Goal: Information Seeking & Learning: Learn about a topic

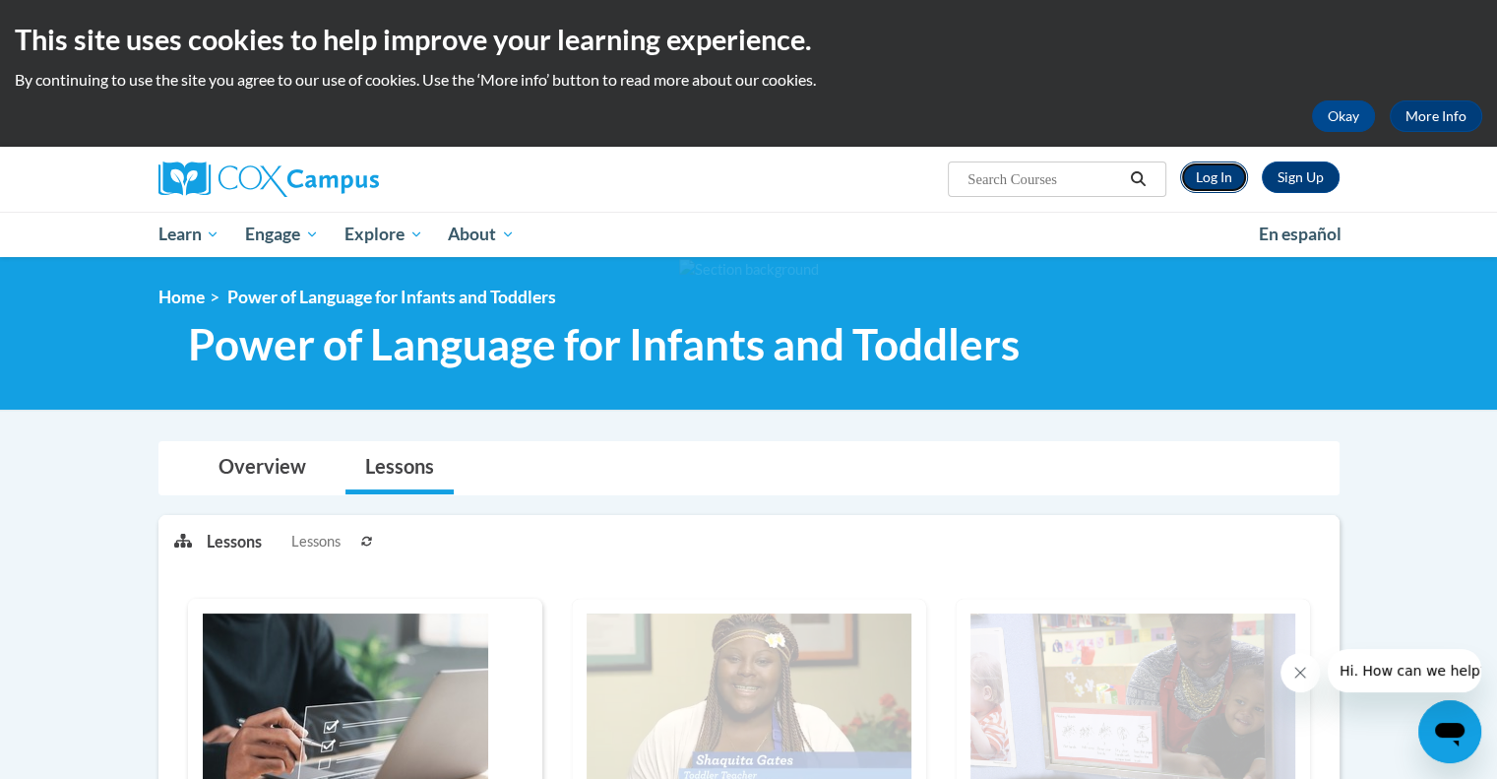
click at [1202, 177] on link "Log In" at bounding box center [1214, 176] width 68 height 31
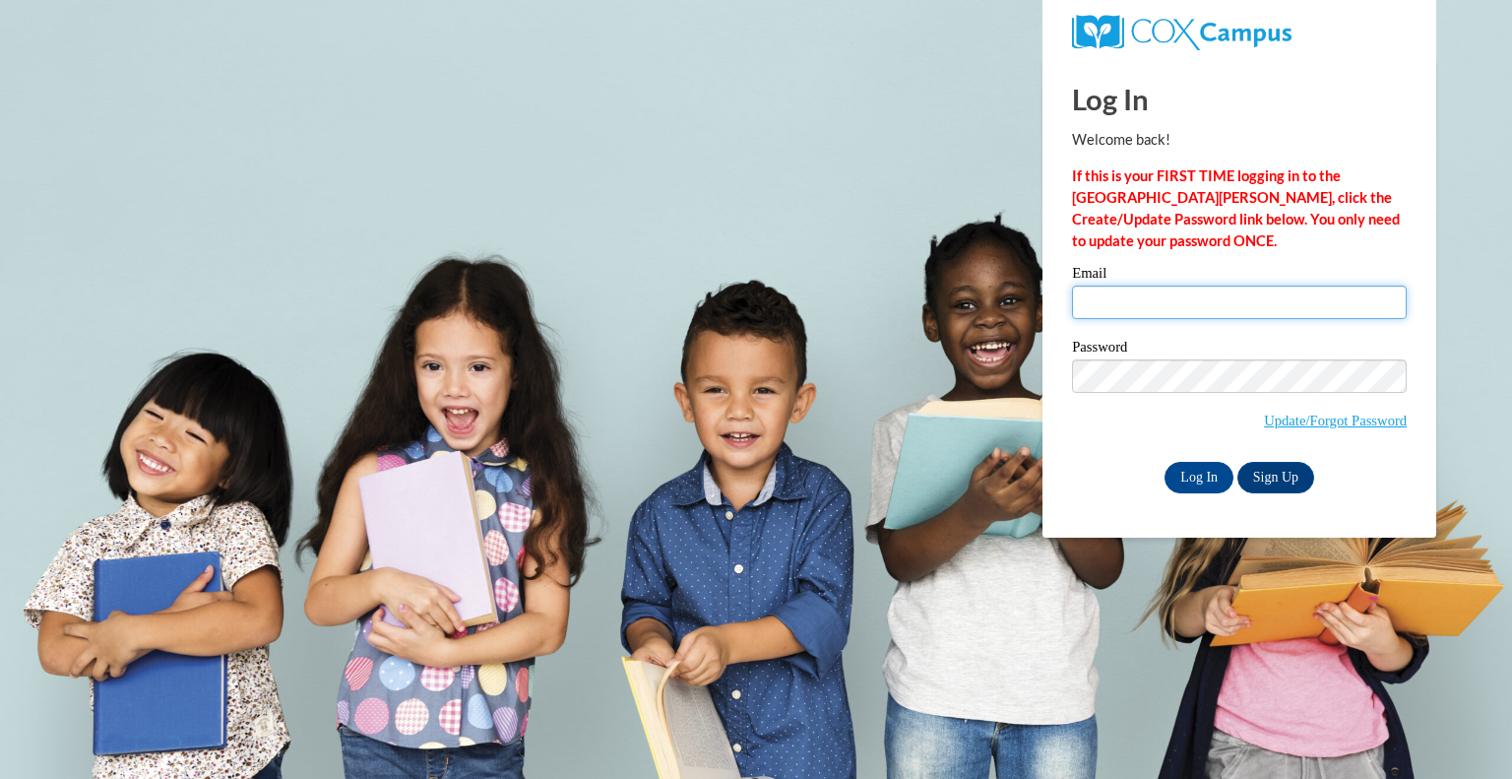
click at [1198, 307] on input "Email" at bounding box center [1239, 301] width 335 height 33
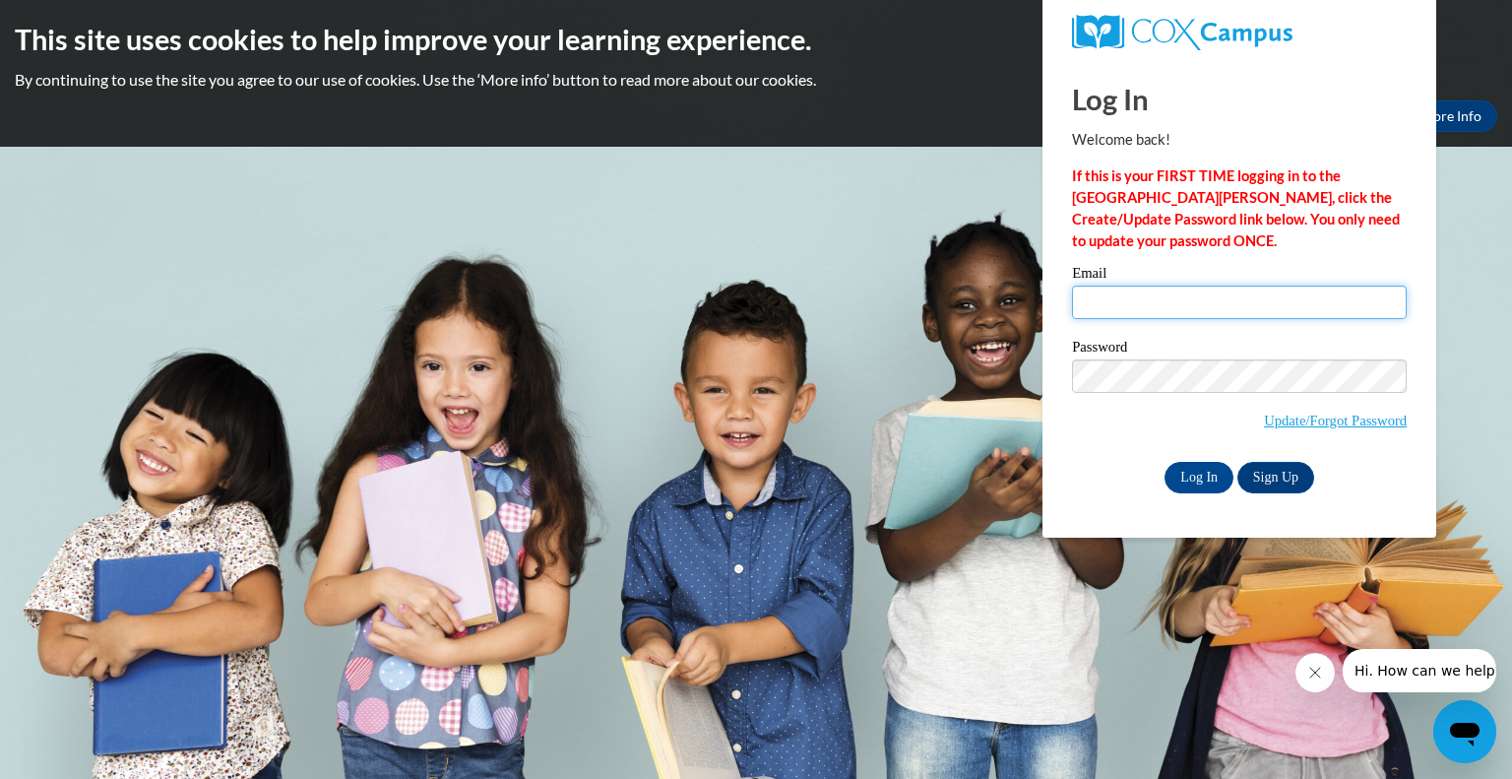
type input "rachelsallison@gmail.com"
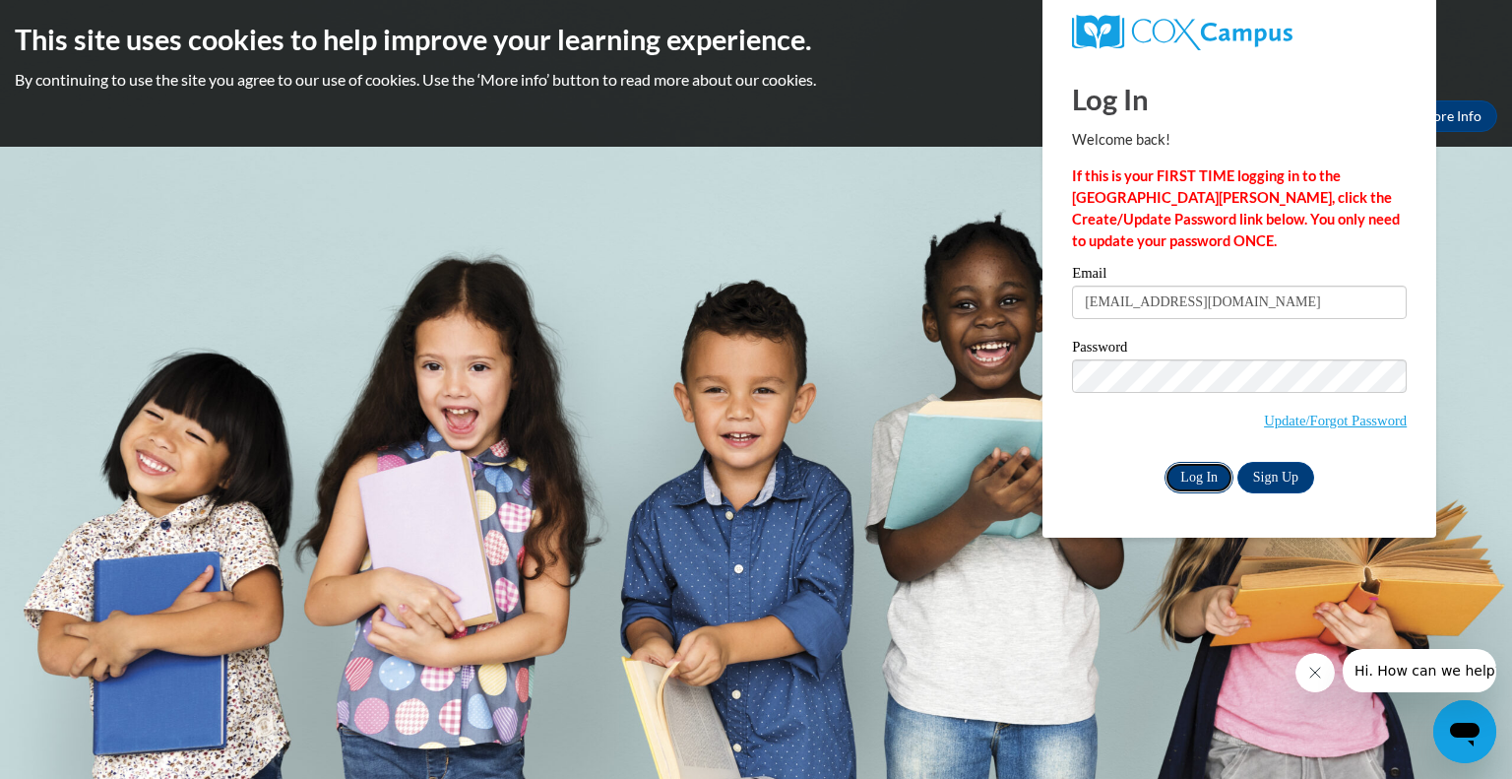
click at [1190, 475] on input "Log In" at bounding box center [1198, 477] width 69 height 31
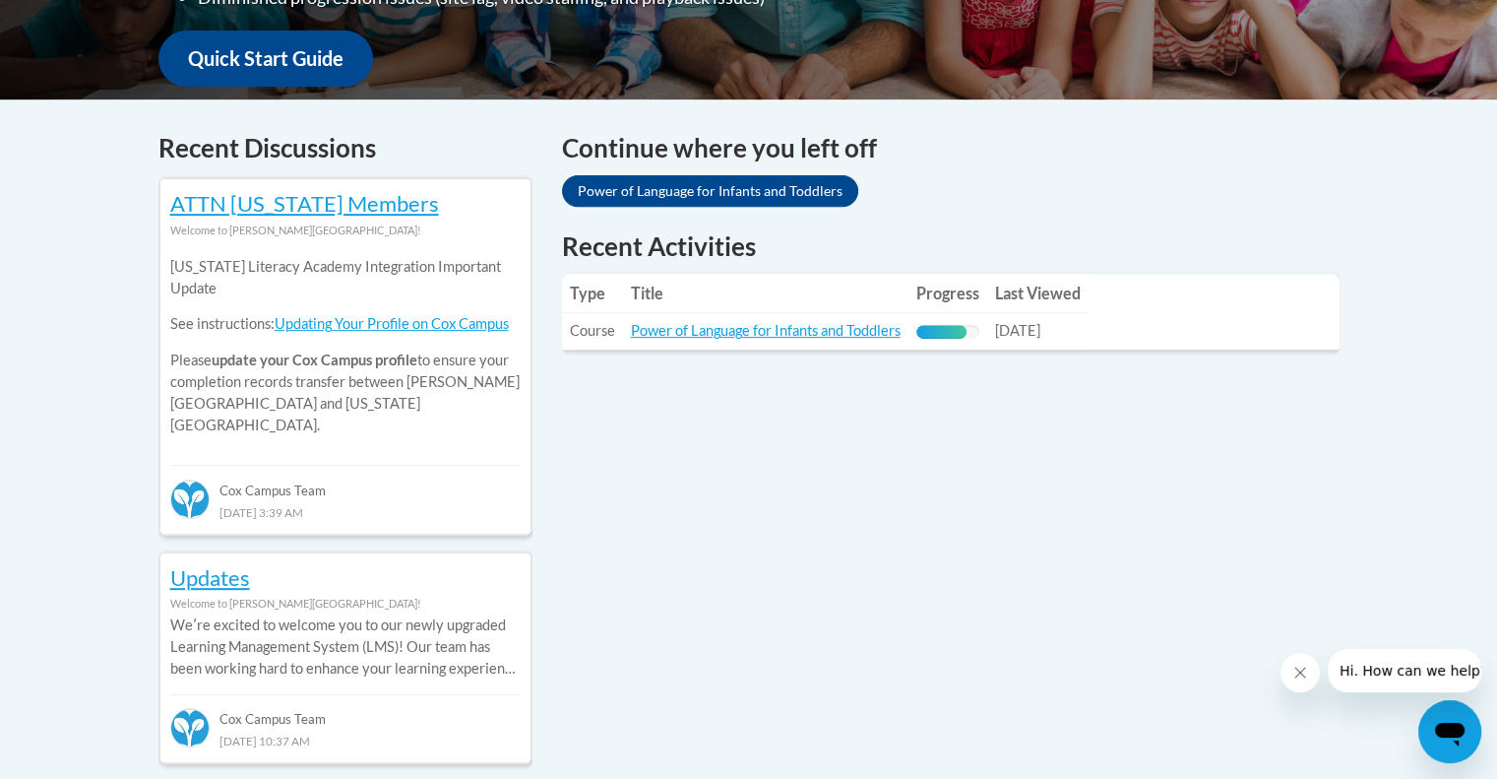
scroll to position [746, 0]
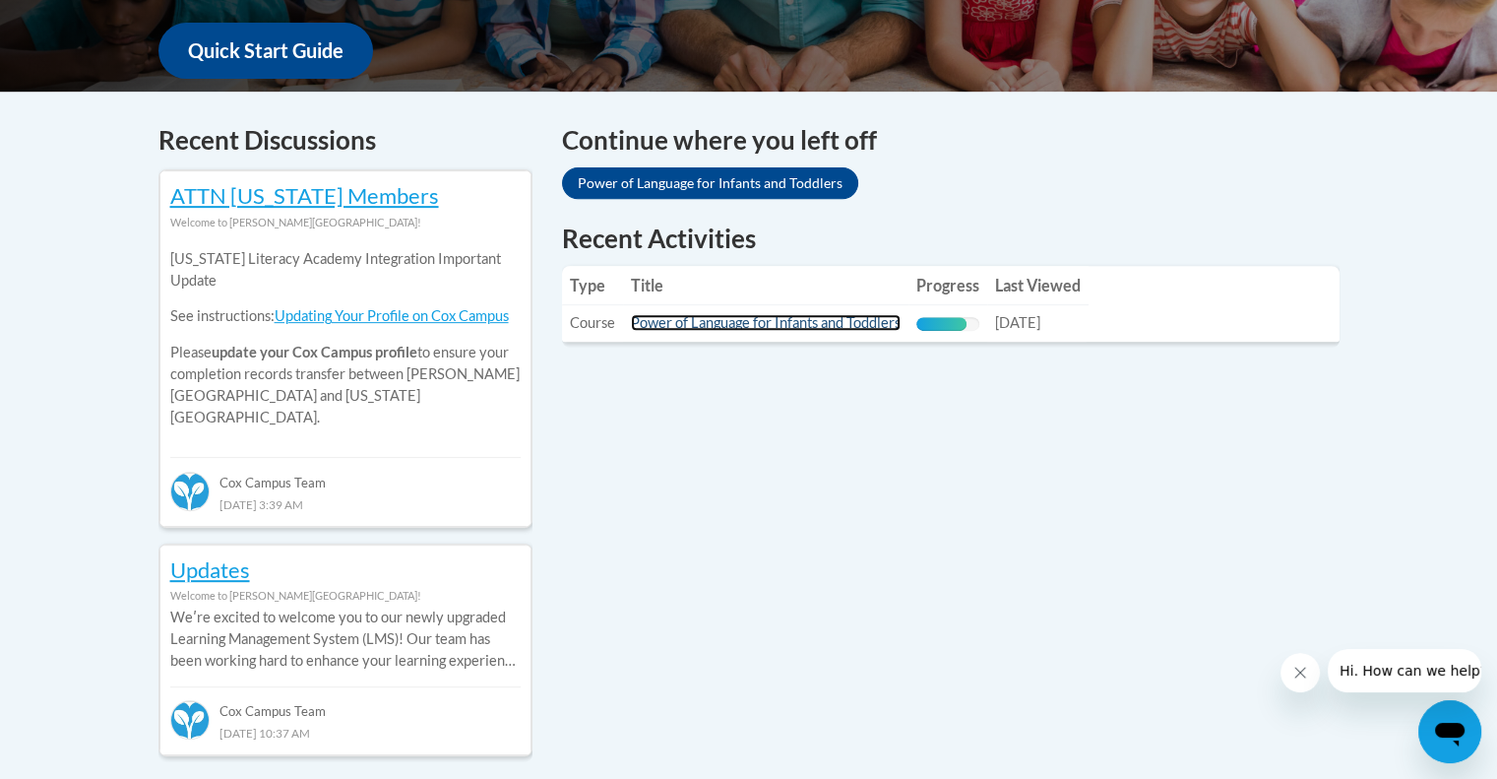
click at [831, 323] on link "Power of Language for Infants and Toddlers" at bounding box center [766, 322] width 270 height 17
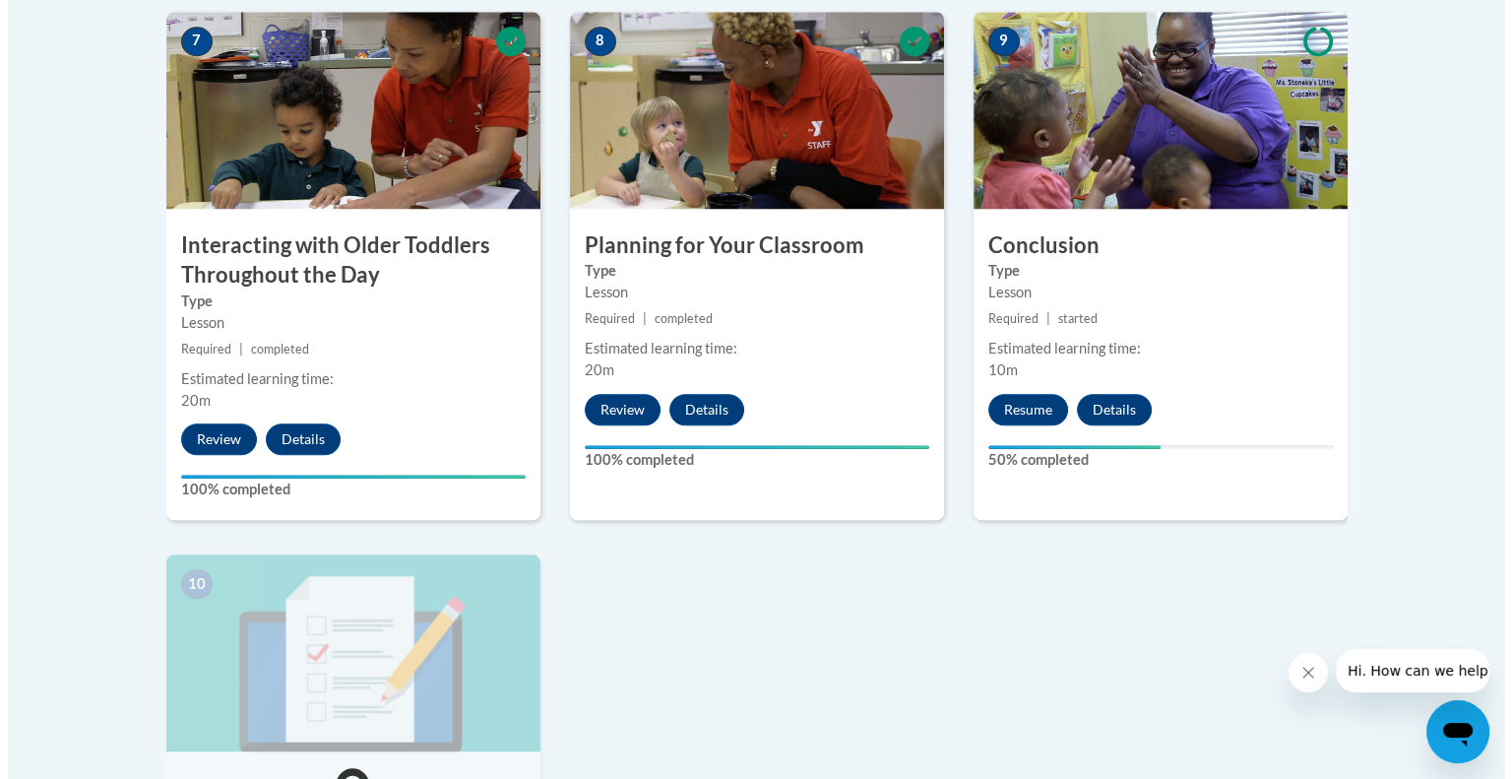
scroll to position [1736, 0]
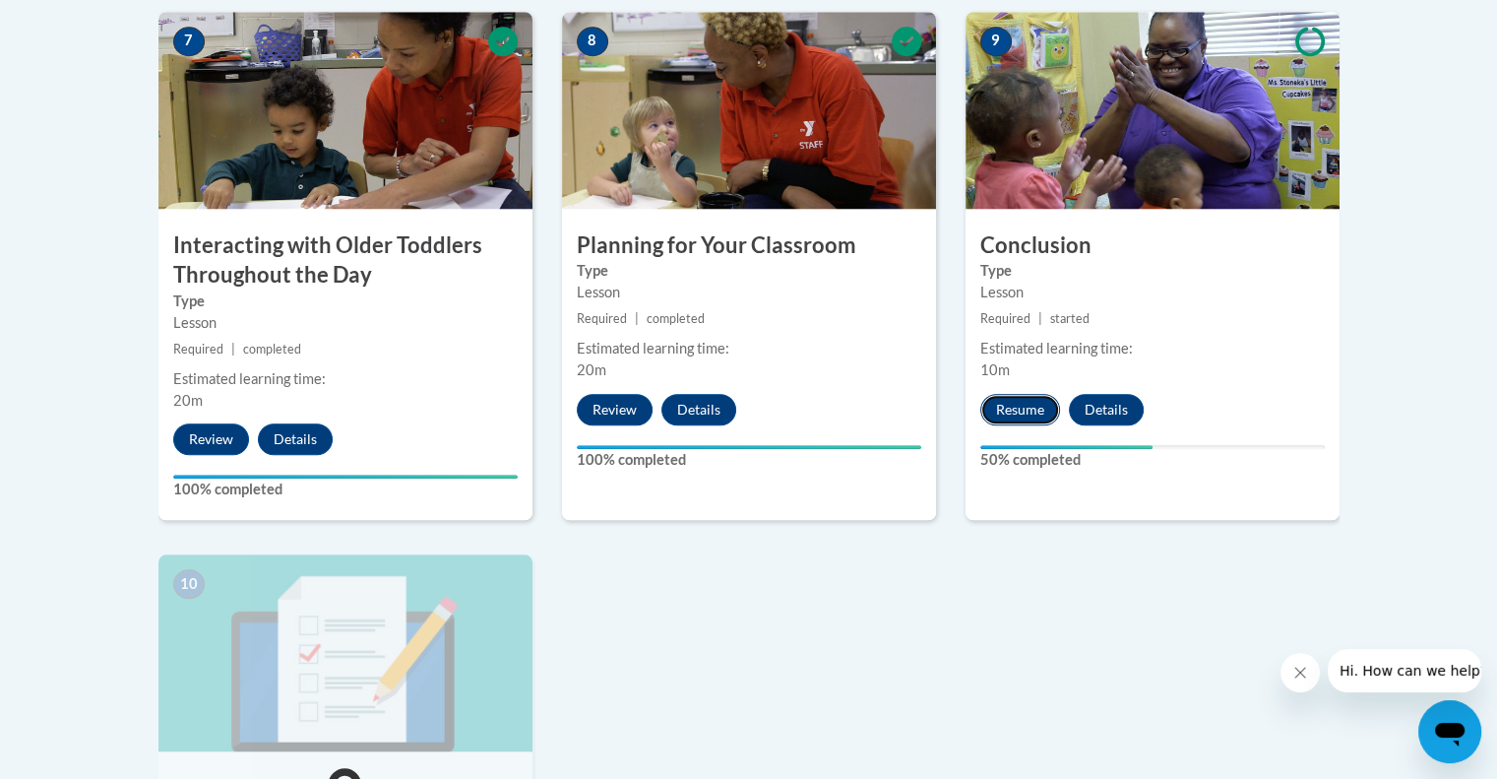
click at [1009, 394] on button "Resume" at bounding box center [1020, 409] width 80 height 31
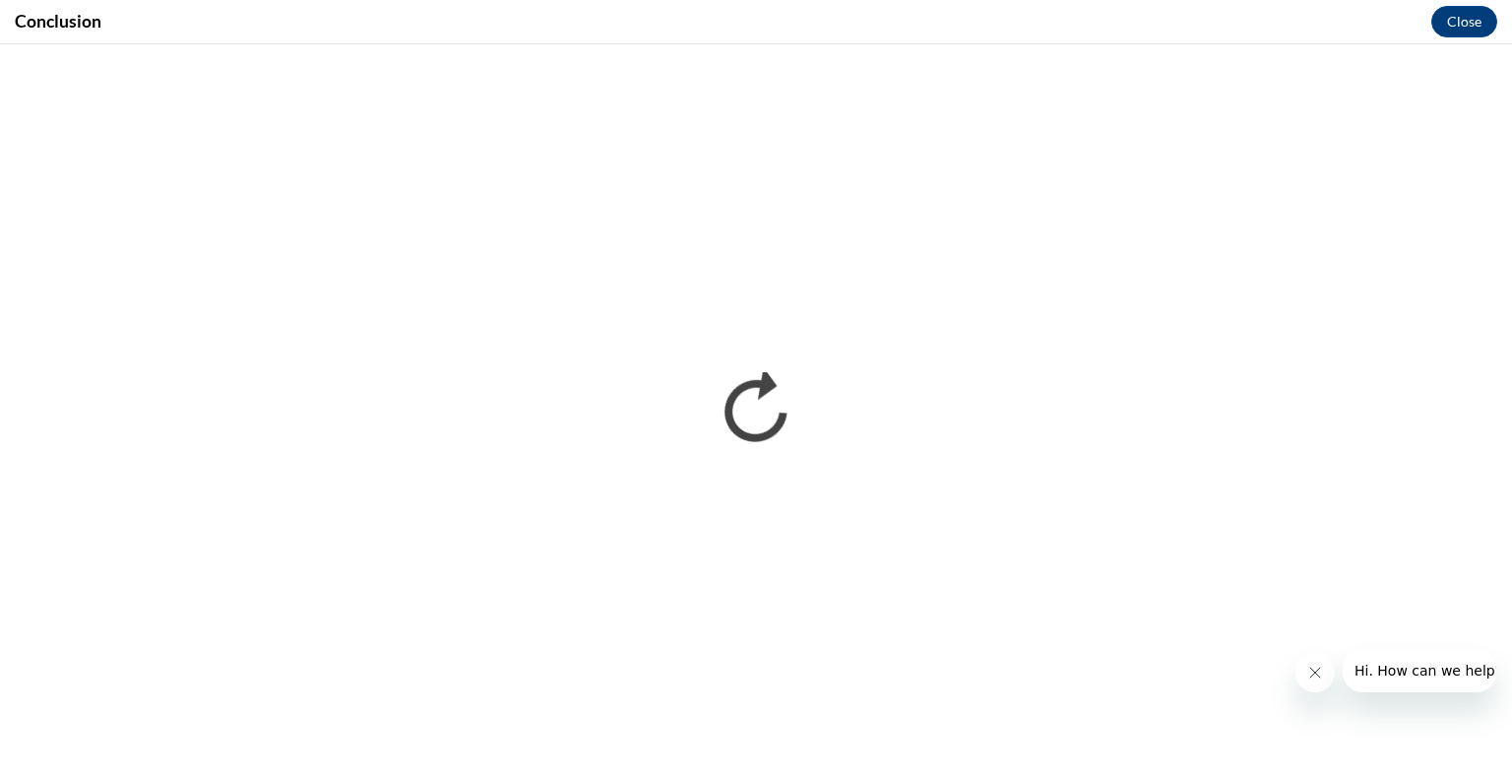
scroll to position [0, 0]
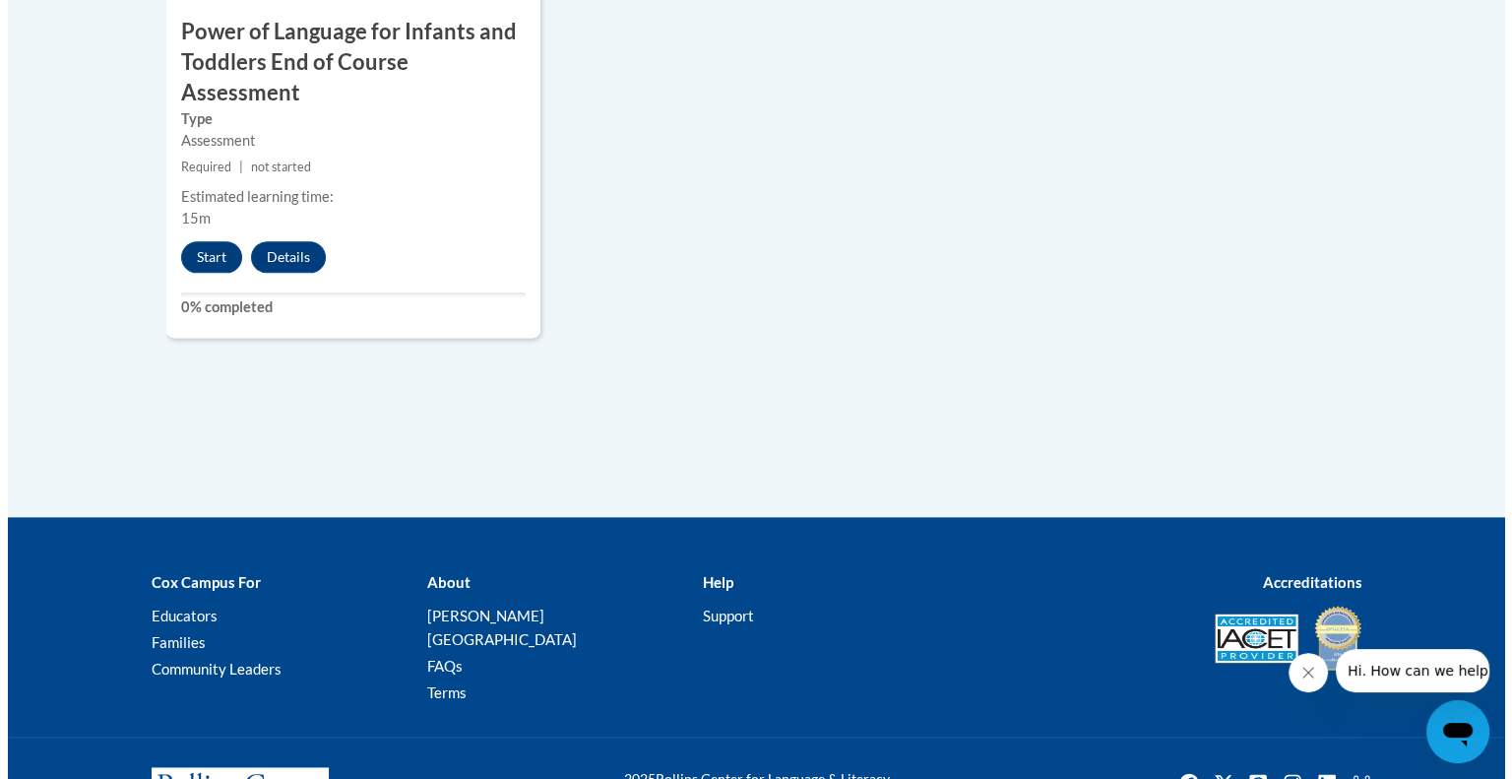
scroll to position [2176, 0]
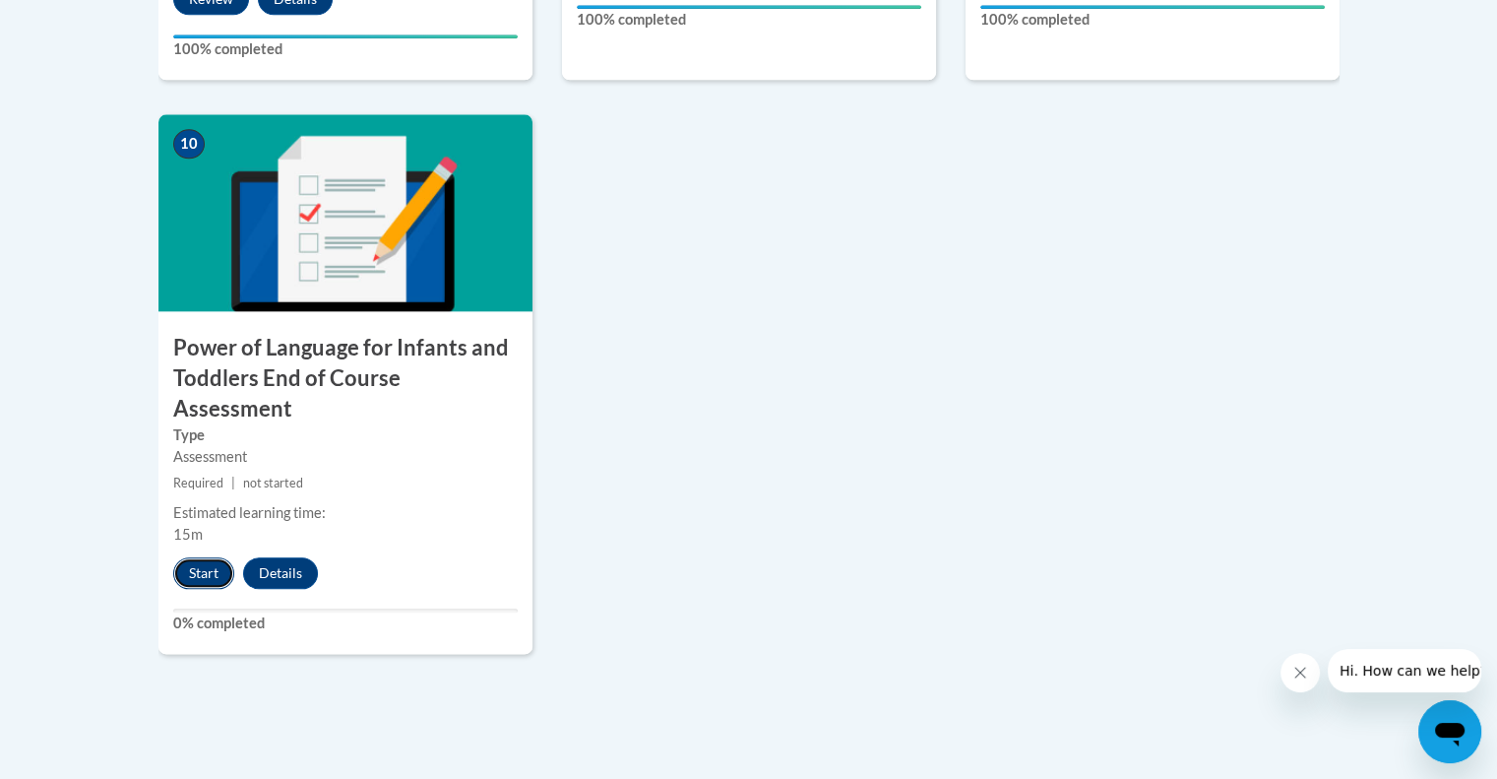
click at [188, 557] on button "Start" at bounding box center [203, 572] width 61 height 31
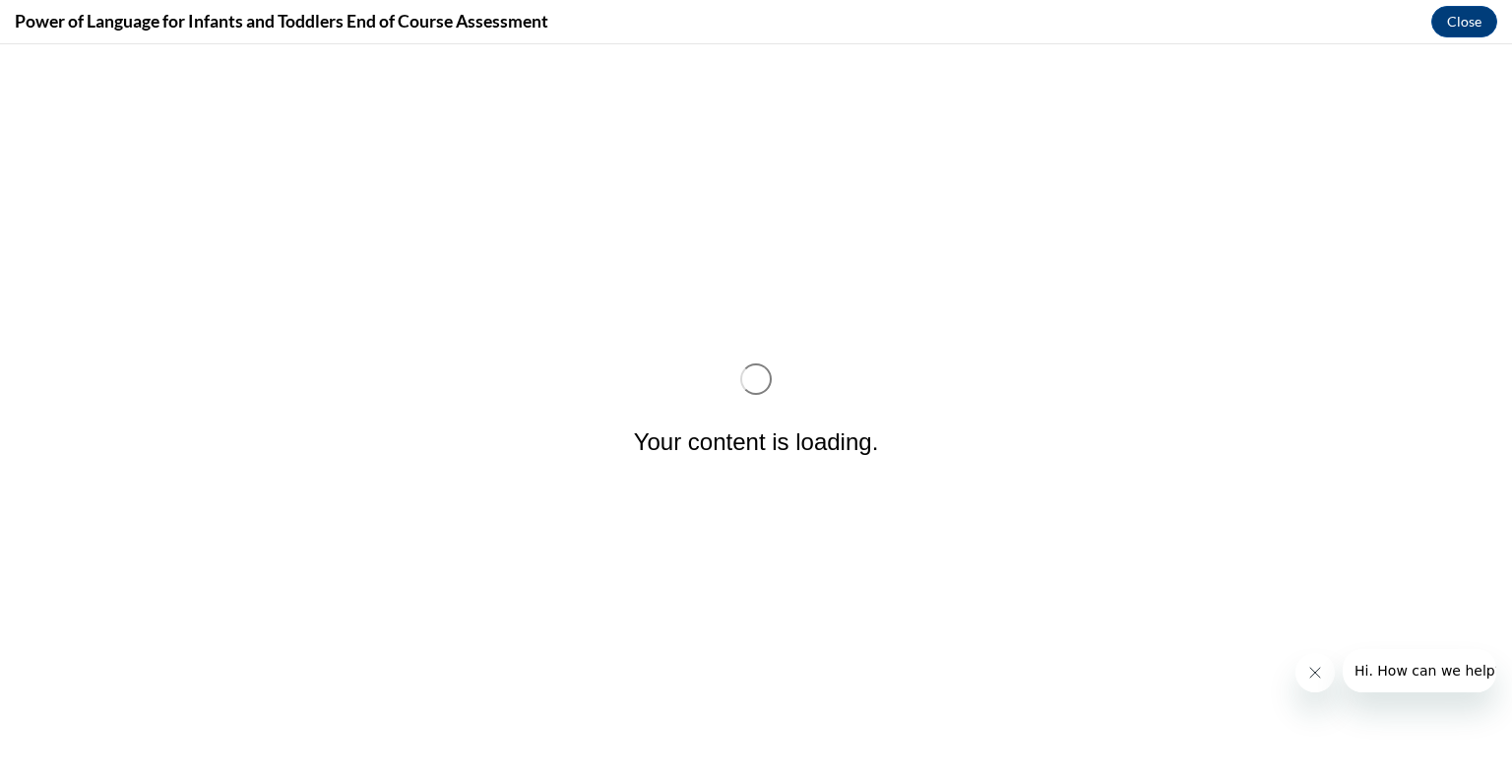
scroll to position [0, 0]
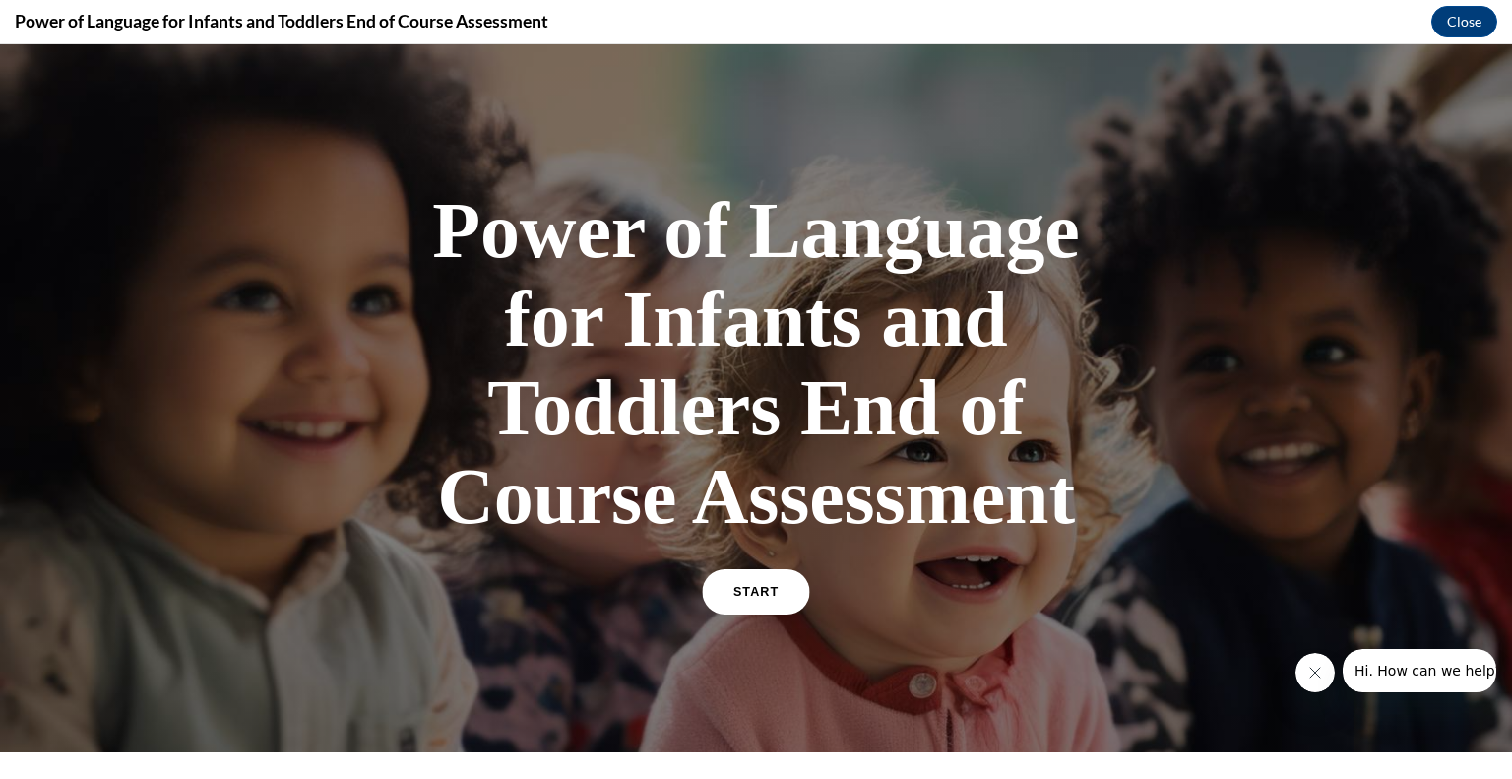
click at [736, 586] on span "START" at bounding box center [755, 592] width 45 height 15
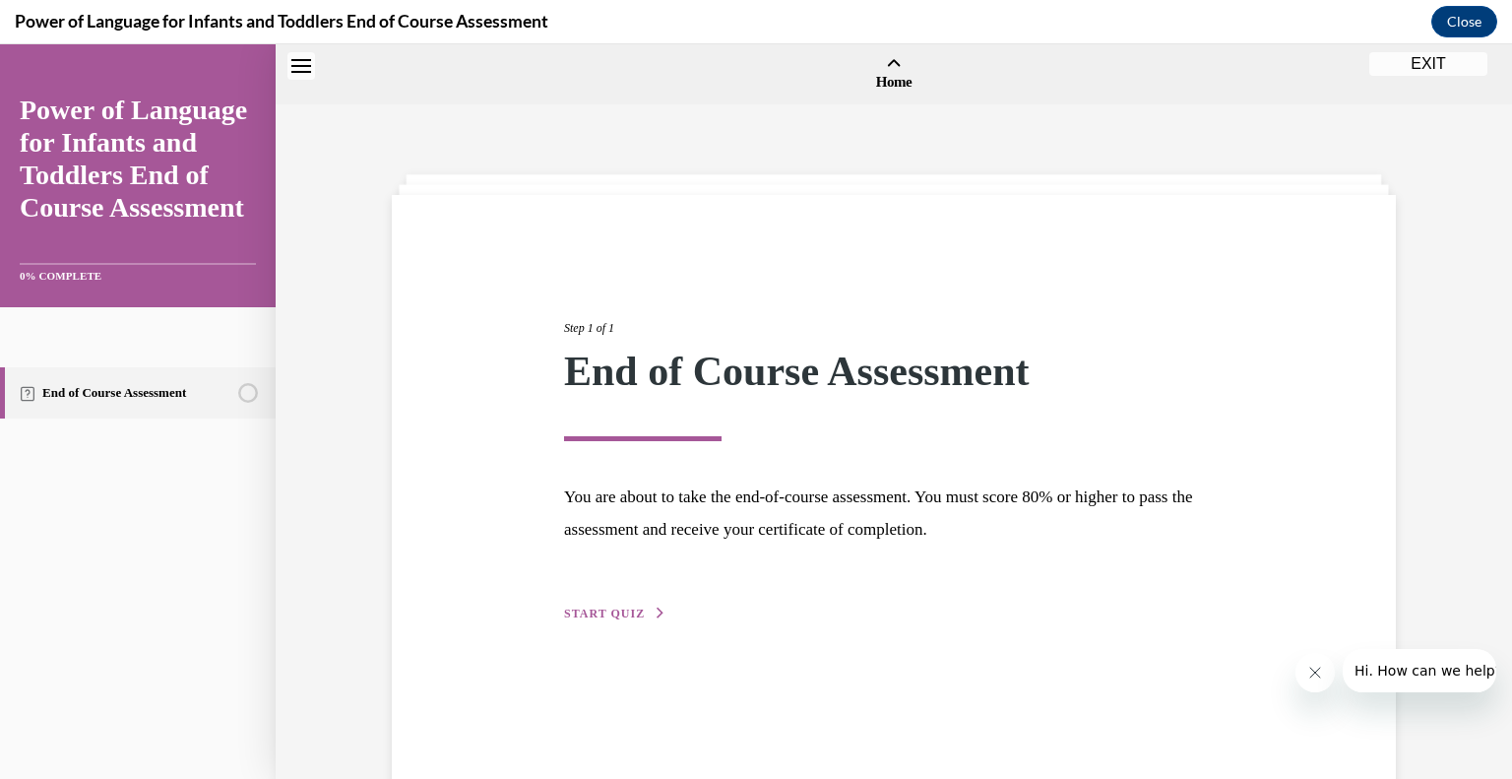
scroll to position [61, 0]
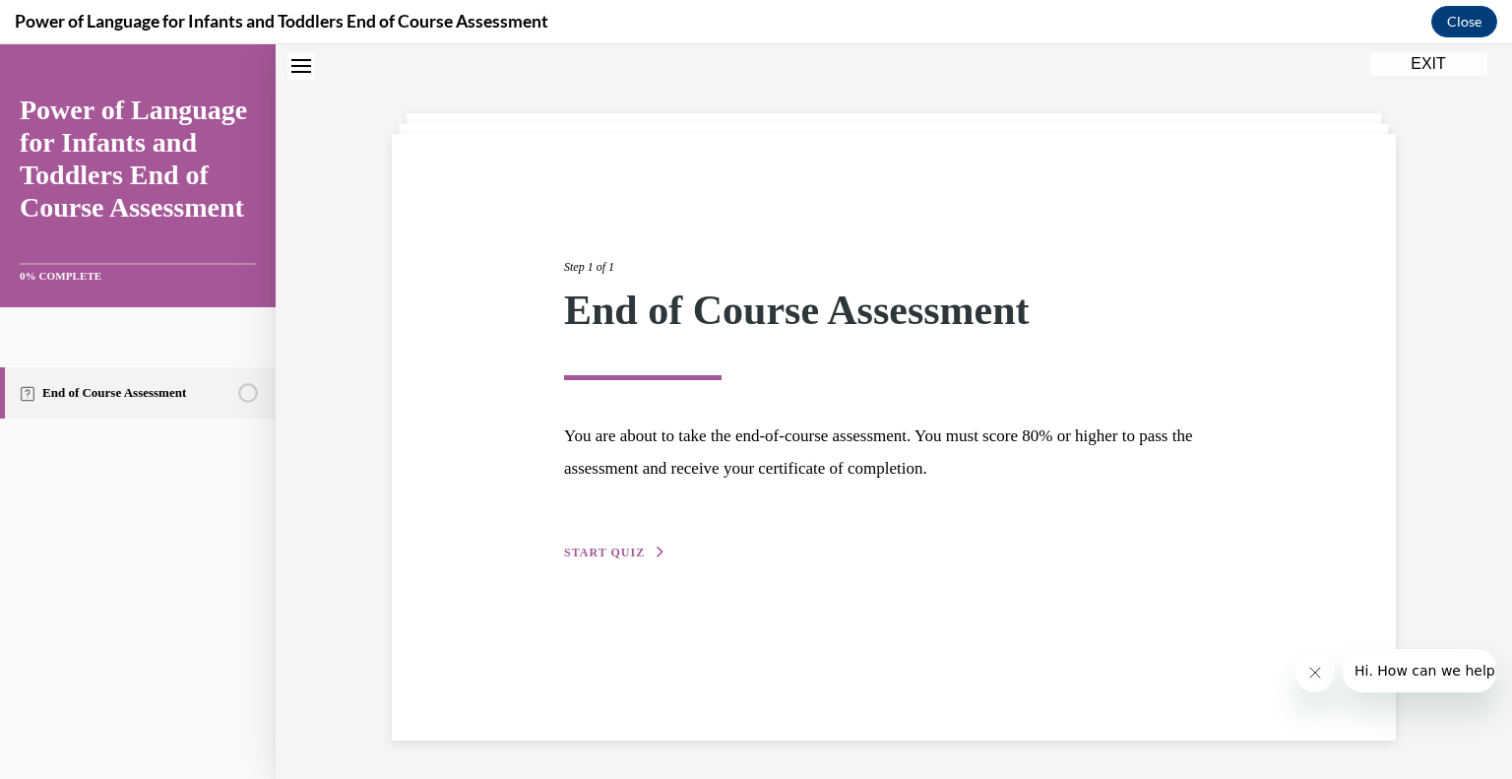
click at [591, 543] on button "START QUIZ" at bounding box center [615, 552] width 102 height 18
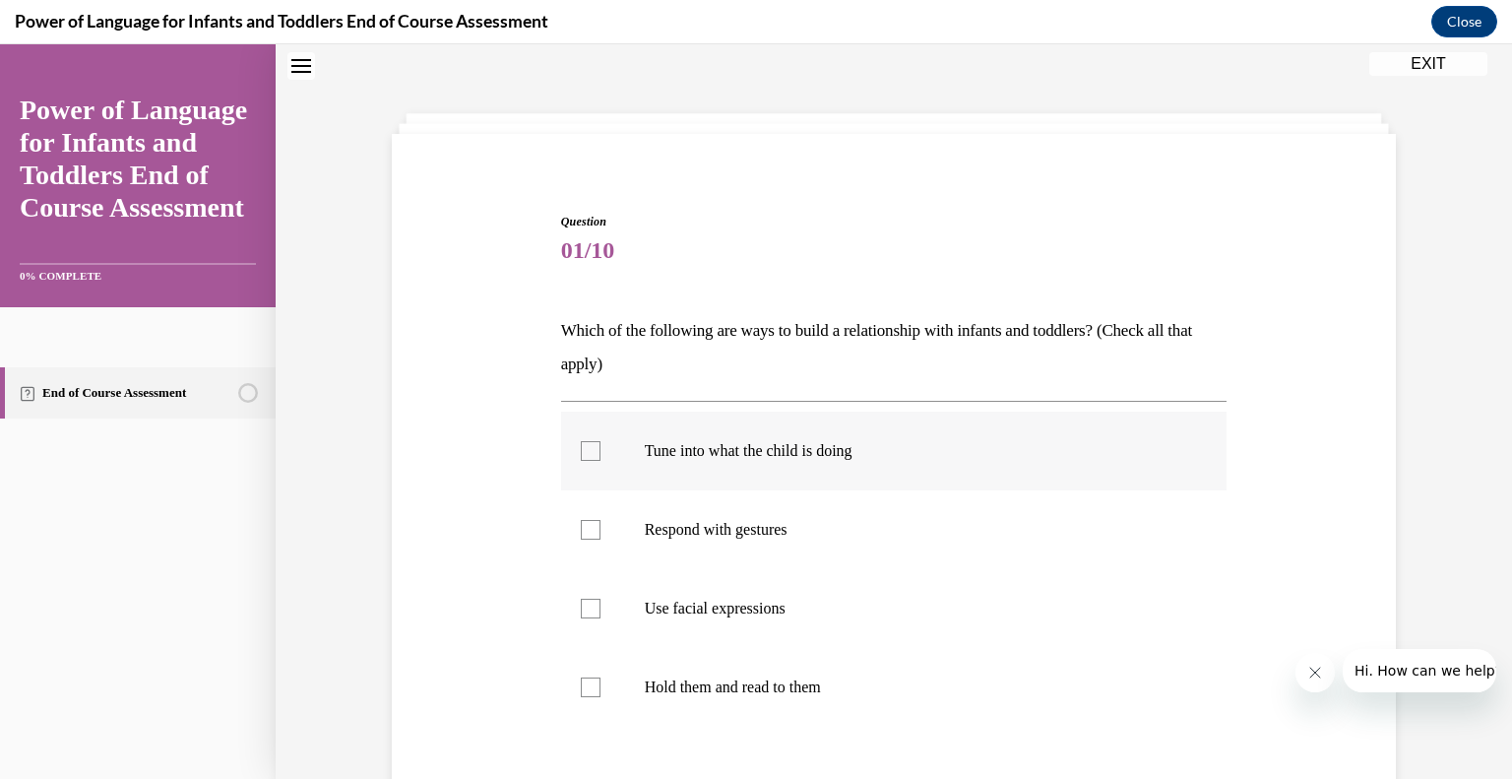
click at [581, 449] on div at bounding box center [591, 451] width 20 height 20
click at [581, 449] on input "Tune into what the child is doing" at bounding box center [591, 451] width 20 height 20
checkbox input "true"
click at [563, 533] on label "Respond with gestures" at bounding box center [894, 529] width 666 height 79
click at [581, 533] on input "Respond with gestures" at bounding box center [591, 530] width 20 height 20
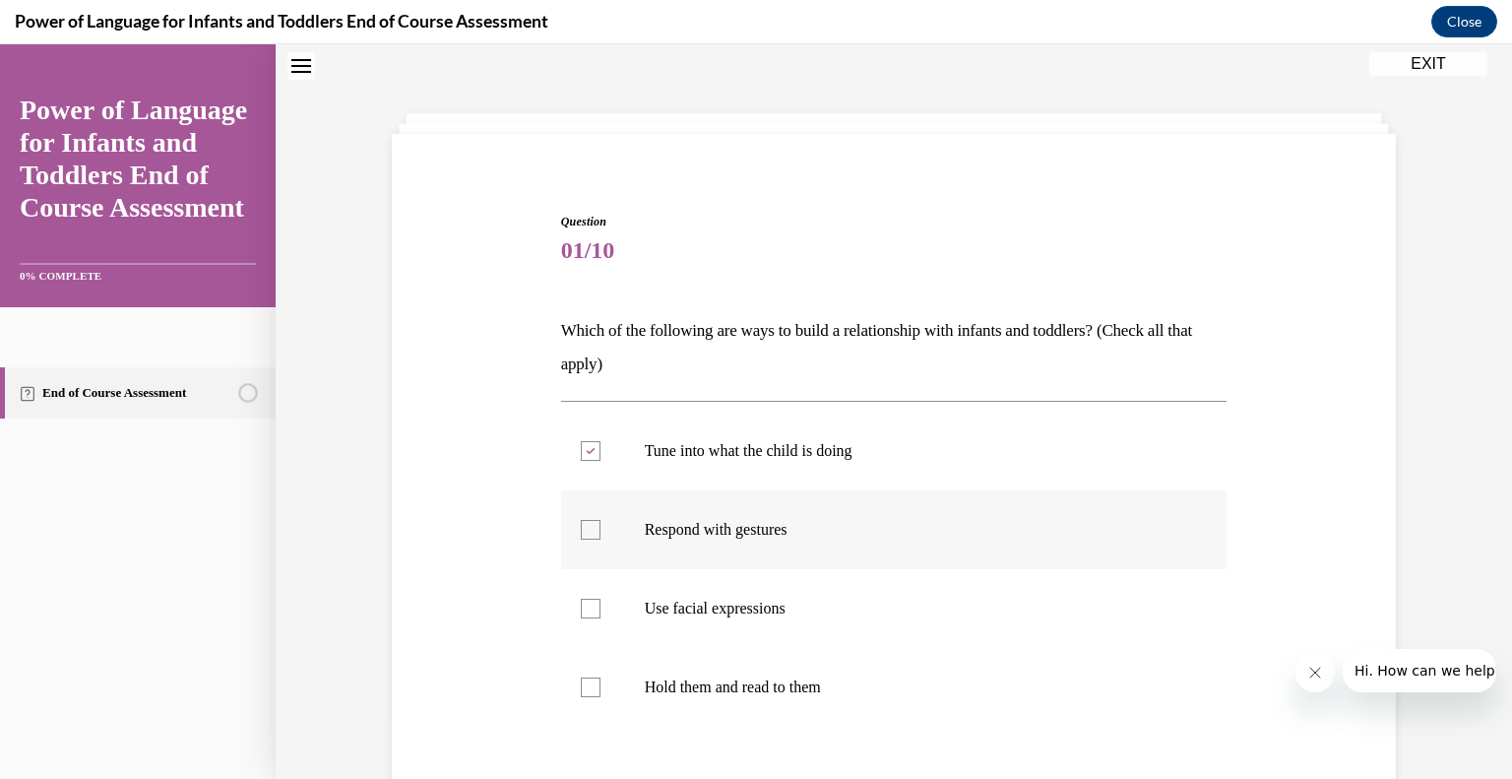
checkbox input "true"
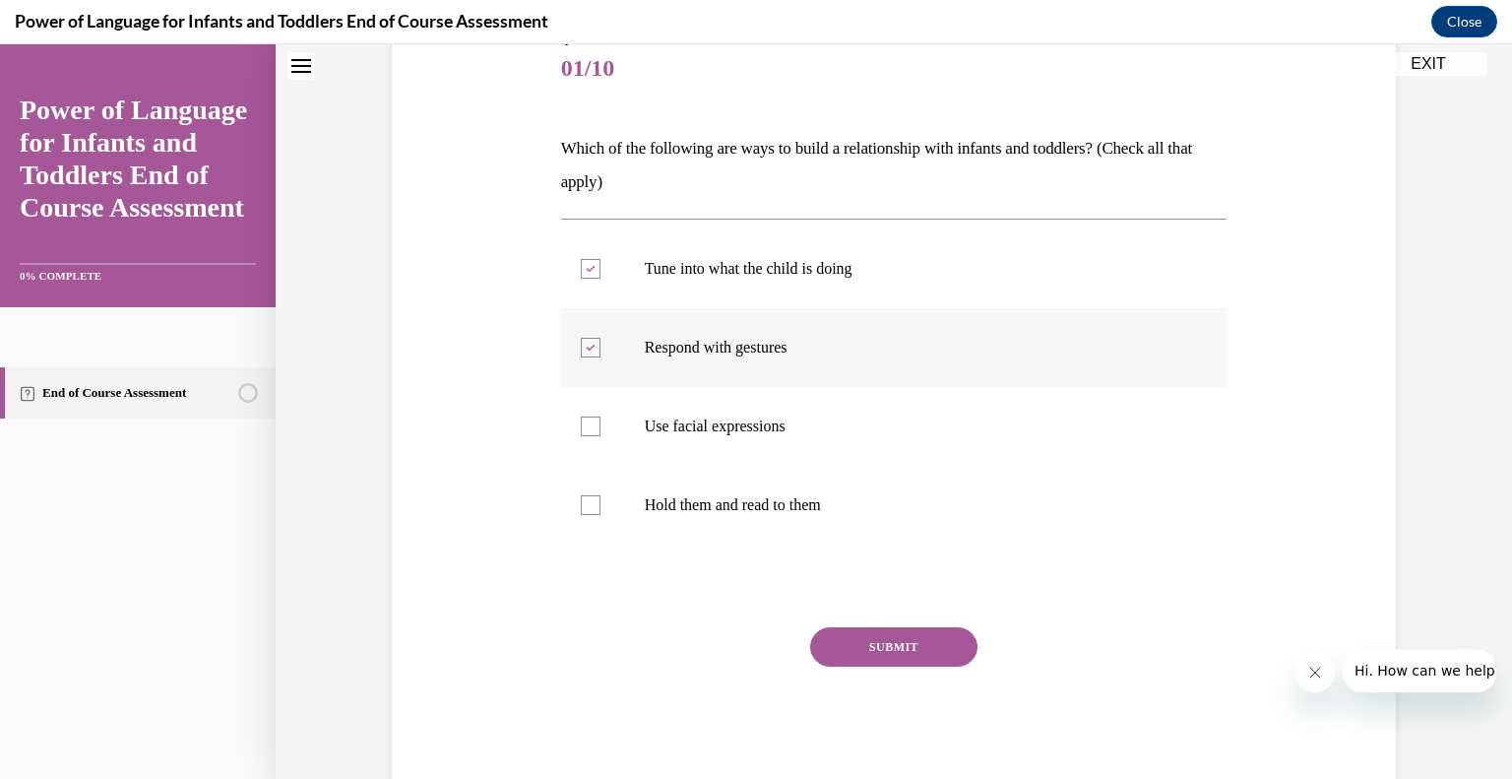
scroll to position [244, 0]
drag, startPoint x: 579, startPoint y: 431, endPoint x: 591, endPoint y: 507, distance: 76.7
click at [591, 507] on ul "Tune into what the child is doing Respond with gestures Use facial expressions …" at bounding box center [894, 385] width 666 height 315
click at [591, 507] on div at bounding box center [591, 504] width 20 height 20
click at [591, 507] on input "Hold them and read to them" at bounding box center [591, 504] width 20 height 20
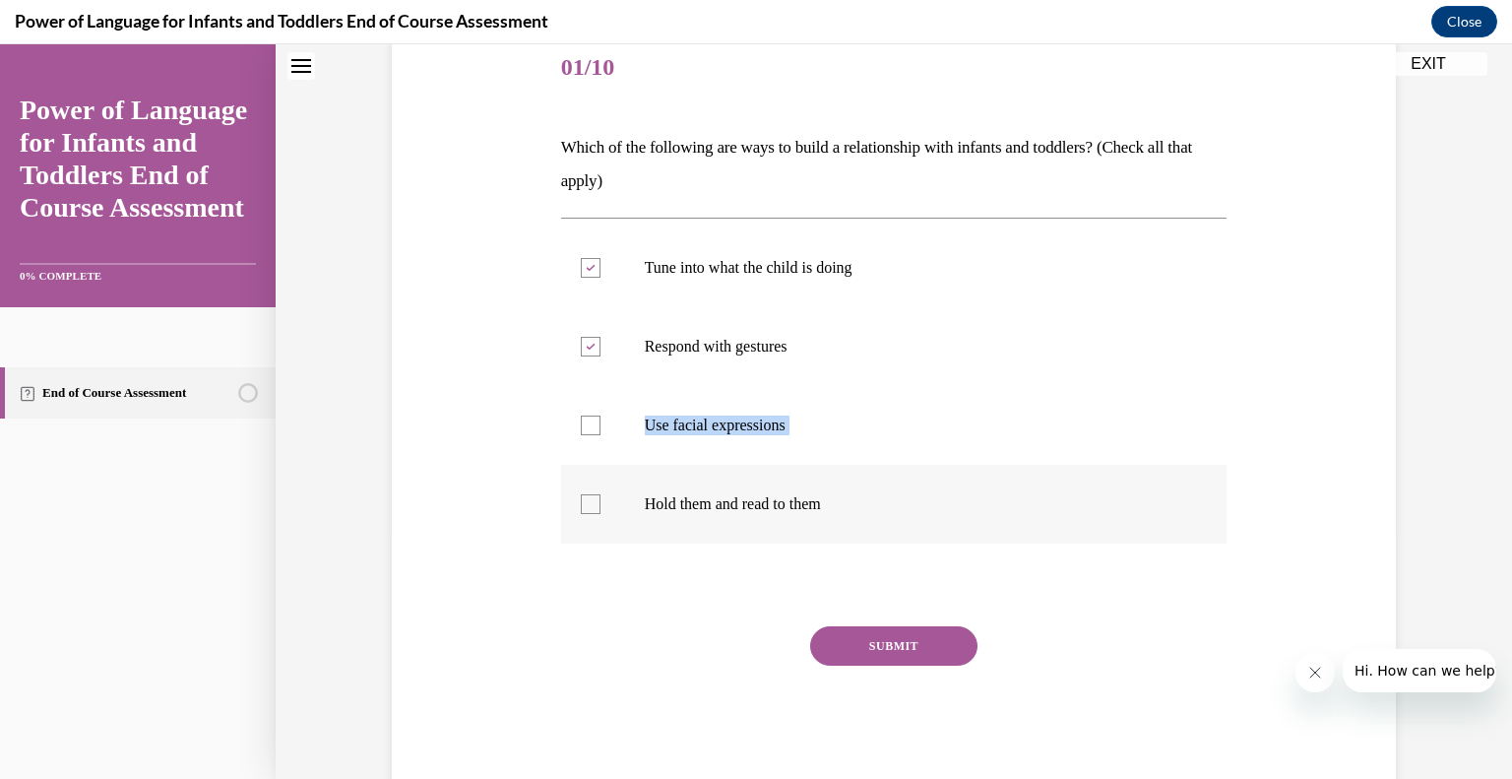
checkbox input "true"
click at [581, 424] on div at bounding box center [591, 425] width 20 height 20
click at [581, 424] on input "Use facial expressions" at bounding box center [591, 425] width 20 height 20
checkbox input "true"
click at [890, 658] on button "SUBMIT" at bounding box center [893, 645] width 167 height 39
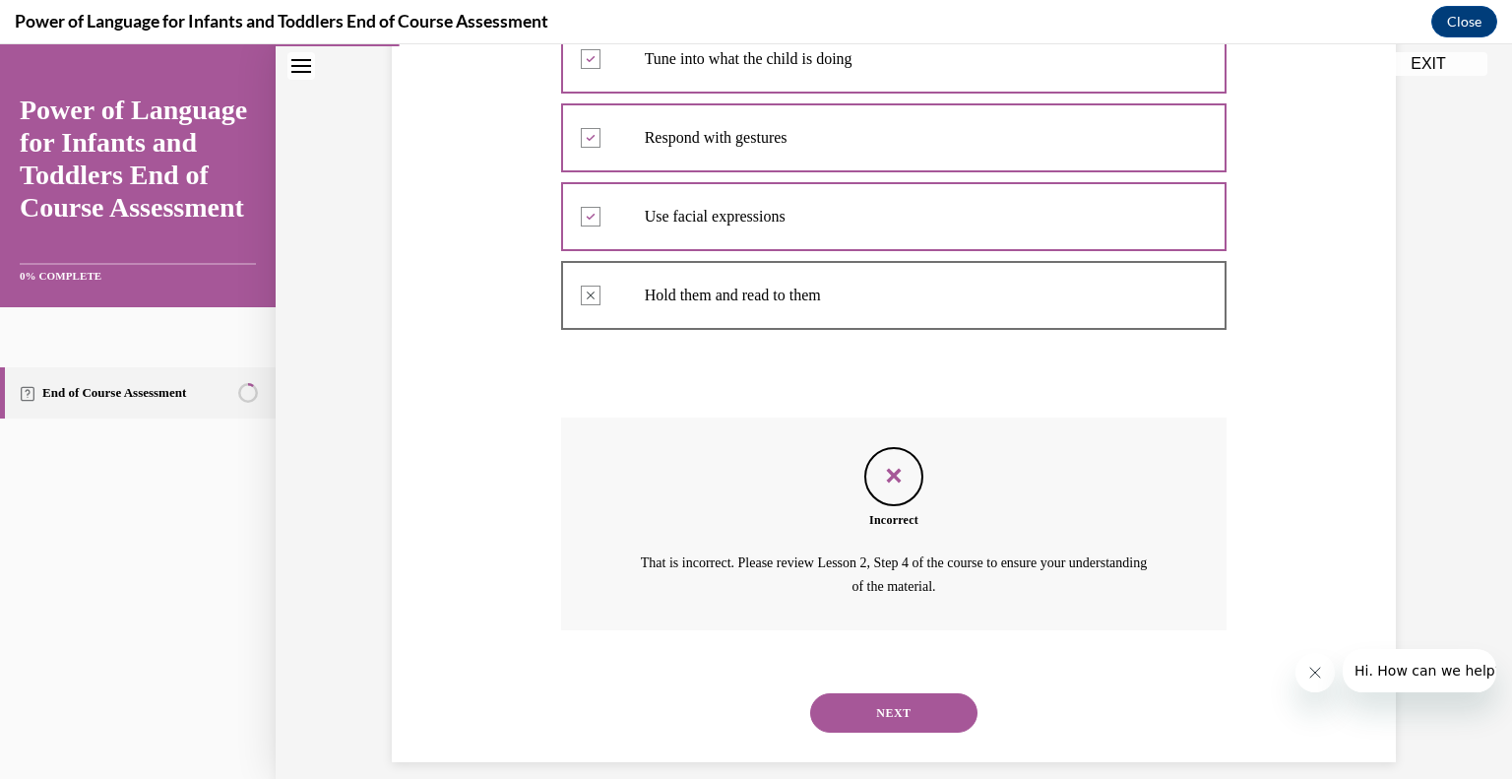
scroll to position [474, 0]
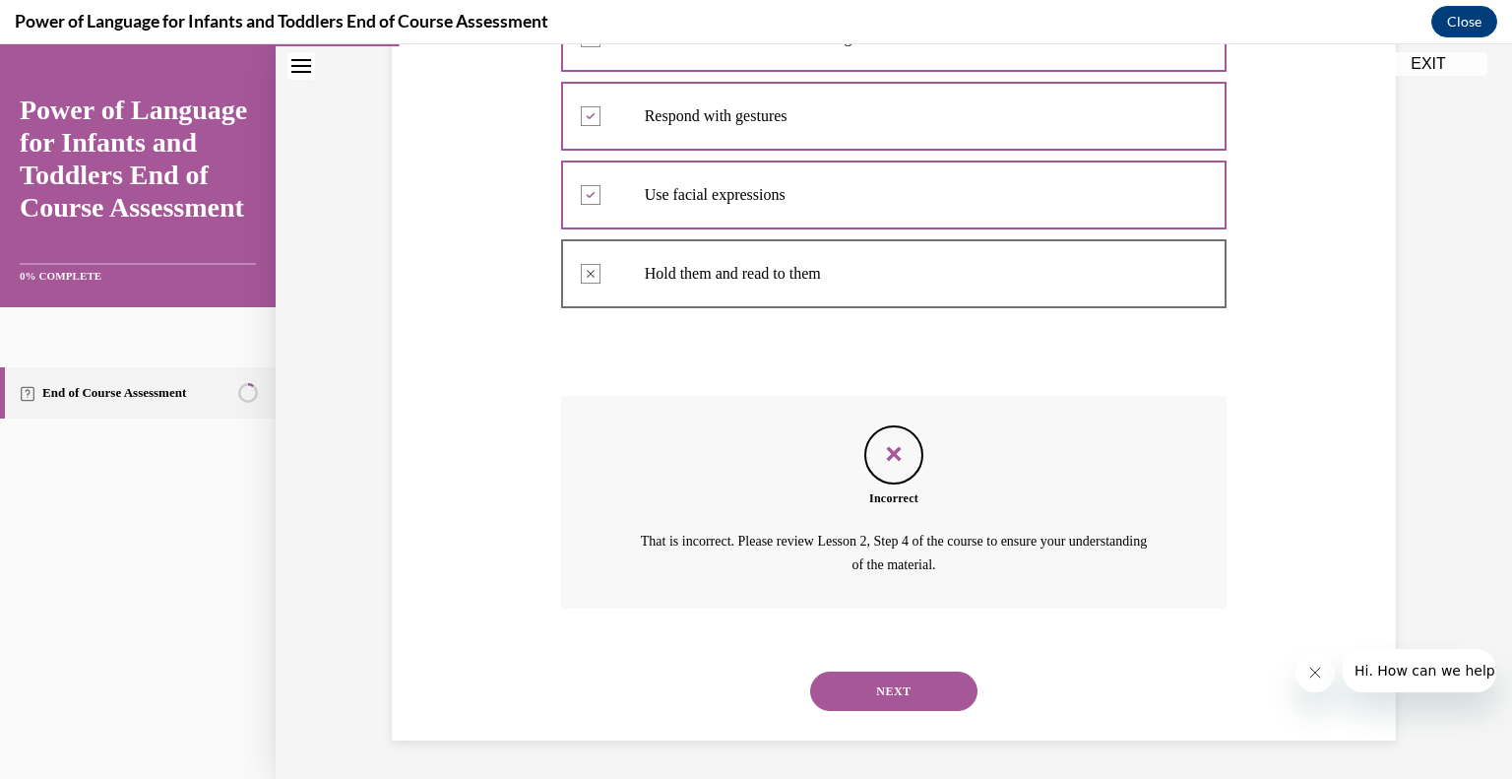
click at [902, 687] on button "NEXT" at bounding box center [893, 690] width 167 height 39
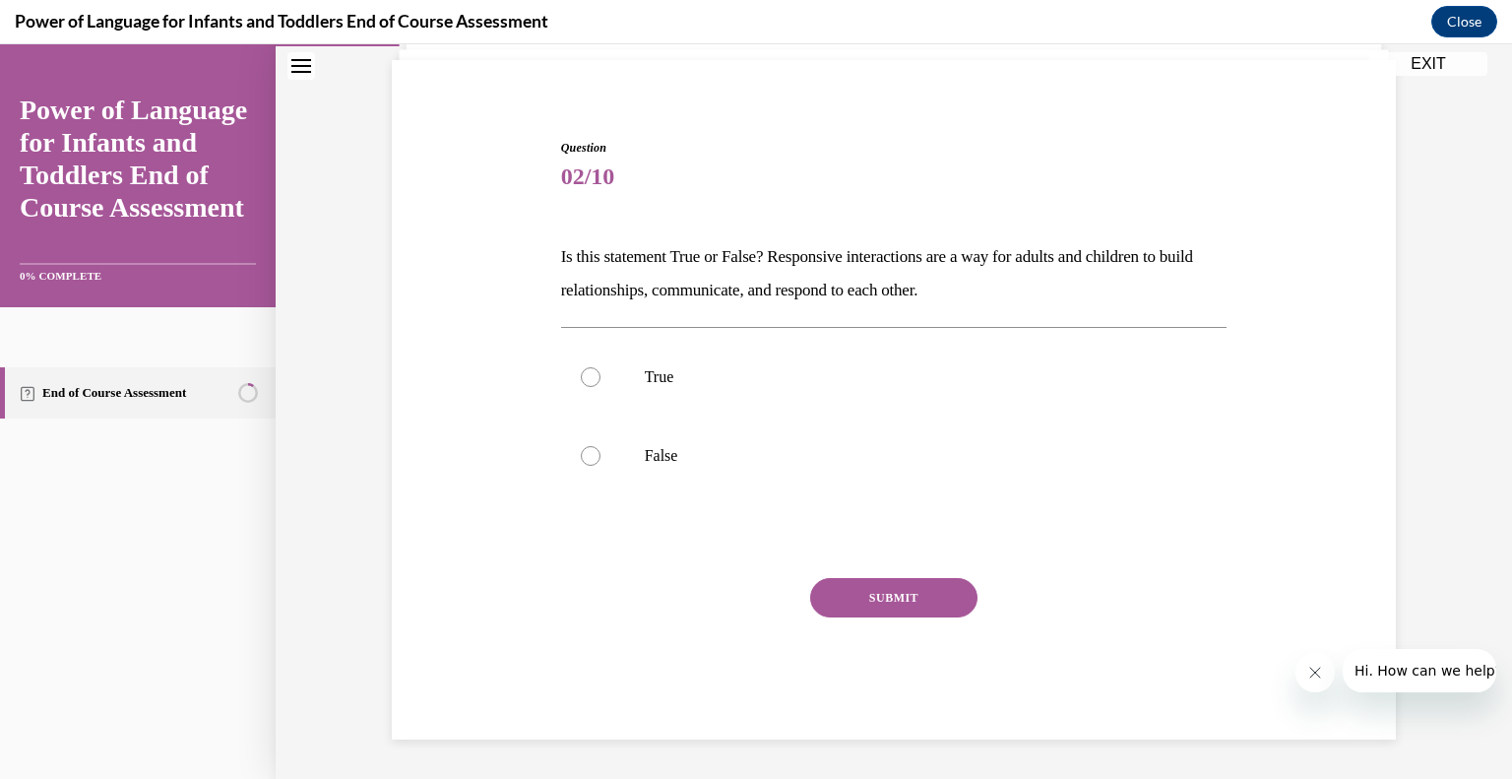
scroll to position [134, 0]
click at [870, 385] on p "True" at bounding box center [911, 378] width 533 height 20
click at [600, 385] on input "True" at bounding box center [591, 378] width 20 height 20
radio input "true"
click at [861, 586] on button "SUBMIT" at bounding box center [893, 598] width 167 height 39
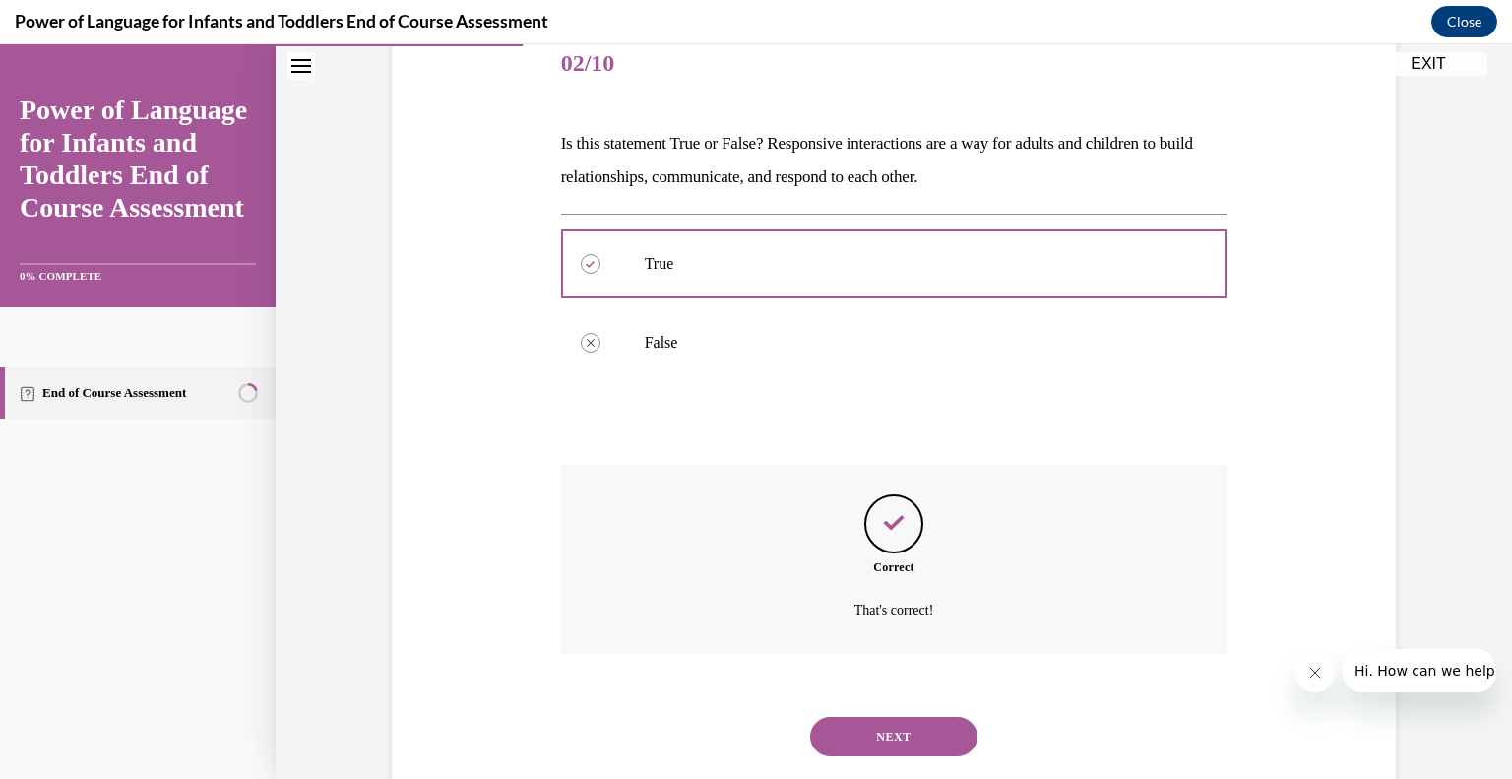
scroll to position [293, 0]
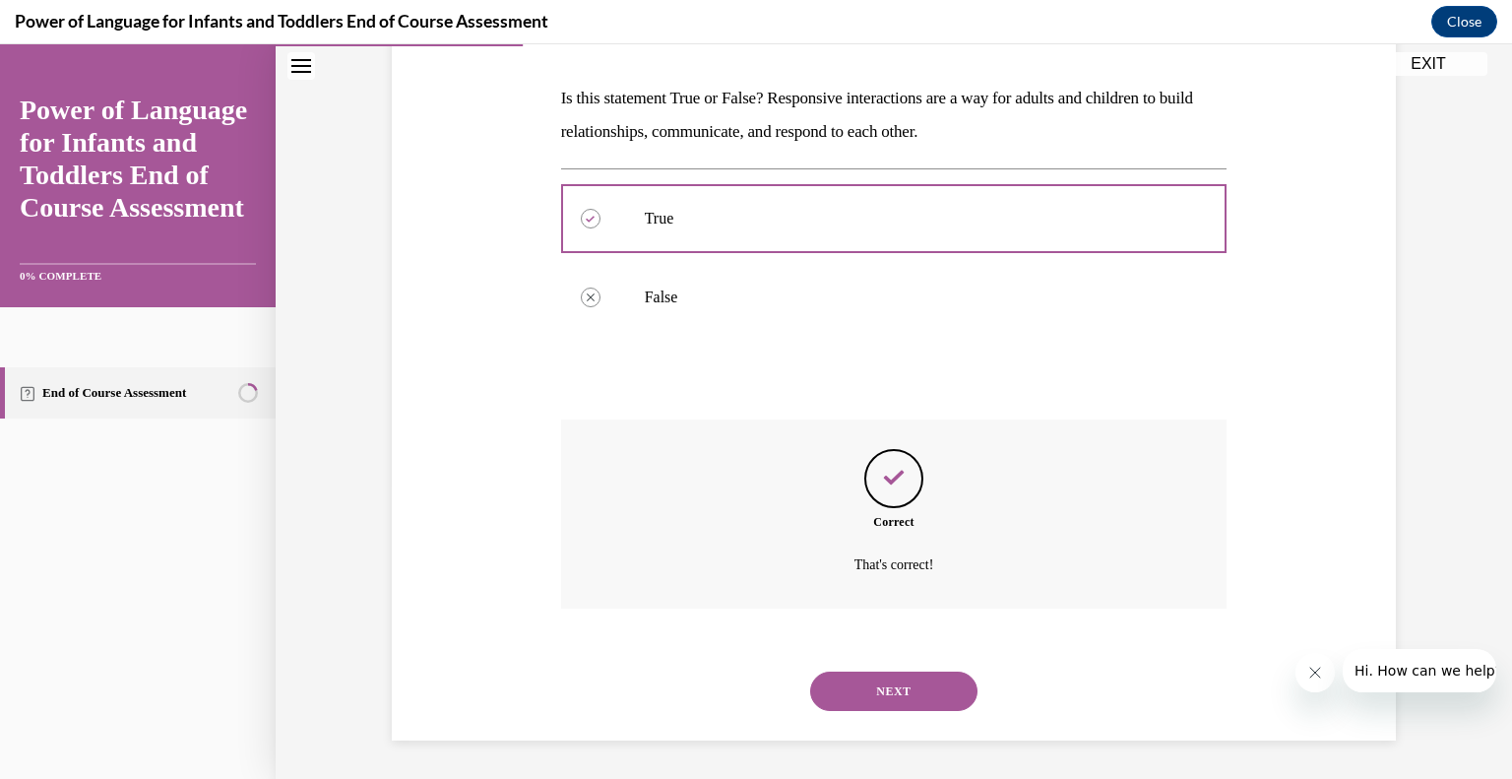
click at [902, 673] on button "NEXT" at bounding box center [893, 690] width 167 height 39
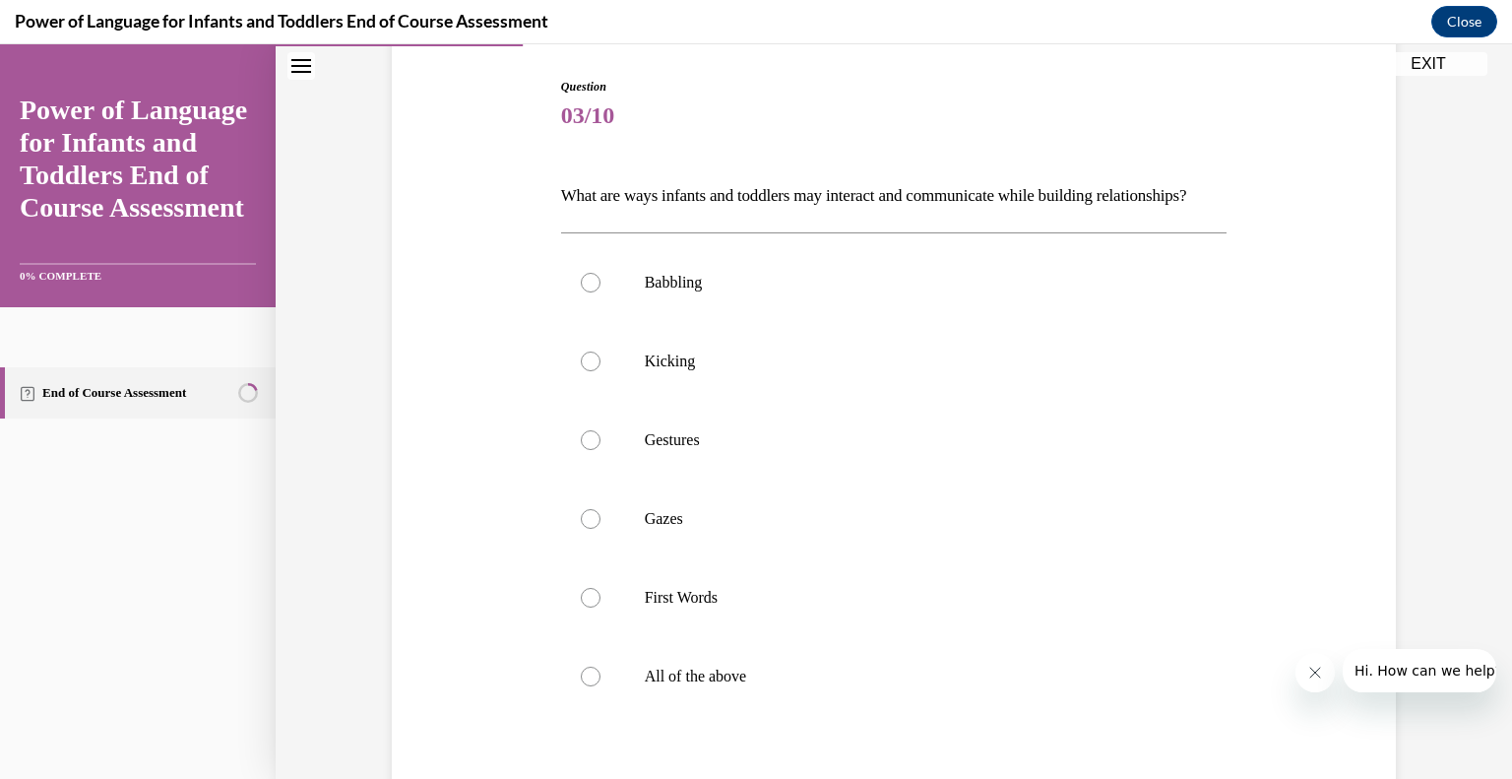
scroll to position [206, 0]
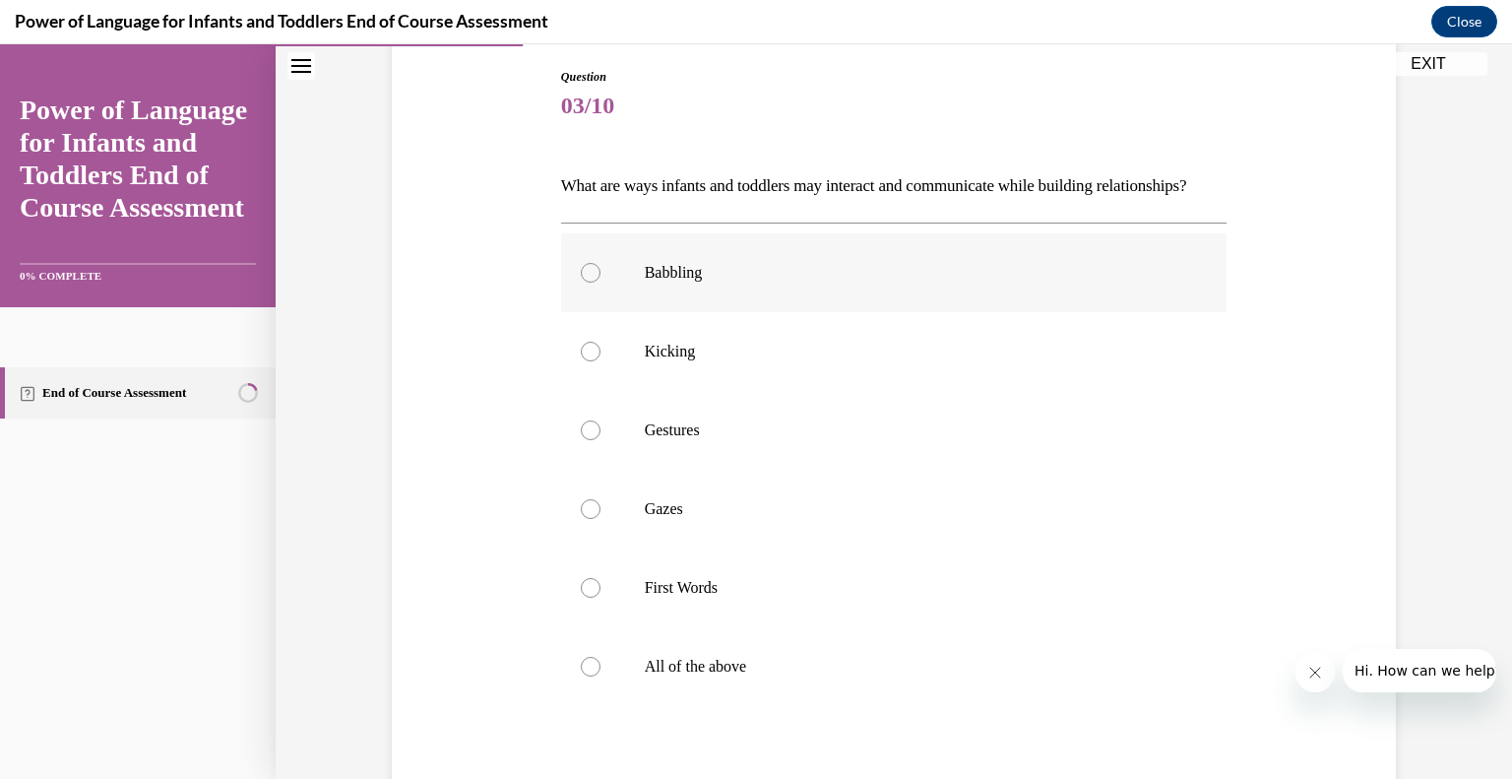
click at [811, 282] on p "Babbling" at bounding box center [911, 273] width 533 height 20
click at [600, 282] on input "Babbling" at bounding box center [591, 273] width 20 height 20
radio input "true"
click at [794, 361] on p "Kicking" at bounding box center [911, 352] width 533 height 20
click at [600, 361] on input "Kicking" at bounding box center [591, 352] width 20 height 20
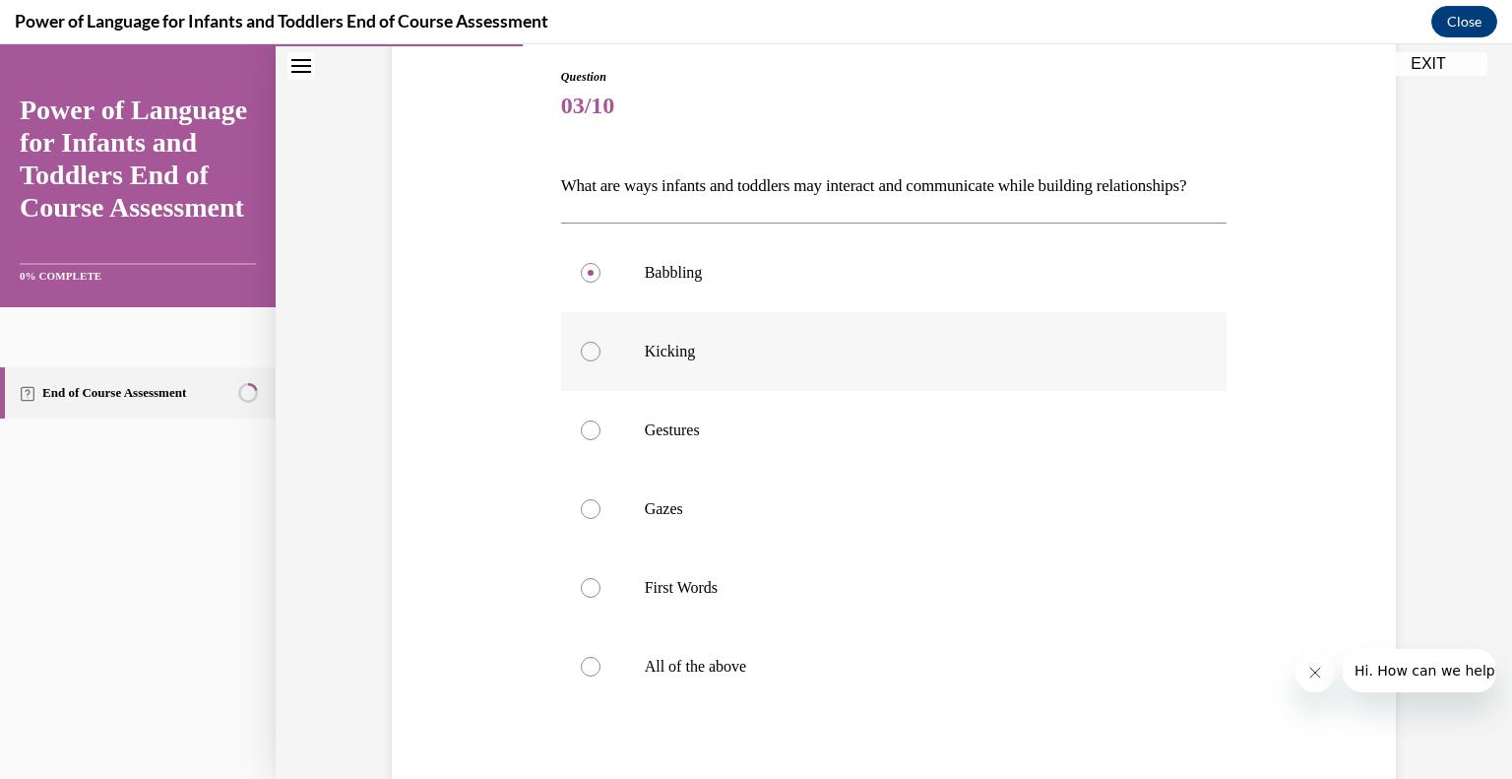
radio input "true"
click at [695, 676] on p "All of the above" at bounding box center [911, 667] width 533 height 20
click at [600, 676] on input "All of the above" at bounding box center [591, 667] width 20 height 20
radio input "true"
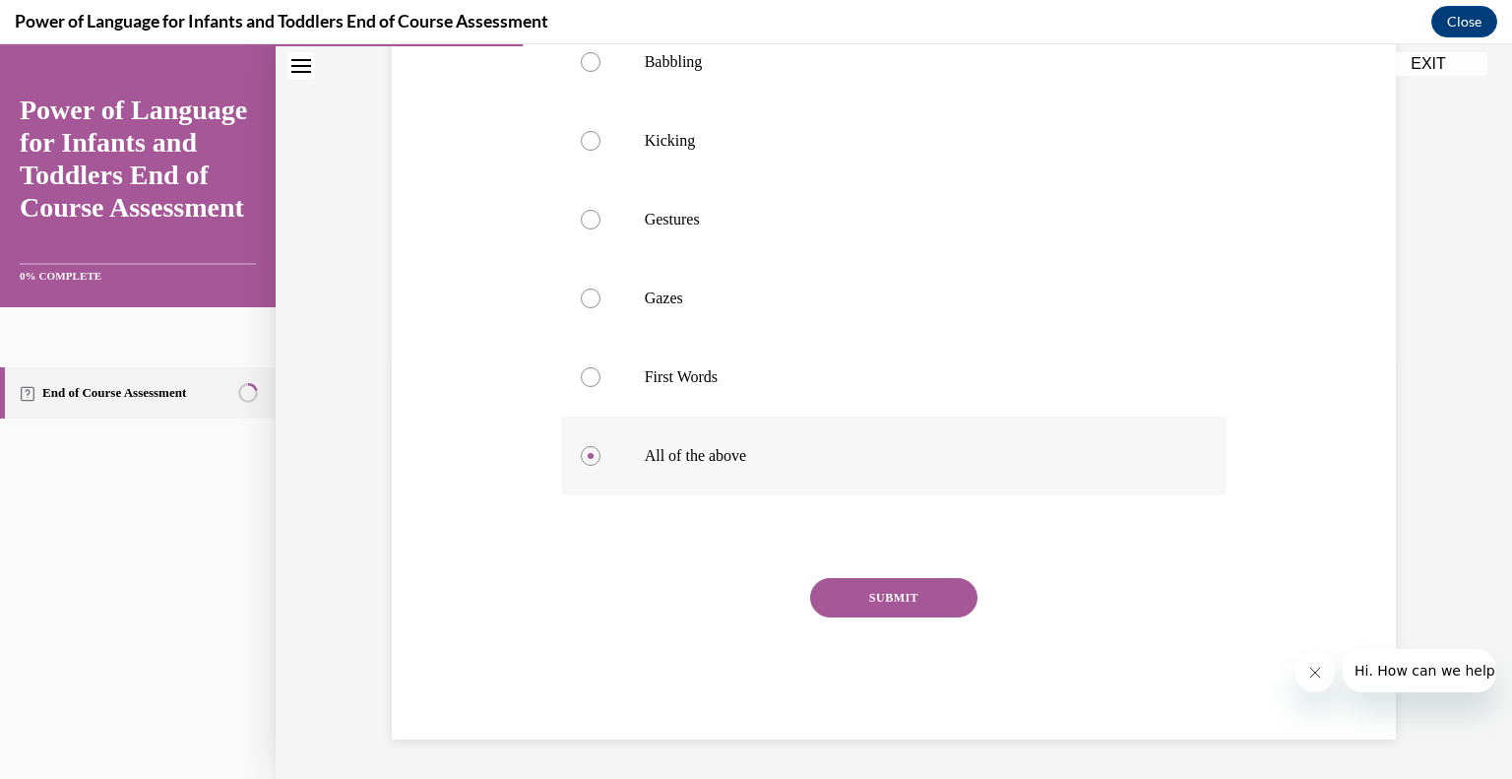
scroll to position [449, 0]
click at [902, 600] on button "SUBMIT" at bounding box center [893, 597] width 167 height 39
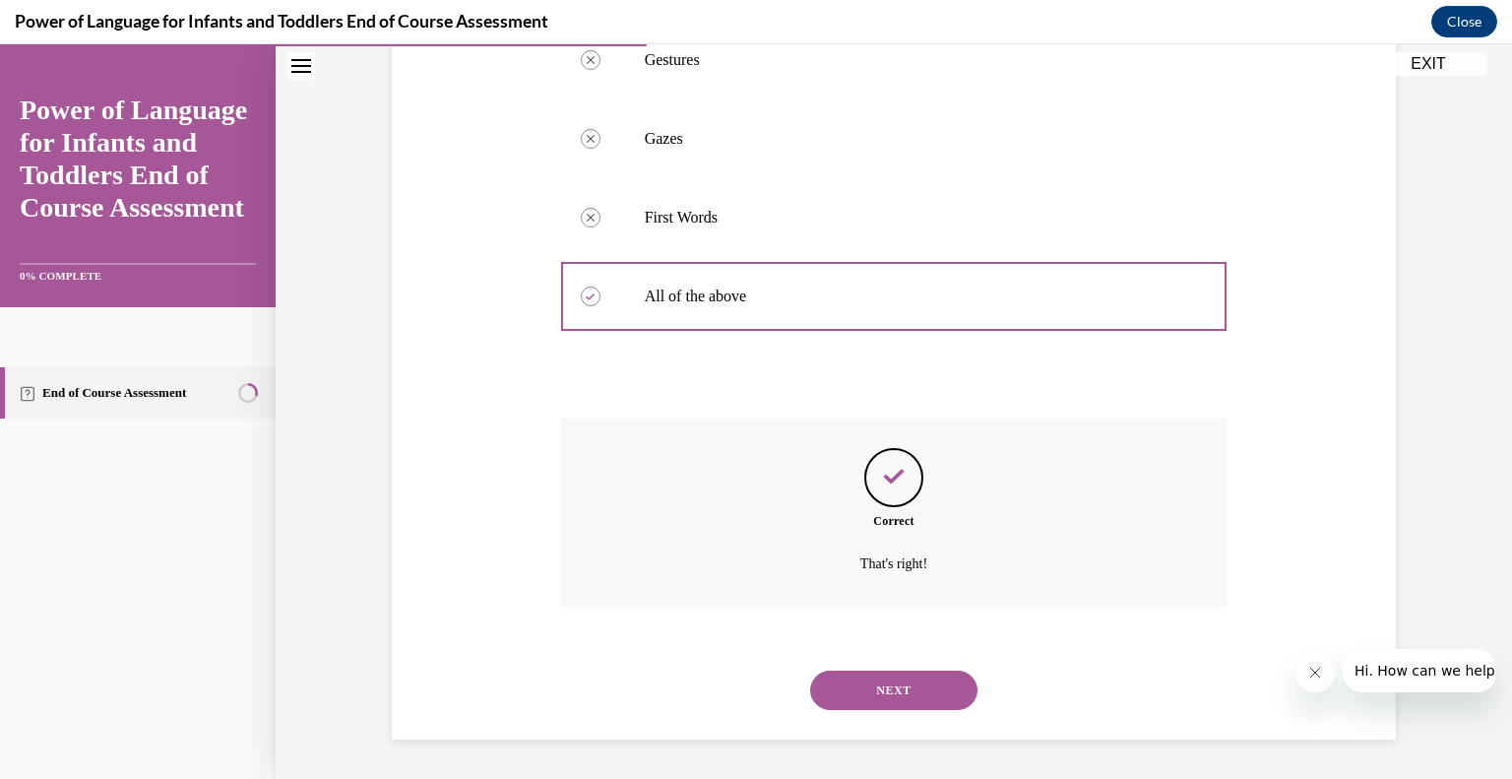
scroll to position [608, 0]
click at [890, 680] on button "NEXT" at bounding box center [893, 689] width 167 height 39
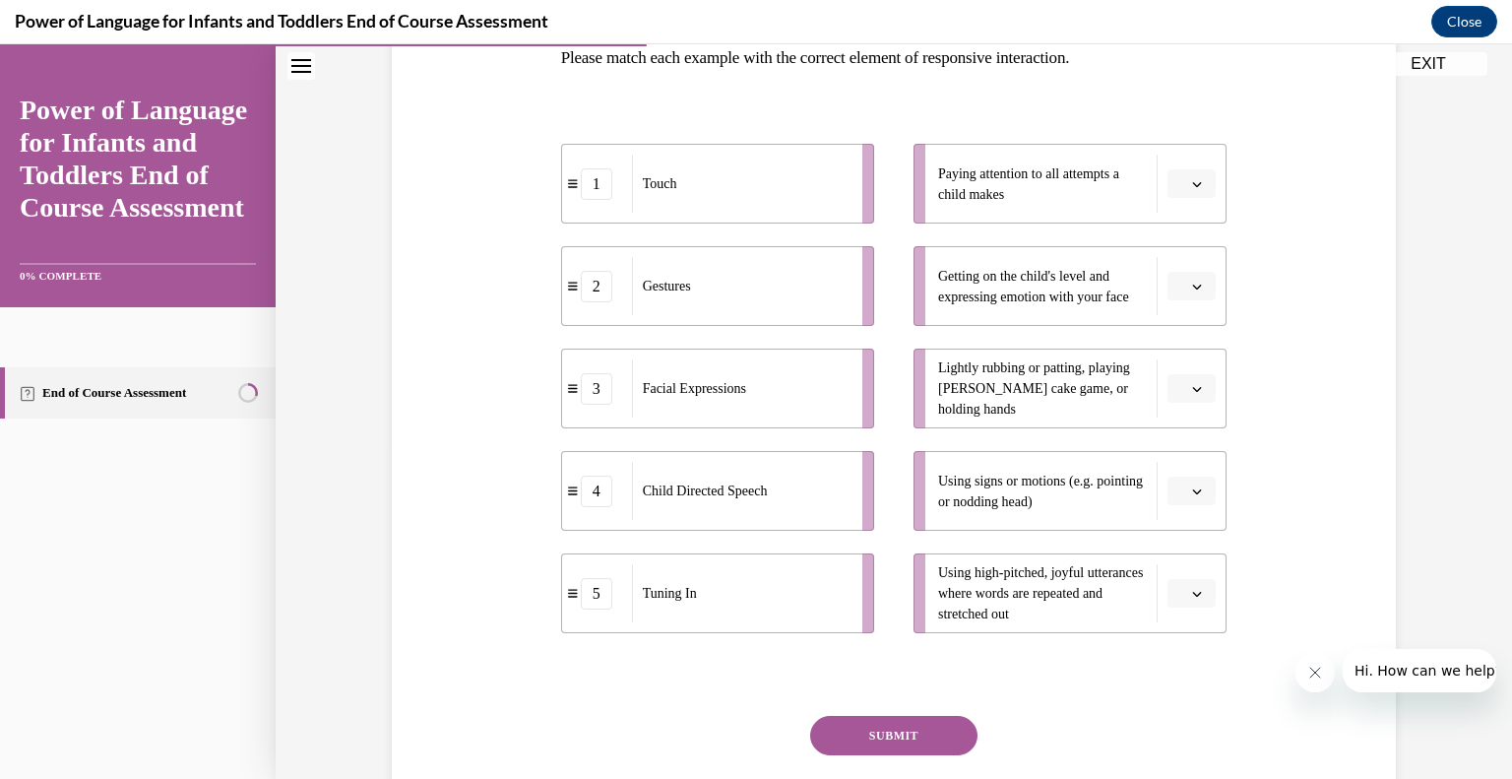
scroll to position [341, 0]
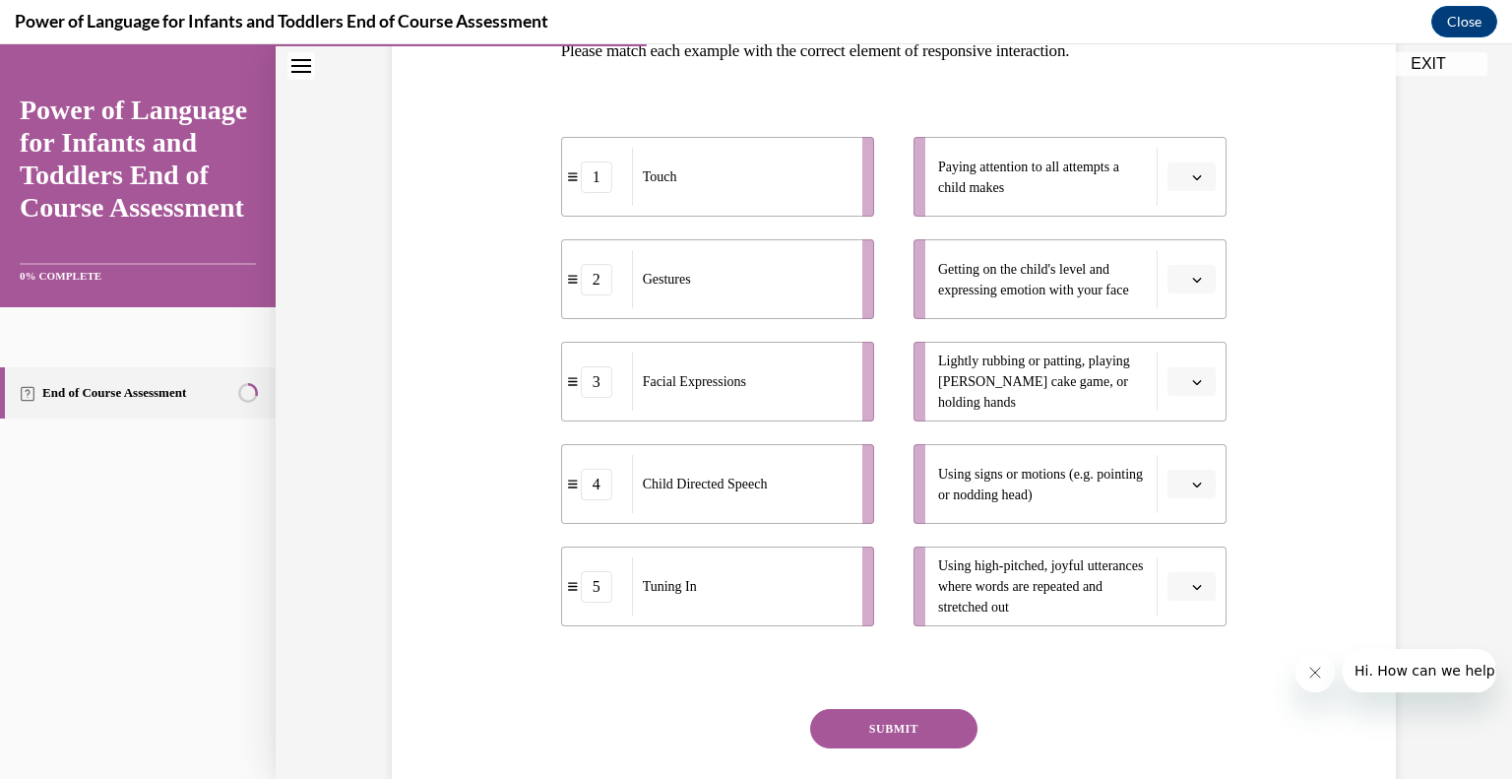
click at [581, 174] on div "1" at bounding box center [596, 176] width 31 height 31
click at [1185, 395] on button "button" at bounding box center [1191, 382] width 48 height 30
click at [1192, 459] on div "1" at bounding box center [1182, 464] width 49 height 39
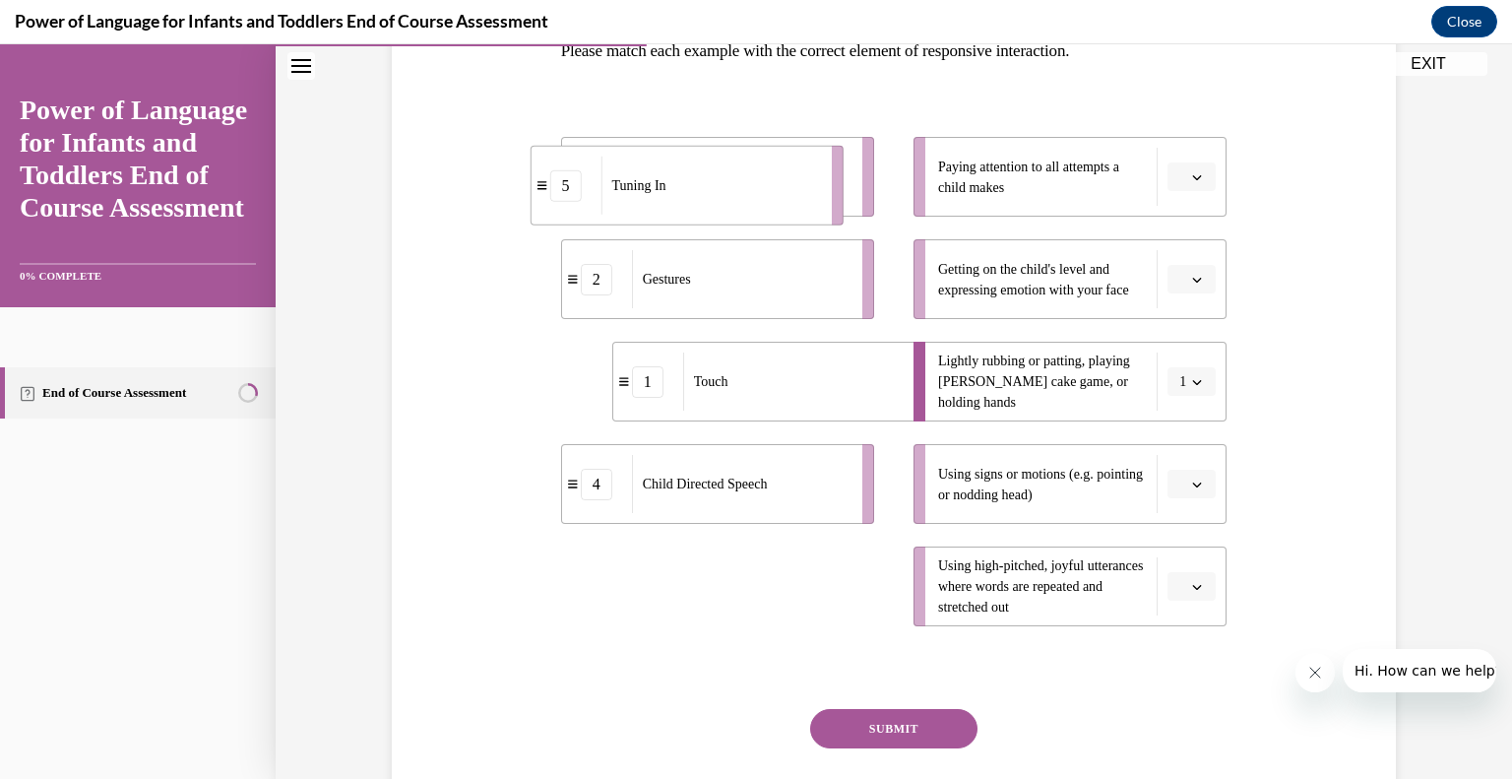
drag, startPoint x: 563, startPoint y: 593, endPoint x: 534, endPoint y: 190, distance: 403.6
click at [534, 190] on div "5" at bounding box center [566, 184] width 70 height 31
click at [1197, 172] on span "button" at bounding box center [1197, 177] width 14 height 14
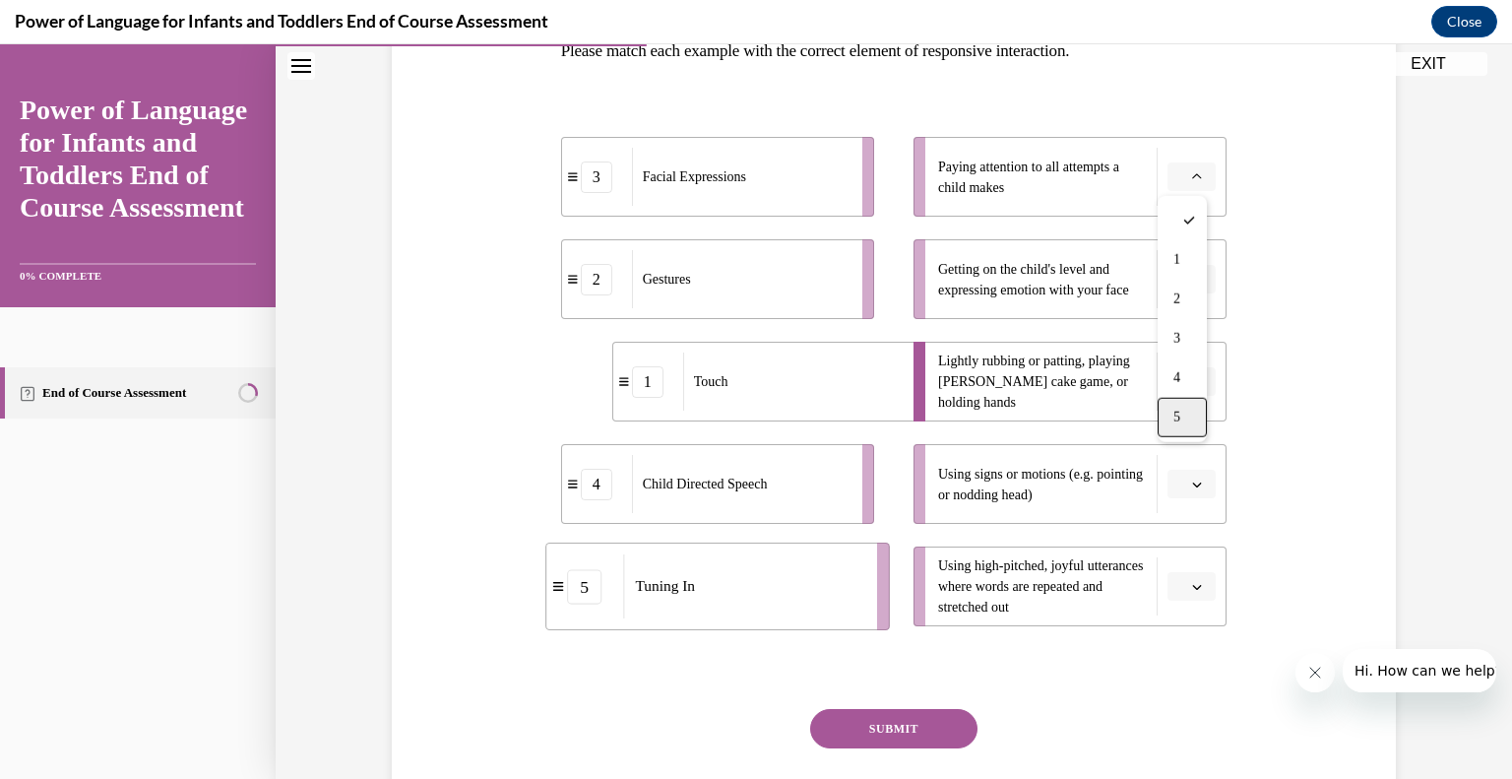
click at [1185, 411] on div "5" at bounding box center [1182, 417] width 49 height 39
click at [1190, 284] on span "button" at bounding box center [1197, 280] width 14 height 14
click at [1170, 443] on div "3" at bounding box center [1182, 440] width 49 height 39
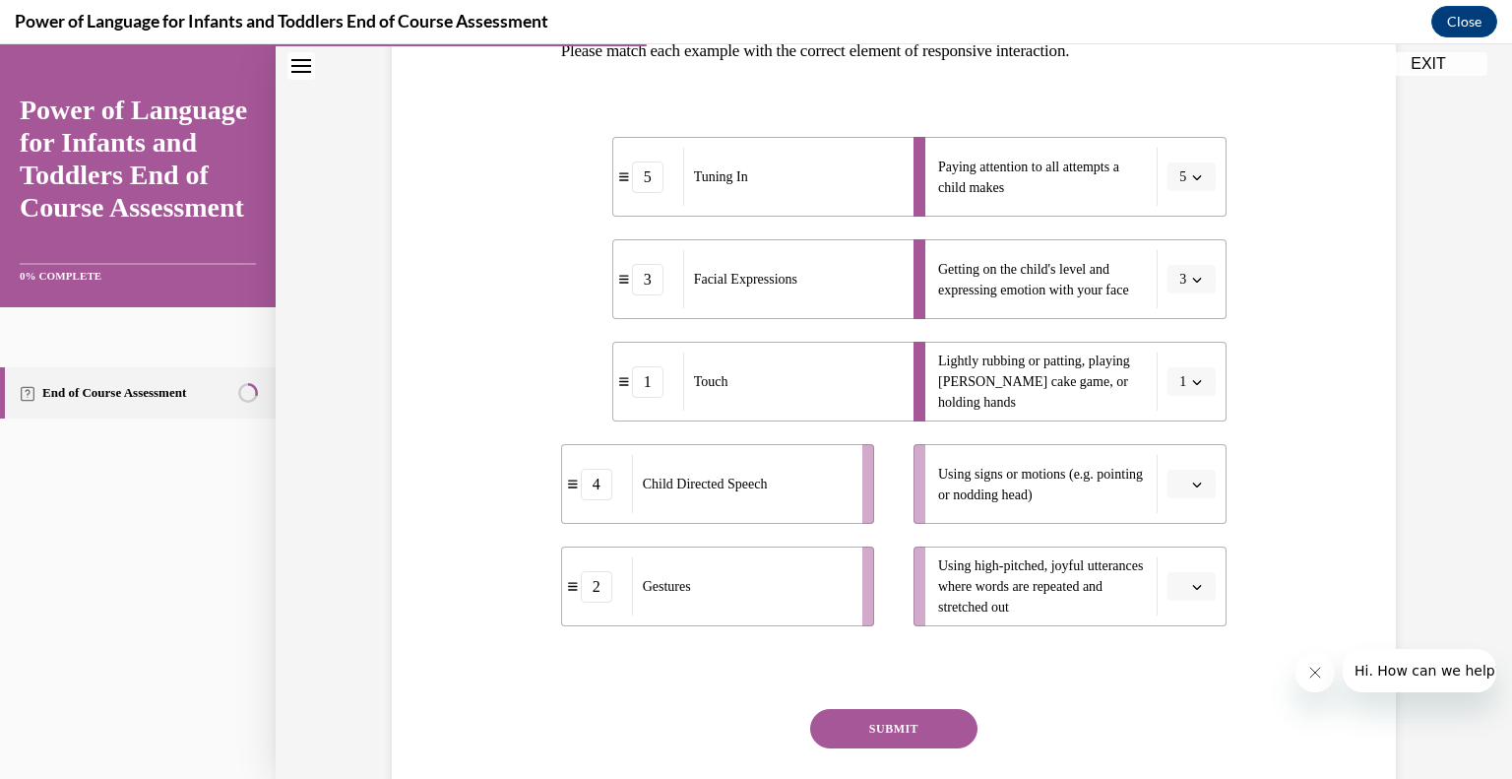
click at [1179, 490] on span "Please select an option" at bounding box center [1182, 484] width 7 height 20
click at [1183, 605] on div "2" at bounding box center [1182, 606] width 49 height 39
click at [1194, 600] on li "Using high-pitched, joyful utterances where words are repeated and stretched out" at bounding box center [1069, 586] width 313 height 80
click at [1192, 590] on icon "button" at bounding box center [1197, 587] width 10 height 10
click at [1177, 510] on span "4" at bounding box center [1176, 503] width 7 height 16
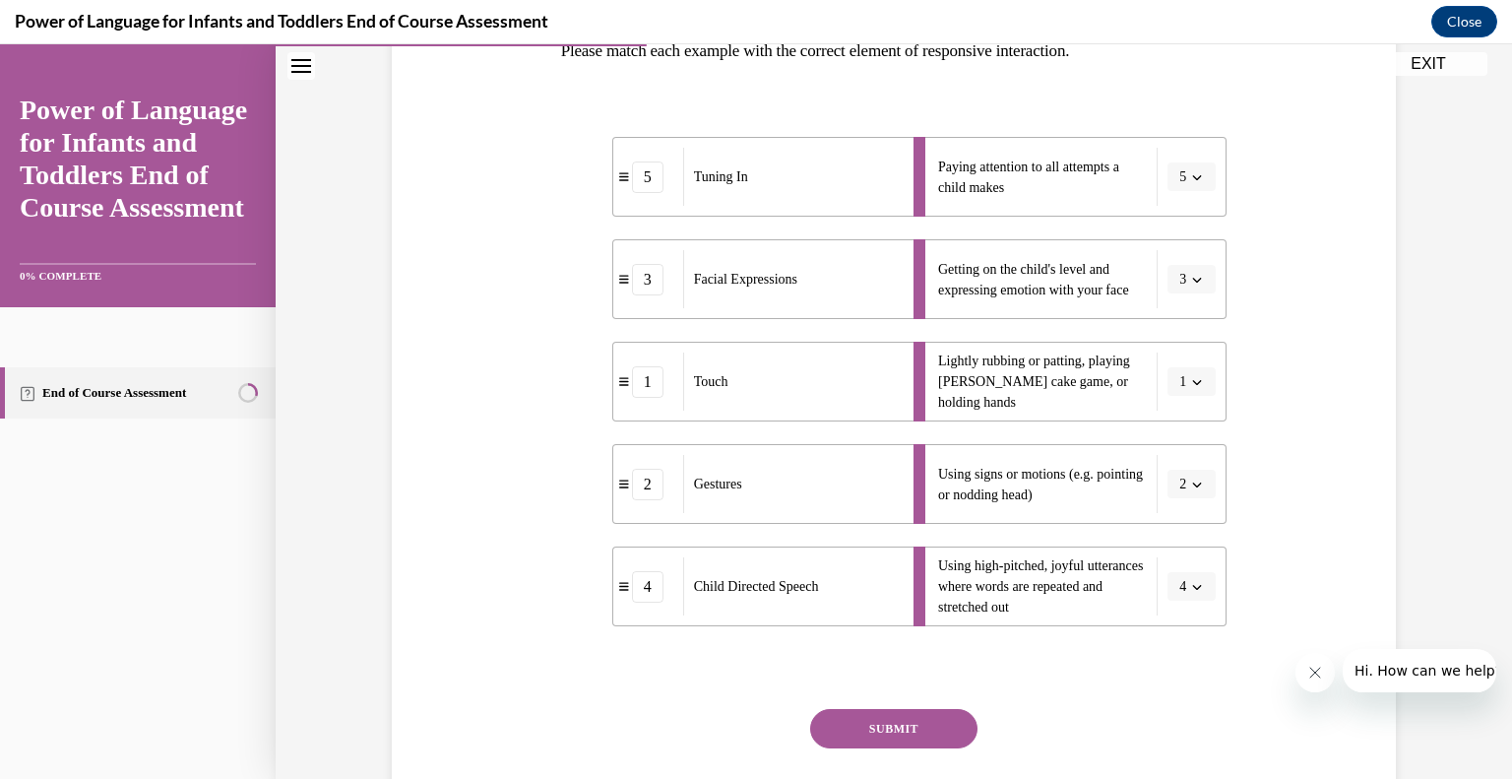
click at [890, 725] on button "SUBMIT" at bounding box center [893, 728] width 167 height 39
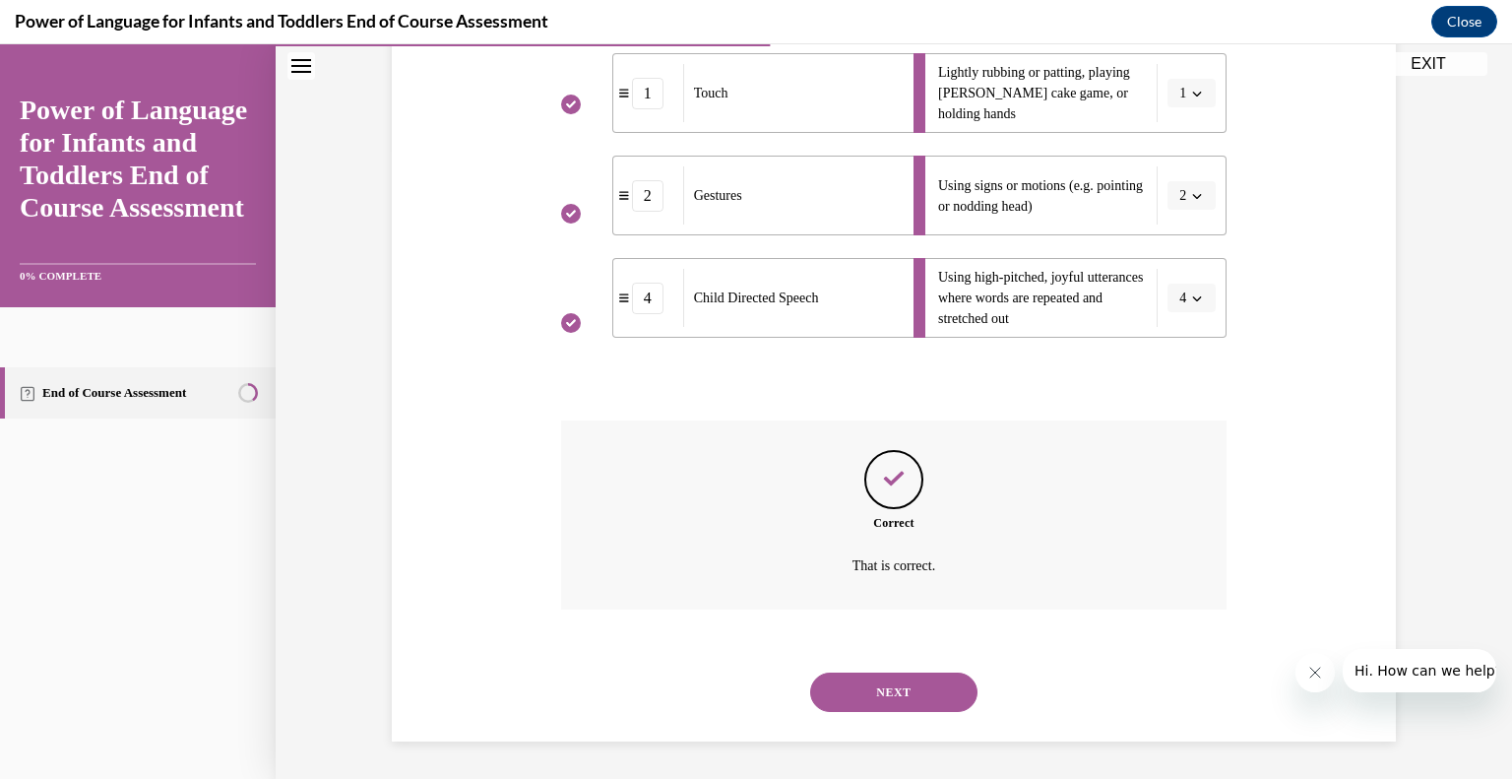
scroll to position [630, 0]
click at [884, 684] on button "NEXT" at bounding box center [893, 690] width 167 height 39
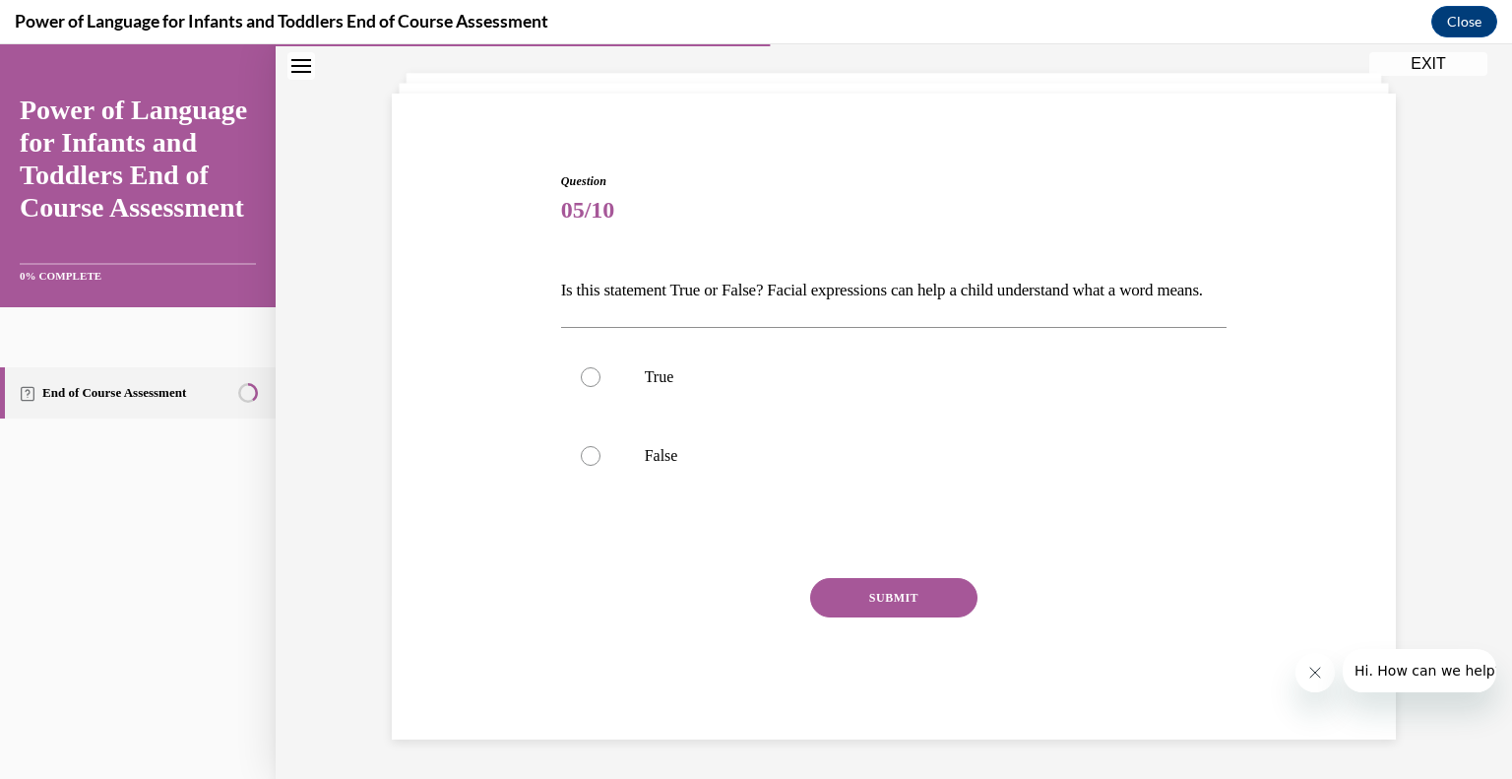
scroll to position [134, 0]
click at [695, 381] on p "True" at bounding box center [911, 377] width 533 height 20
click at [600, 381] on input "True" at bounding box center [591, 377] width 20 height 20
radio input "true"
click at [896, 599] on button "SUBMIT" at bounding box center [893, 597] width 167 height 39
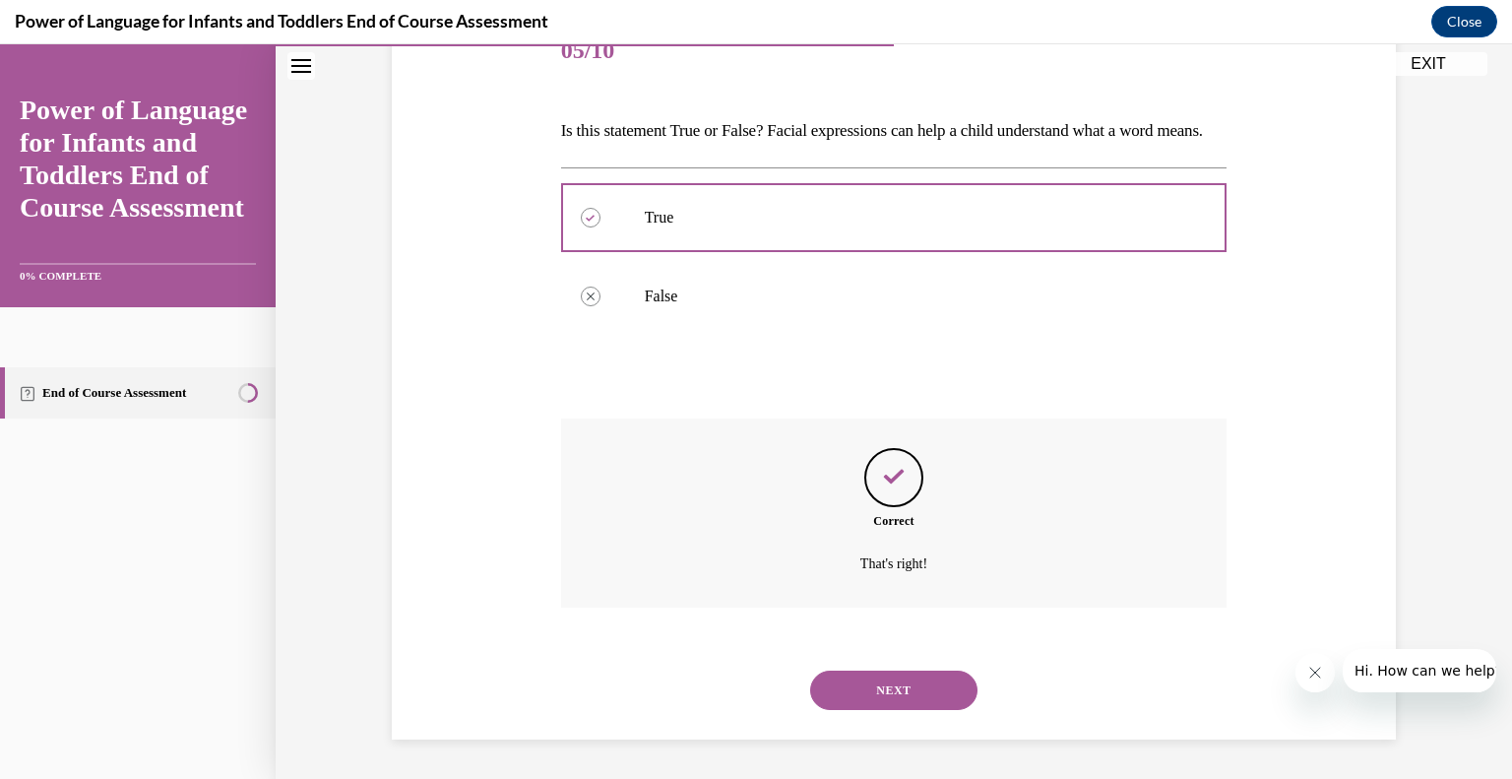
scroll to position [293, 0]
click at [890, 688] on button "NEXT" at bounding box center [893, 689] width 167 height 39
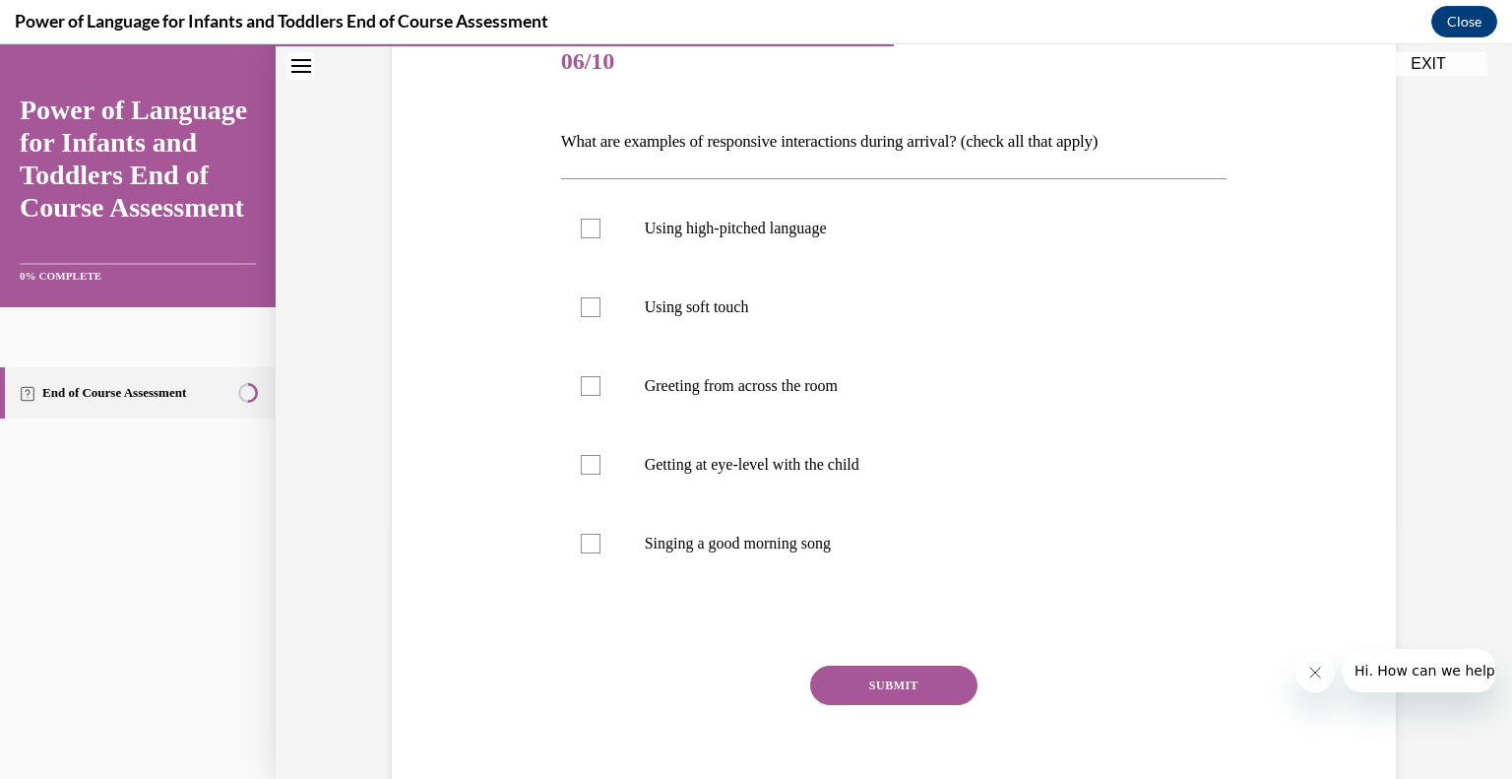
scroll to position [272, 0]
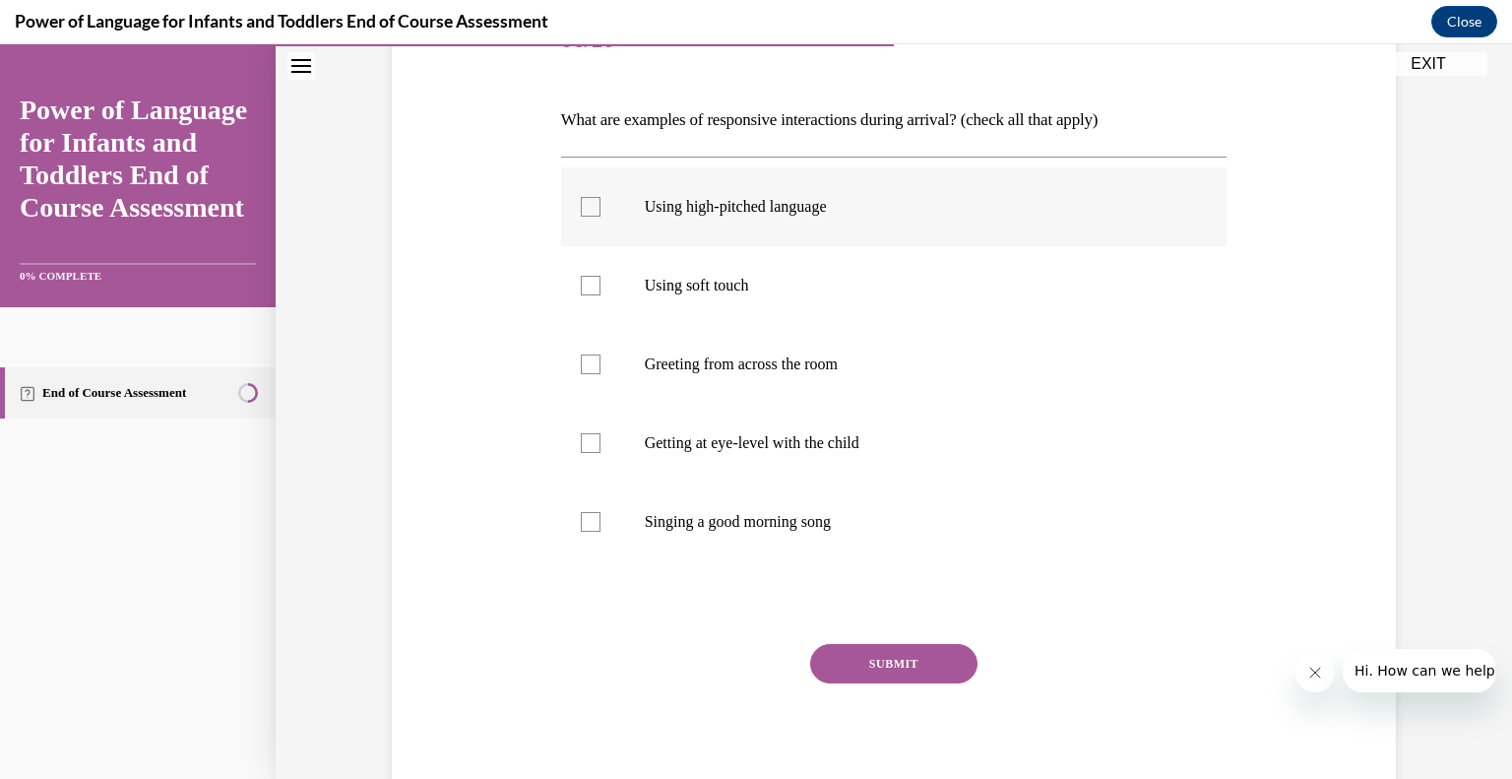
click at [581, 208] on div at bounding box center [591, 207] width 20 height 20
click at [581, 208] on input "Using high-pitched language" at bounding box center [591, 207] width 20 height 20
checkbox input "true"
click at [581, 286] on div at bounding box center [591, 286] width 20 height 20
click at [581, 286] on input "Using soft touch" at bounding box center [591, 286] width 20 height 20
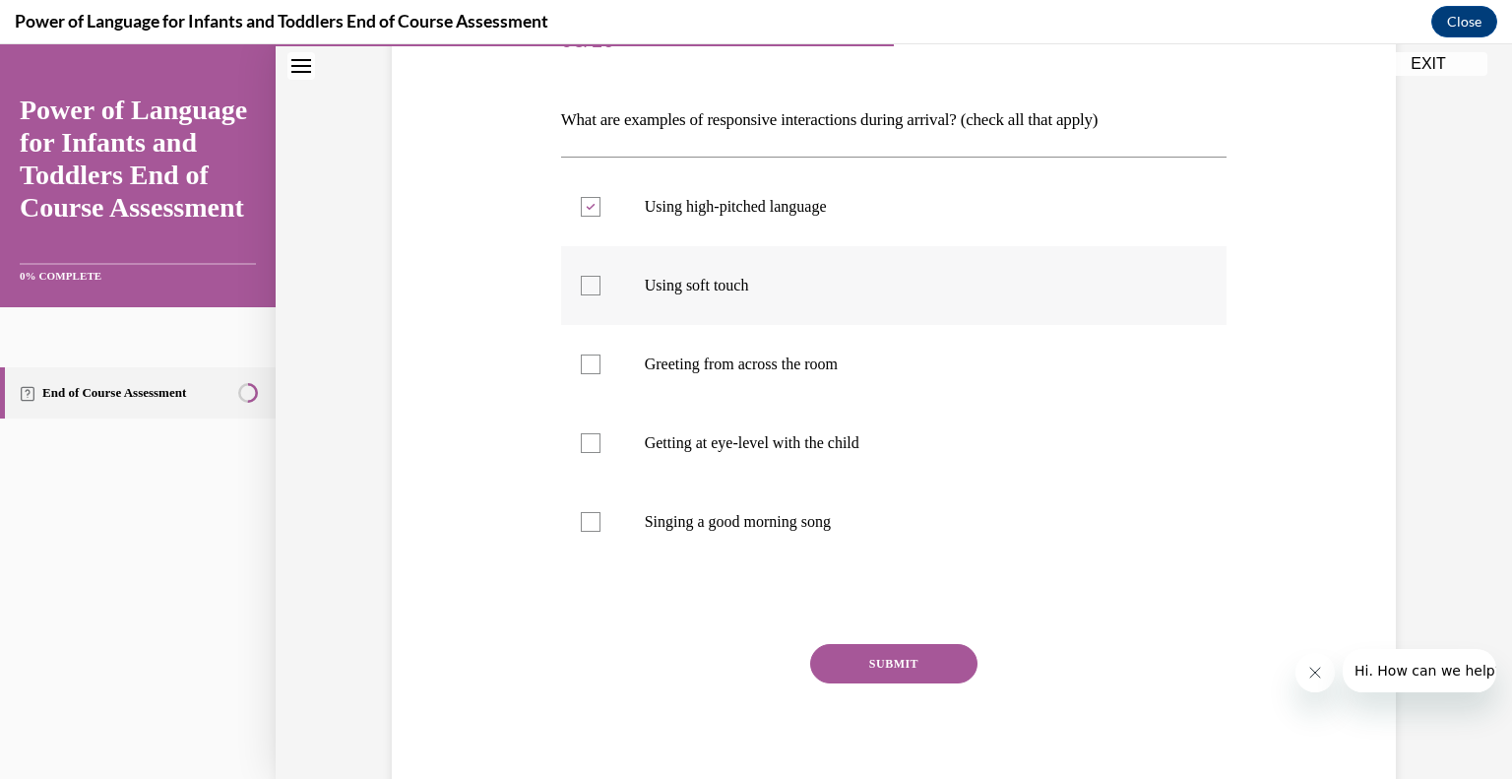
checkbox input "true"
click at [587, 448] on div at bounding box center [591, 443] width 20 height 20
click at [587, 448] on input "Getting at eye-level with the child" at bounding box center [591, 443] width 20 height 20
checkbox input "true"
click at [587, 522] on div at bounding box center [591, 522] width 20 height 20
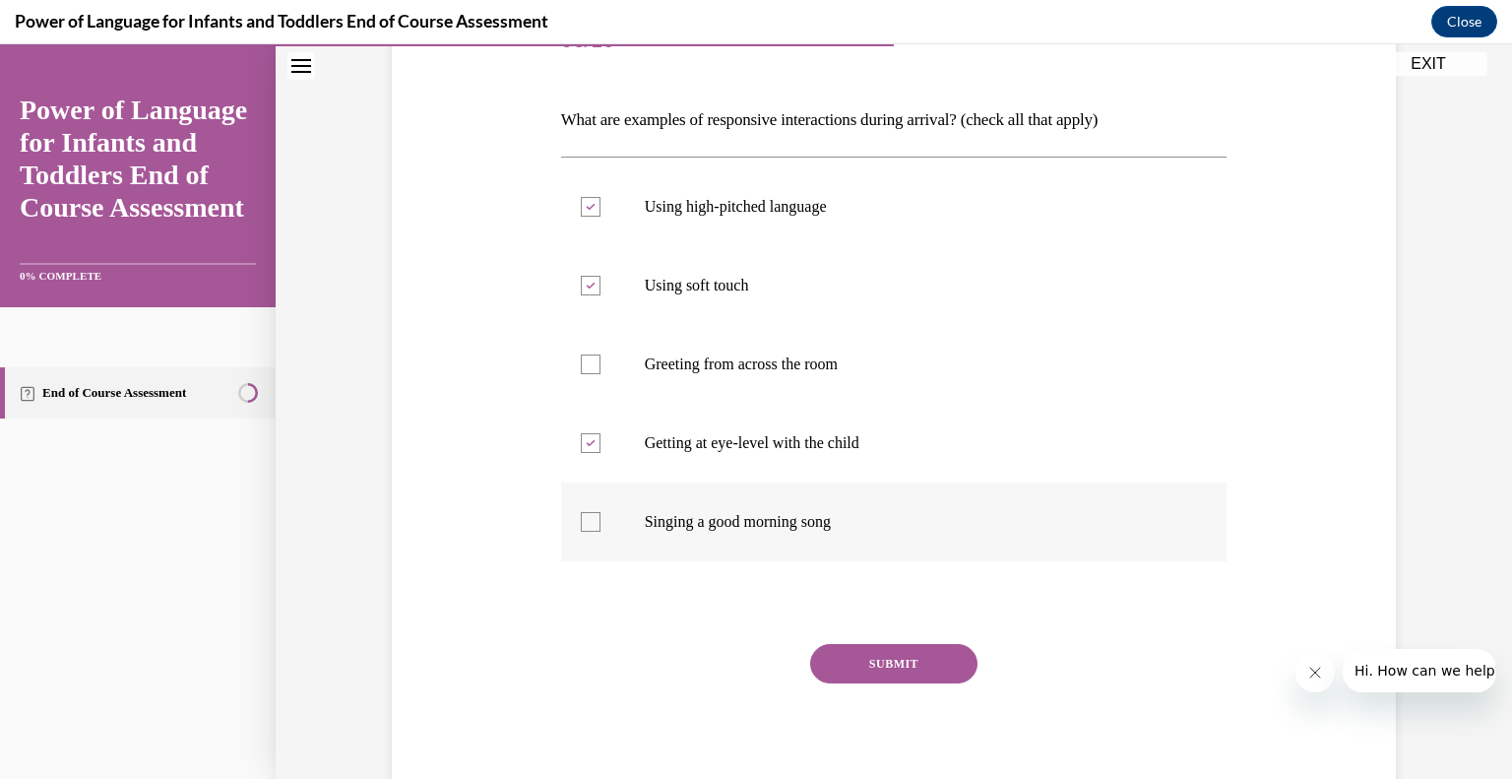
click at [587, 522] on input "Singing a good morning song" at bounding box center [591, 522] width 20 height 20
checkbox input "true"
click at [909, 652] on button "SUBMIT" at bounding box center [893, 663] width 167 height 39
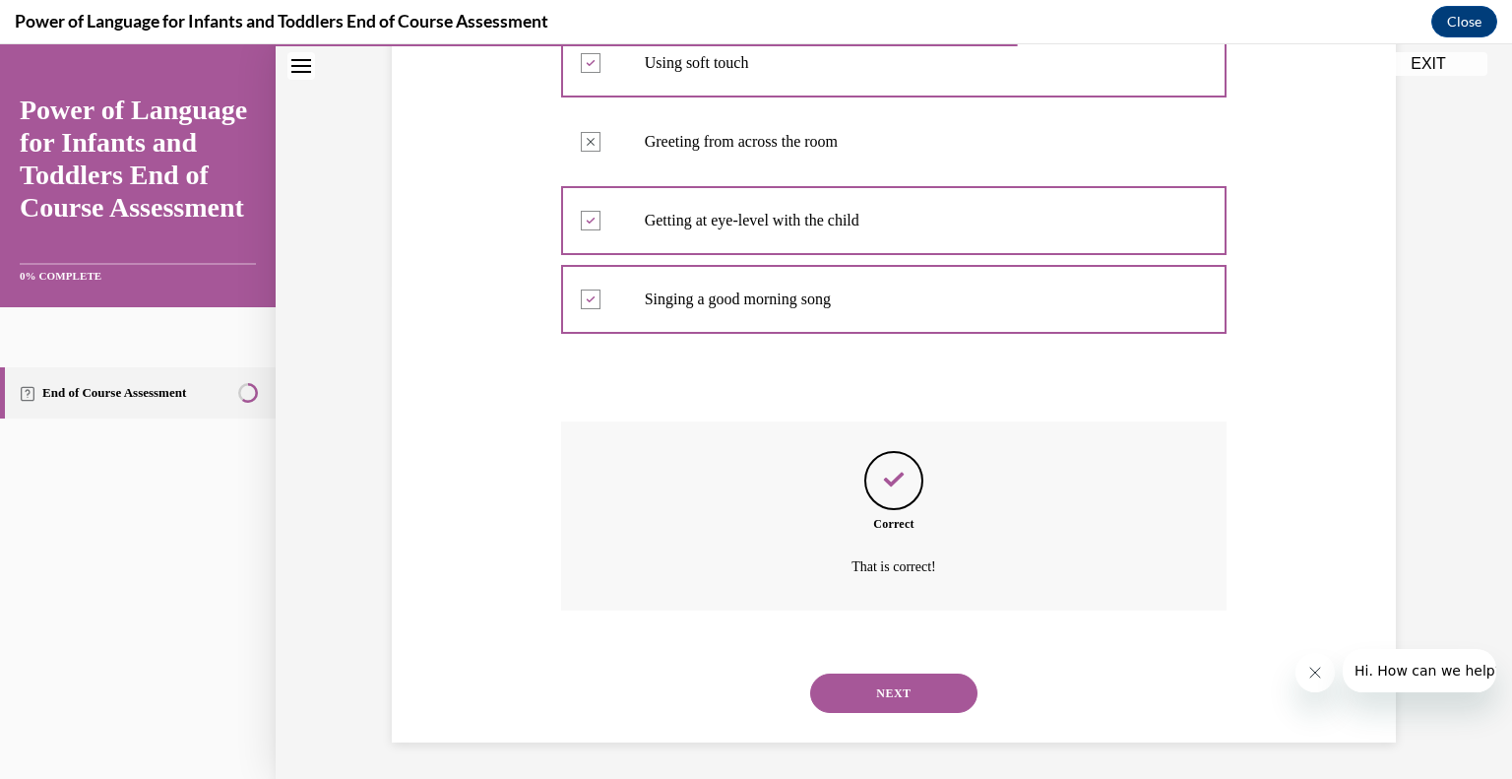
scroll to position [496, 0]
click at [896, 702] on button "NEXT" at bounding box center [893, 690] width 167 height 39
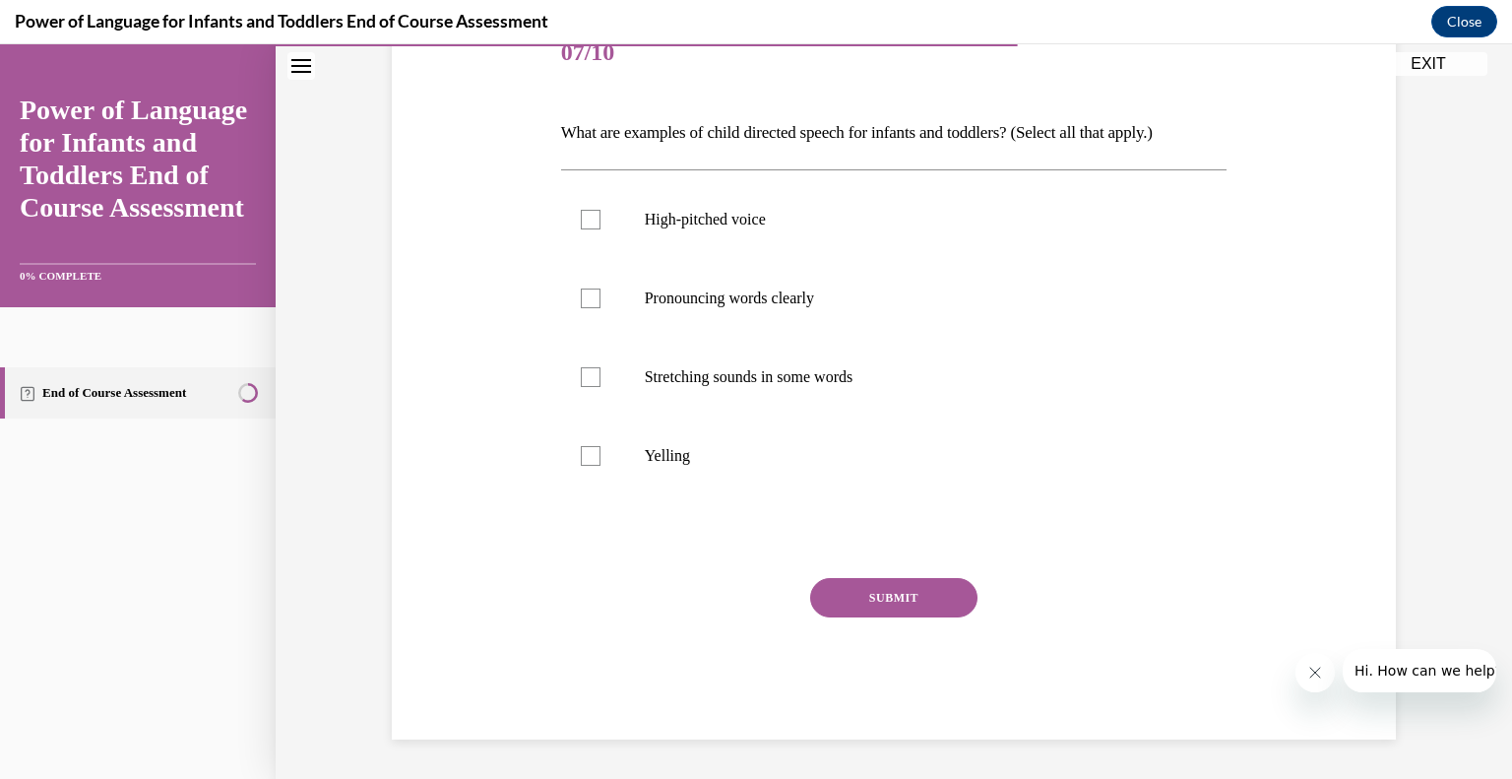
scroll to position [219, 0]
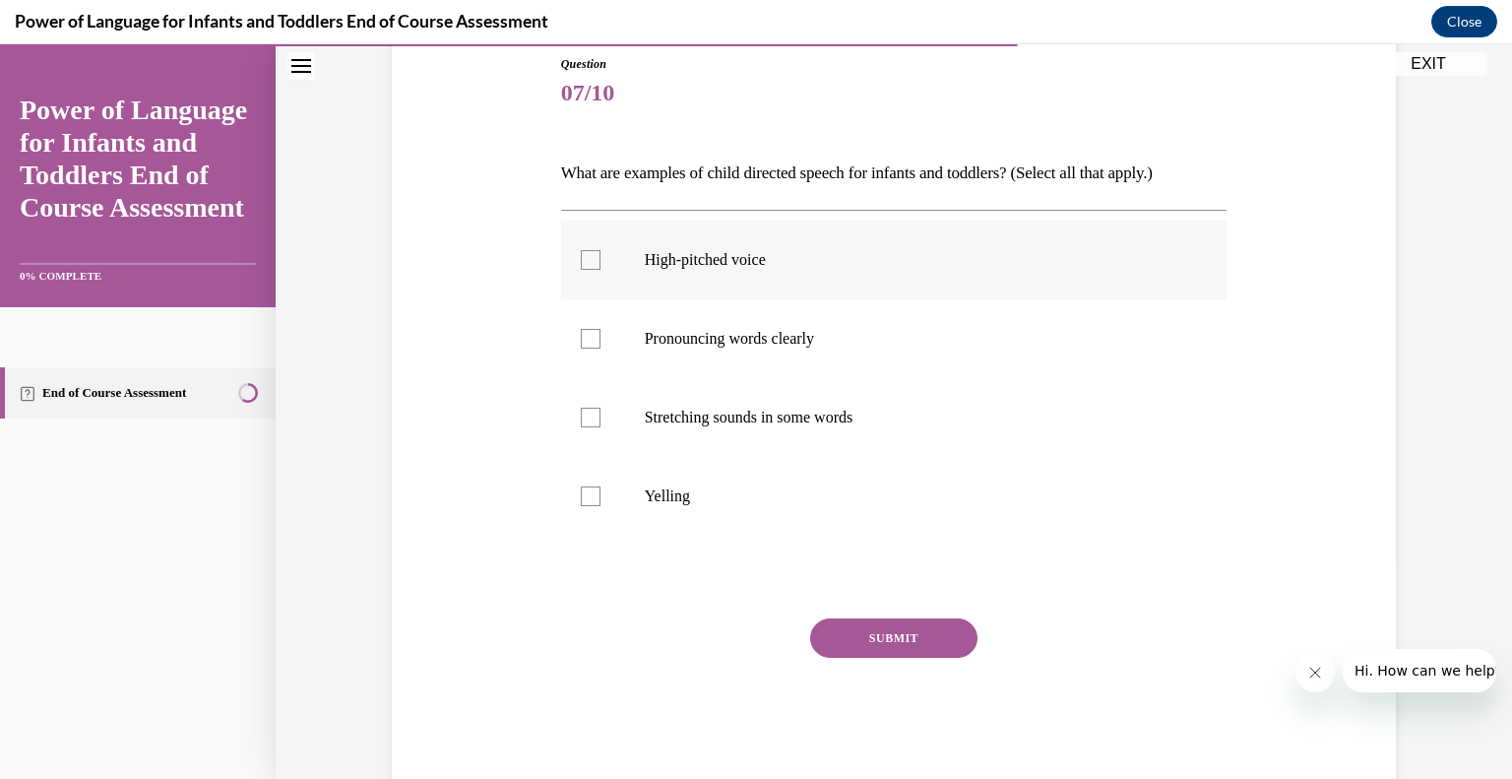
click at [656, 279] on label "High-pitched voice" at bounding box center [894, 259] width 666 height 79
click at [600, 270] on input "High-pitched voice" at bounding box center [591, 260] width 20 height 20
checkbox input "true"
click at [652, 343] on p "Pronouncing words clearly" at bounding box center [911, 339] width 533 height 20
click at [600, 343] on input "Pronouncing words clearly" at bounding box center [591, 339] width 20 height 20
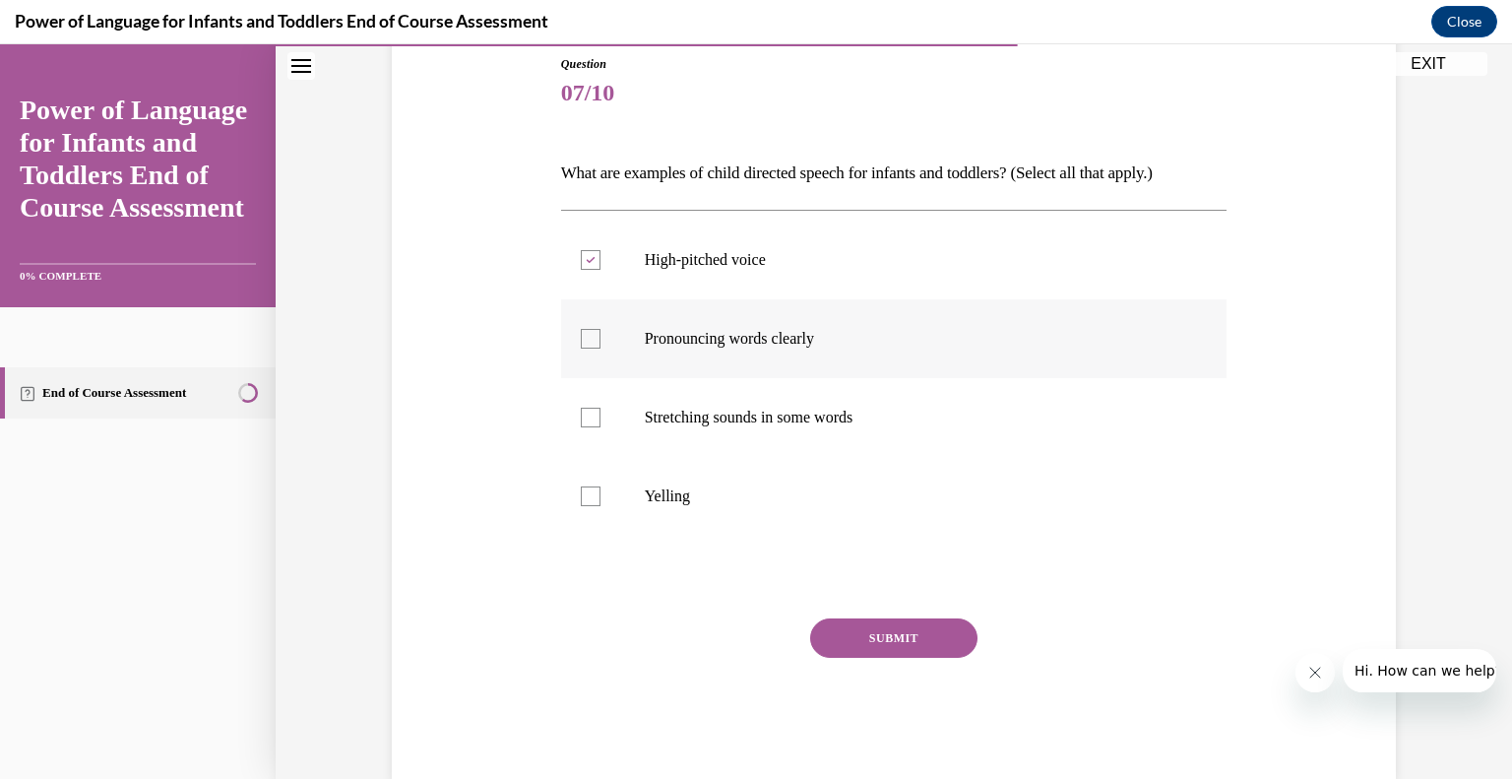
checkbox input "true"
click at [665, 405] on label "Stretching sounds in some words" at bounding box center [894, 417] width 666 height 79
click at [600, 408] on input "Stretching sounds in some words" at bounding box center [591, 418] width 20 height 20
checkbox input "true"
click at [893, 630] on button "SUBMIT" at bounding box center [893, 637] width 167 height 39
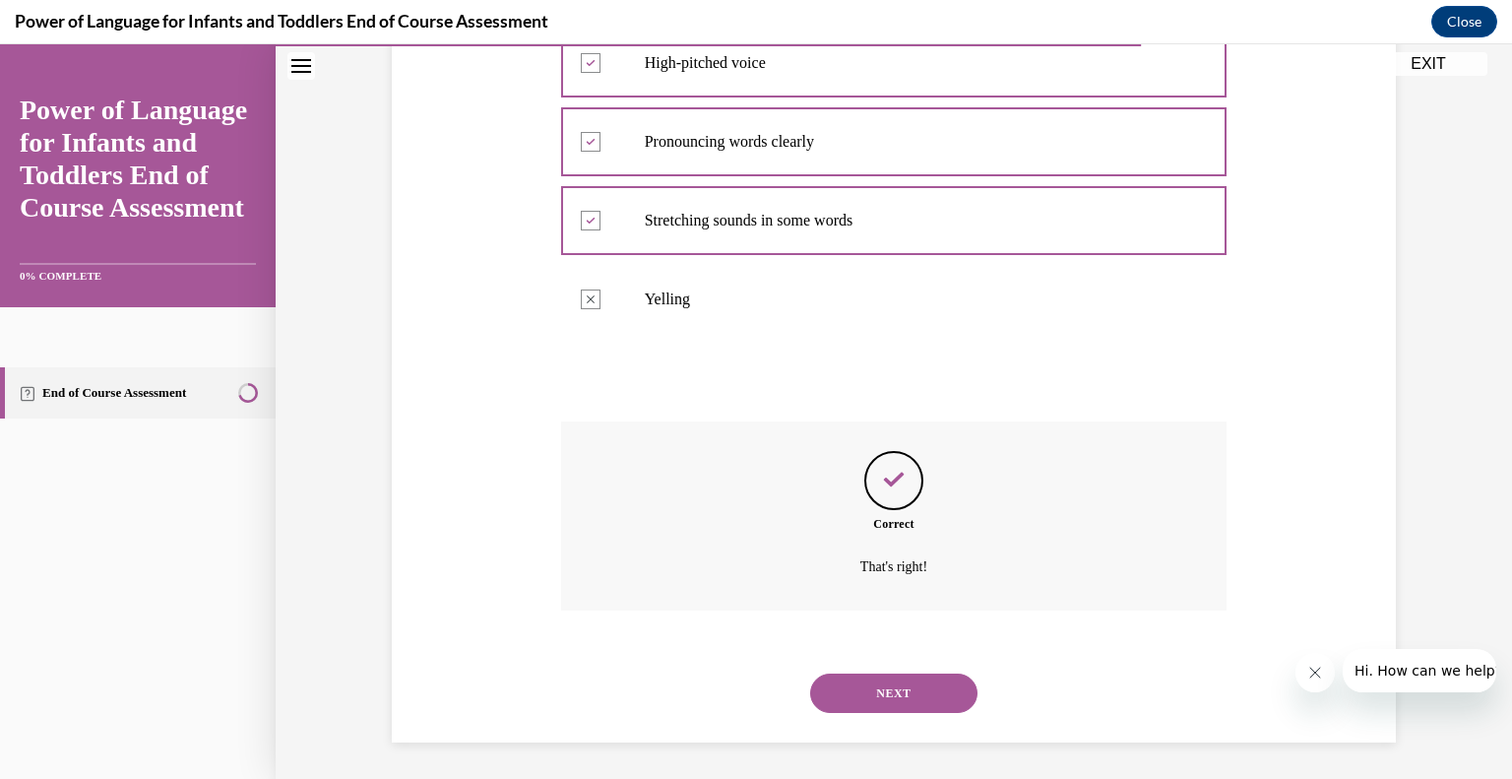
scroll to position [417, 0]
click at [928, 678] on button "NEXT" at bounding box center [893, 690] width 167 height 39
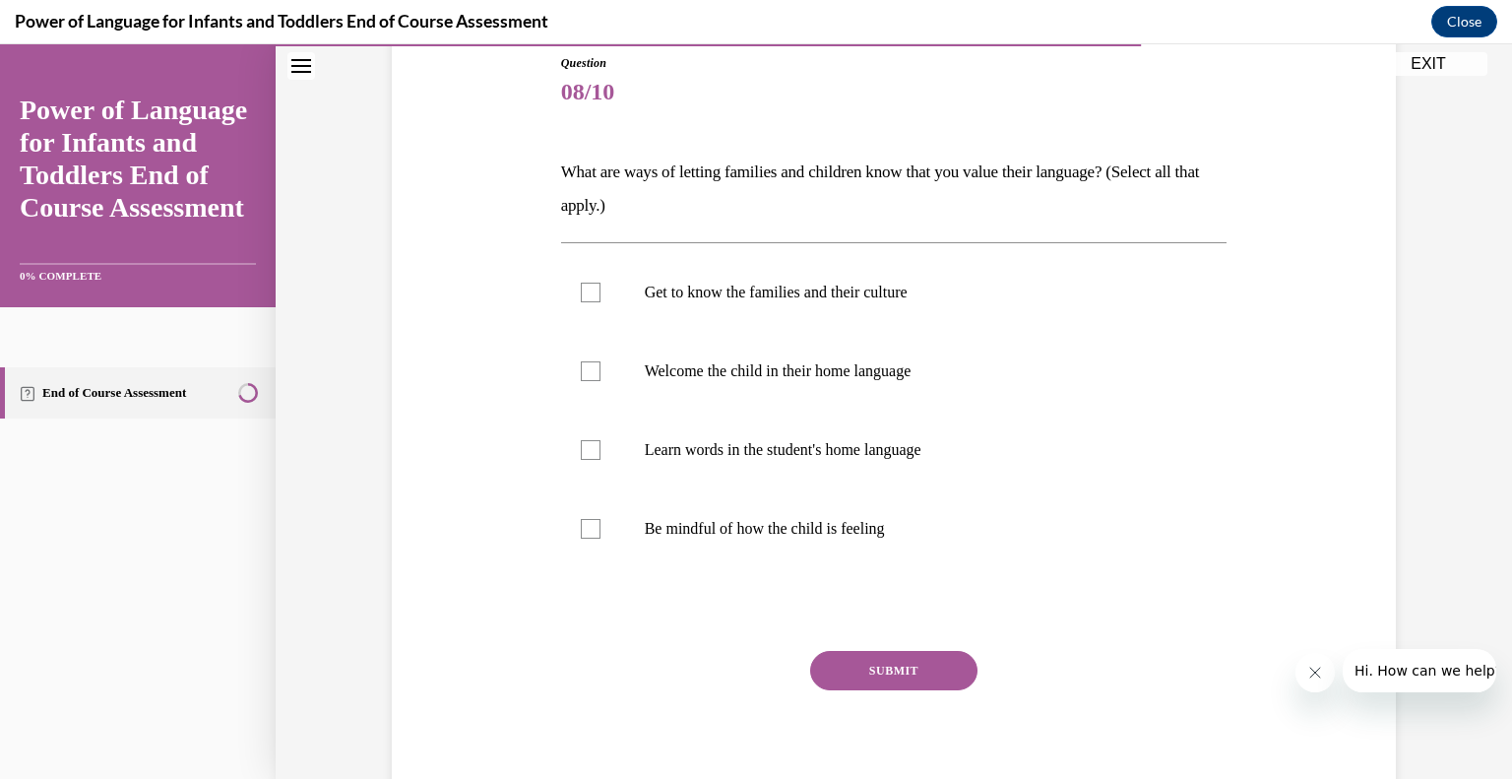
scroll to position [291, 0]
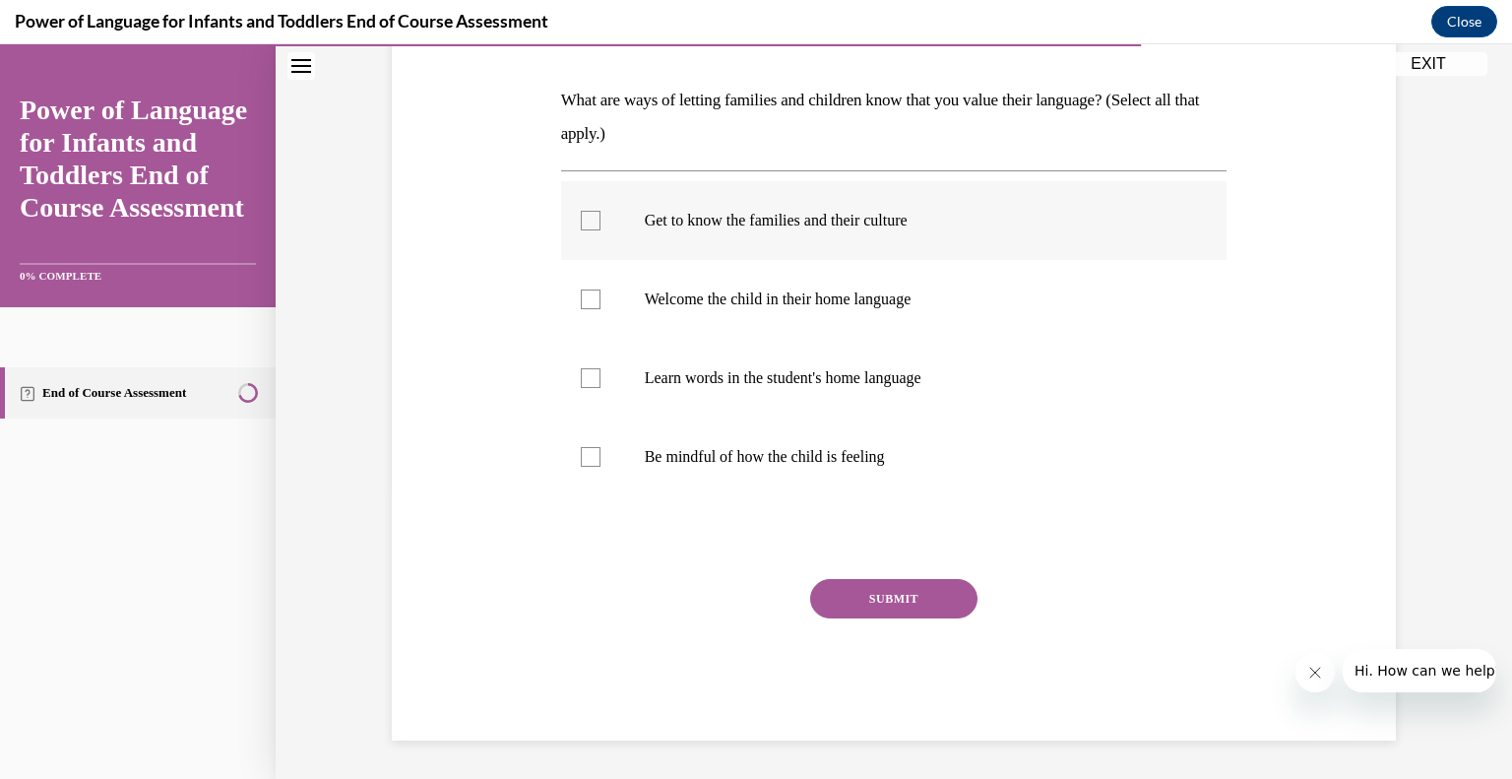
click at [812, 241] on label "Get to know the families and their culture" at bounding box center [894, 220] width 666 height 79
click at [600, 230] on input "Get to know the families and their culture" at bounding box center [591, 221] width 20 height 20
checkbox input "true"
click at [792, 306] on p "Welcome the child in their home language" at bounding box center [911, 299] width 533 height 20
click at [600, 306] on input "Welcome the child in their home language" at bounding box center [591, 299] width 20 height 20
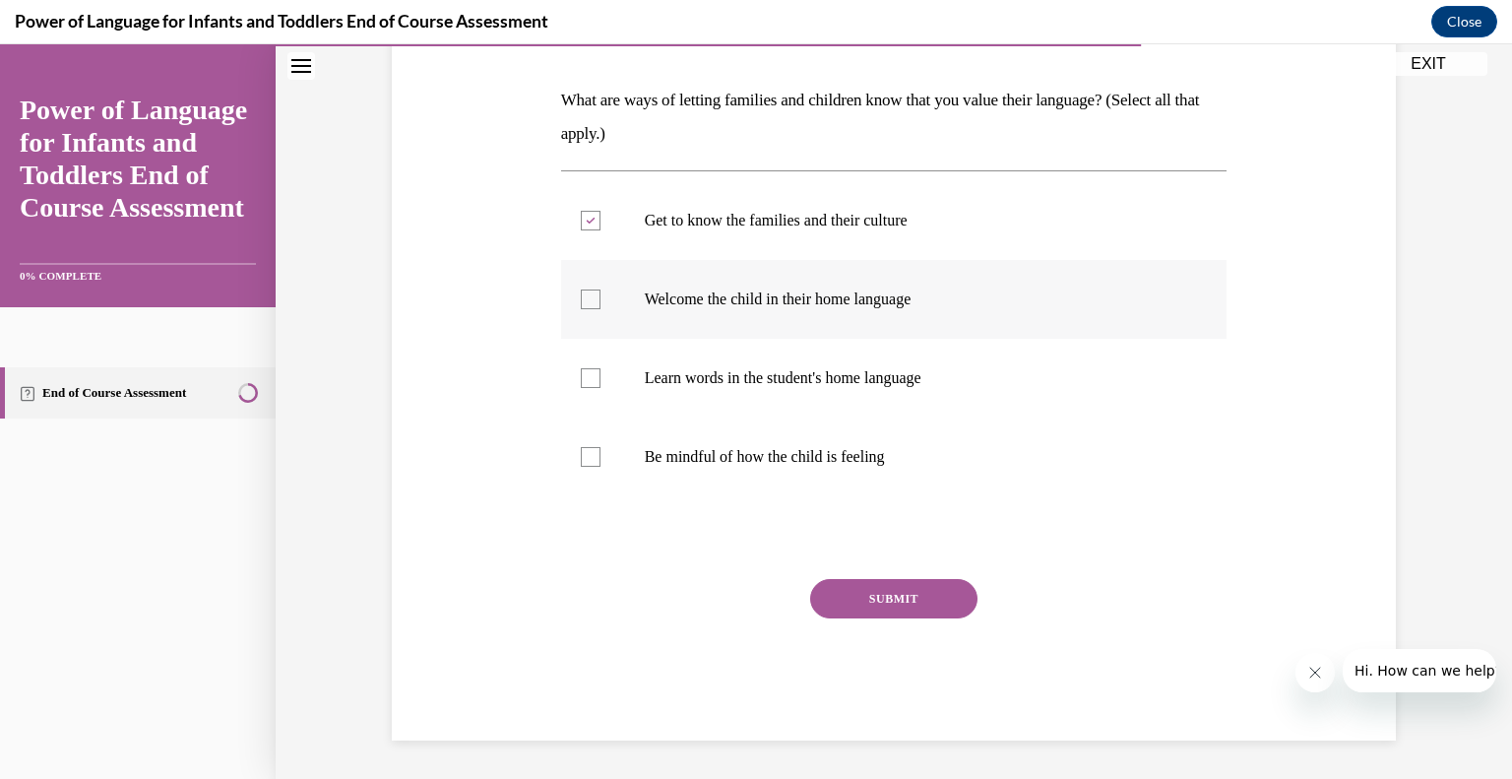
checkbox input "true"
click at [784, 386] on p "Learn words in the student's home language" at bounding box center [911, 378] width 533 height 20
click at [600, 386] on input "Learn words in the student's home language" at bounding box center [591, 378] width 20 height 20
checkbox input "true"
click at [916, 600] on button "SUBMIT" at bounding box center [893, 598] width 167 height 39
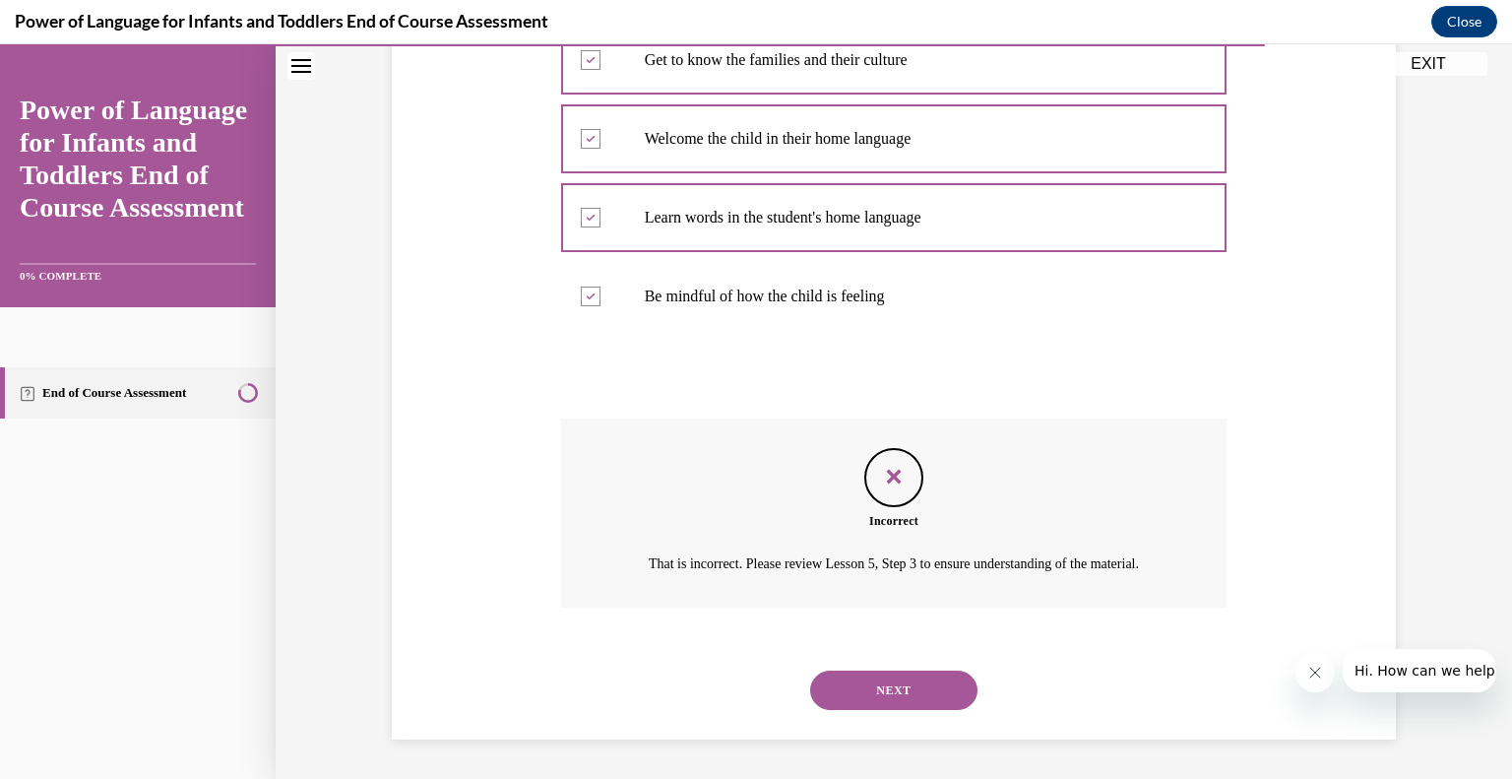
scroll to position [474, 0]
click at [911, 675] on button "NEXT" at bounding box center [893, 689] width 167 height 39
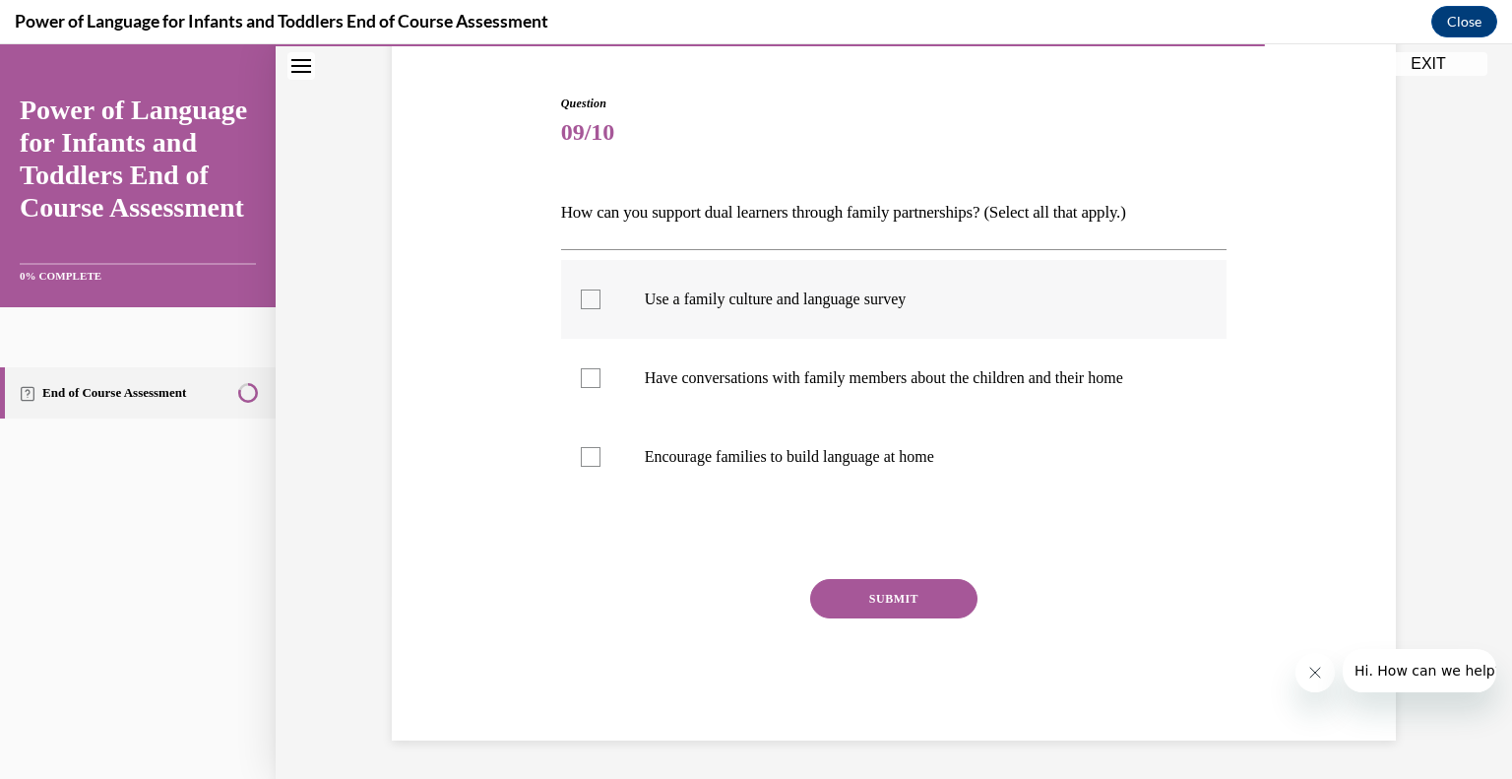
click at [740, 299] on p "Use a family culture and language survey" at bounding box center [911, 299] width 533 height 20
click at [600, 299] on input "Use a family culture and language survey" at bounding box center [591, 299] width 20 height 20
checkbox input "true"
click at [734, 383] on p "Have conversations with family members about the children and their home" at bounding box center [911, 378] width 533 height 20
click at [600, 383] on input "Have conversations with family members about the children and their home" at bounding box center [591, 378] width 20 height 20
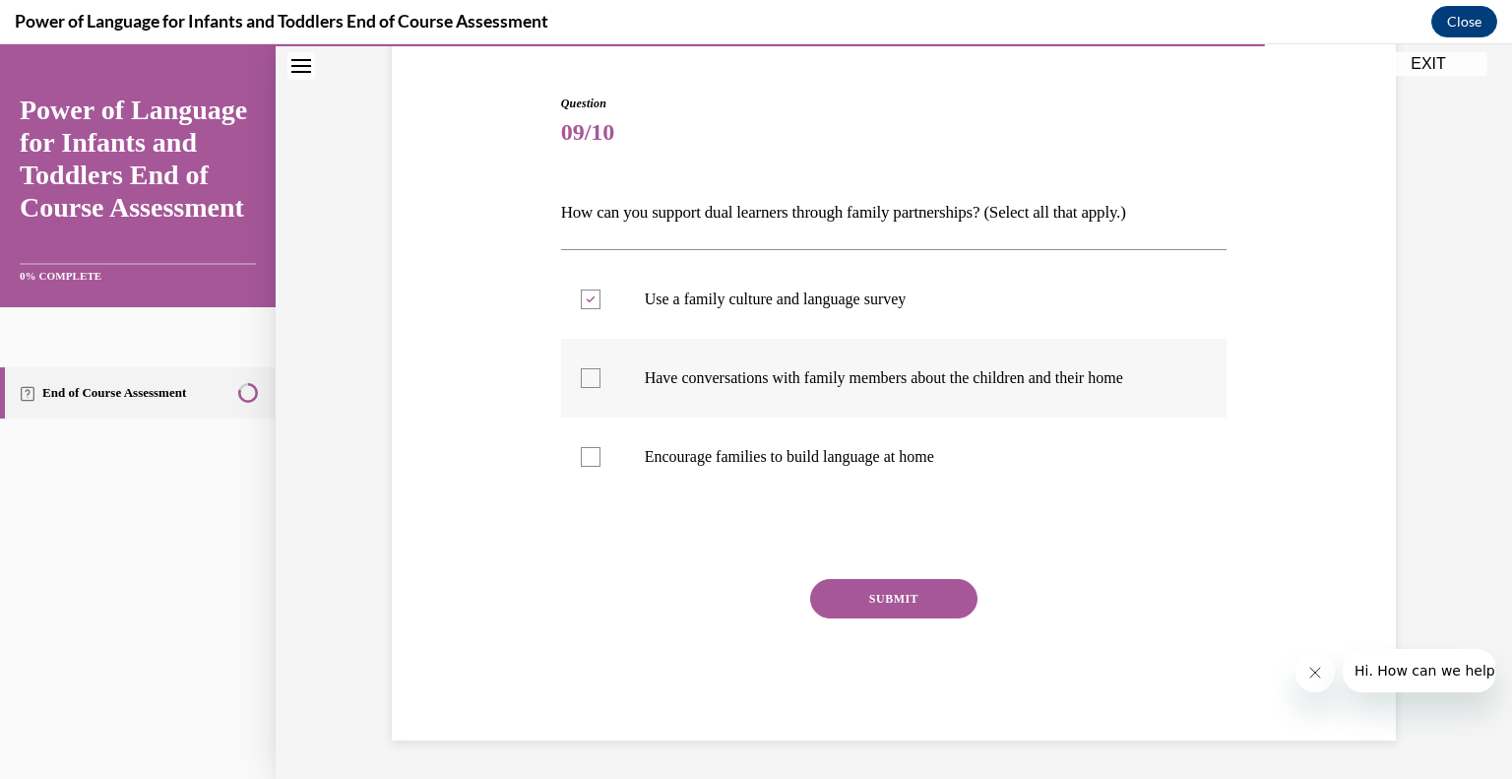
checkbox input "true"
click at [734, 479] on label "Encourage families to build language at home" at bounding box center [894, 456] width 666 height 79
click at [600, 467] on input "Encourage families to build language at home" at bounding box center [591, 457] width 20 height 20
checkbox input "true"
click at [890, 590] on button "SUBMIT" at bounding box center [893, 598] width 167 height 39
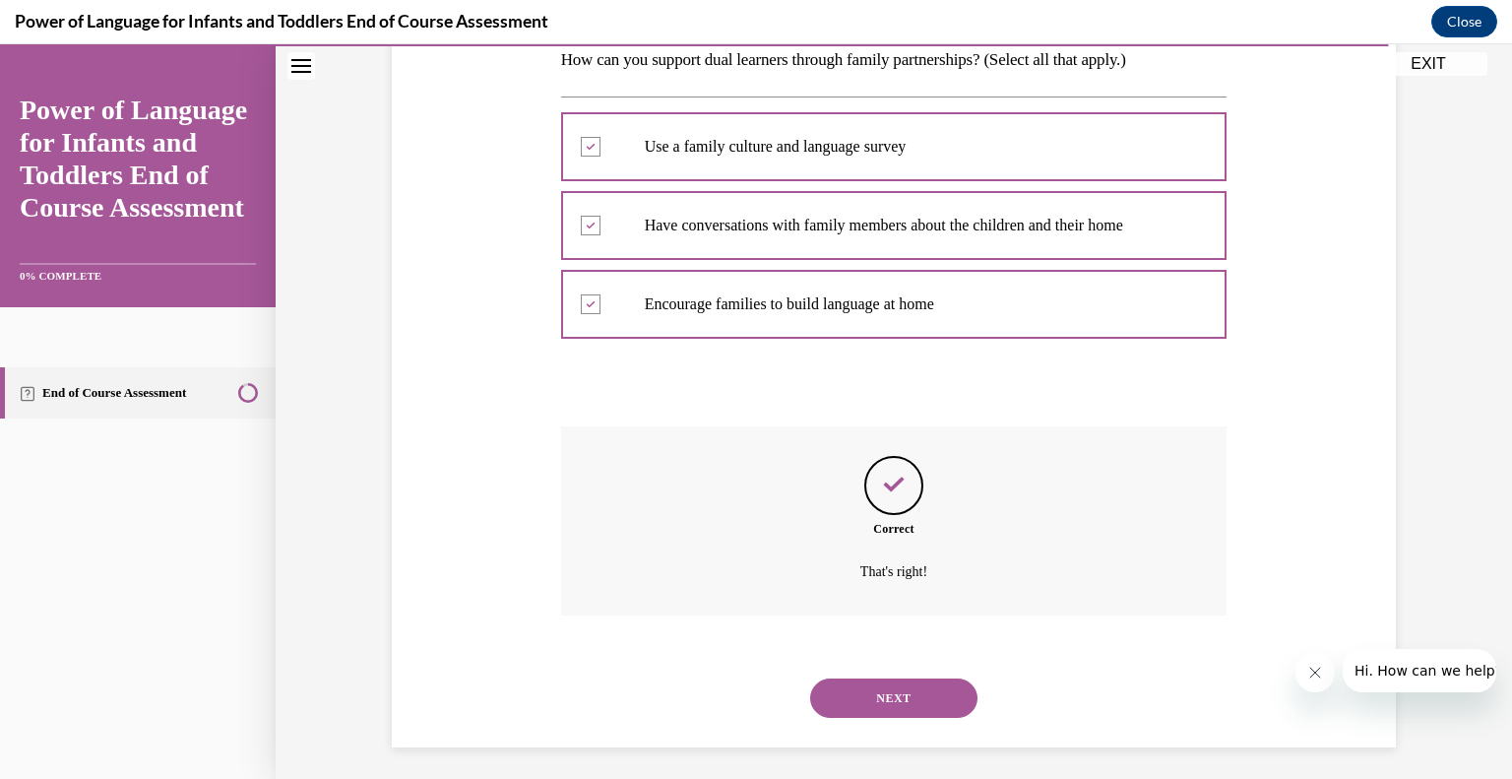
scroll to position [339, 0]
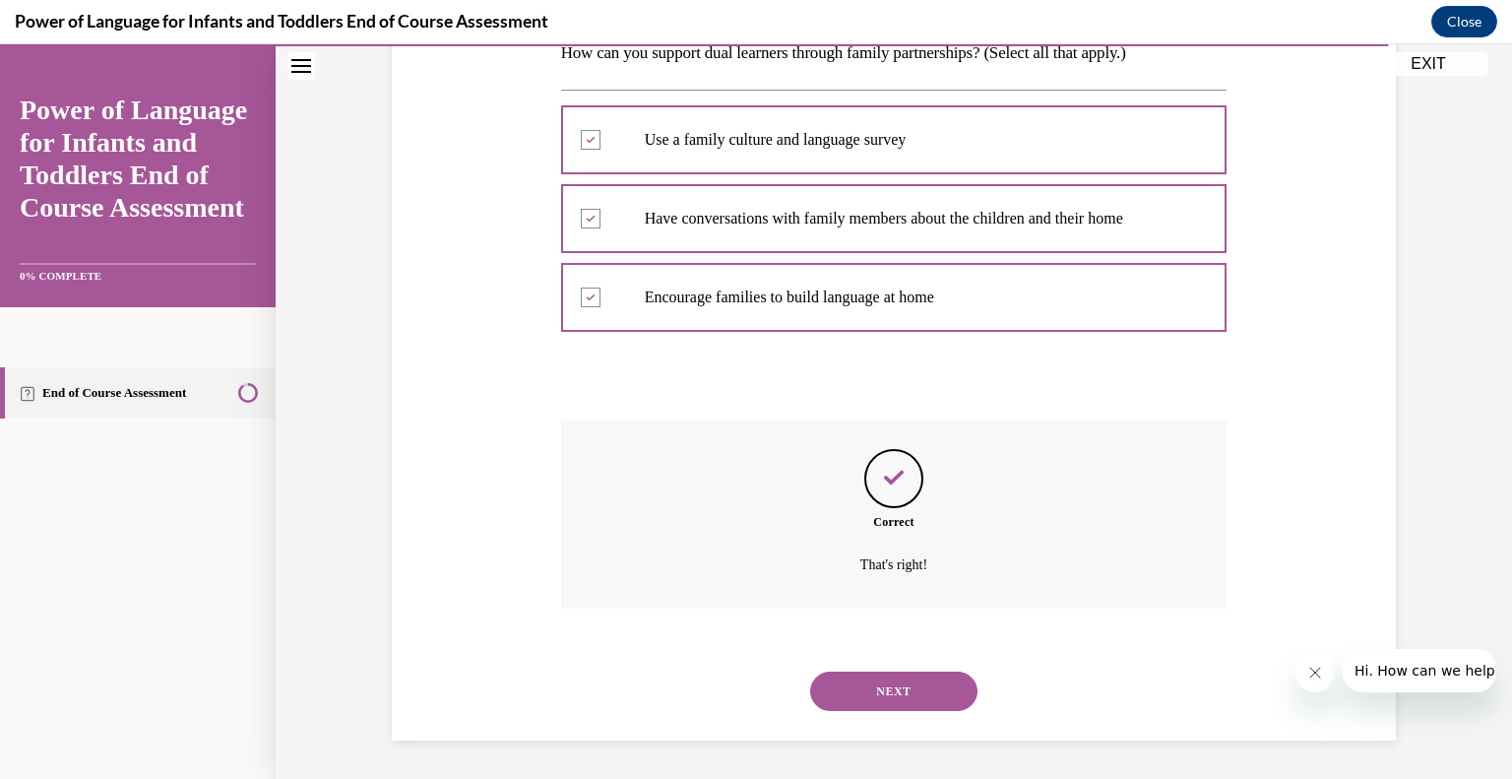
click at [897, 684] on button "NEXT" at bounding box center [893, 690] width 167 height 39
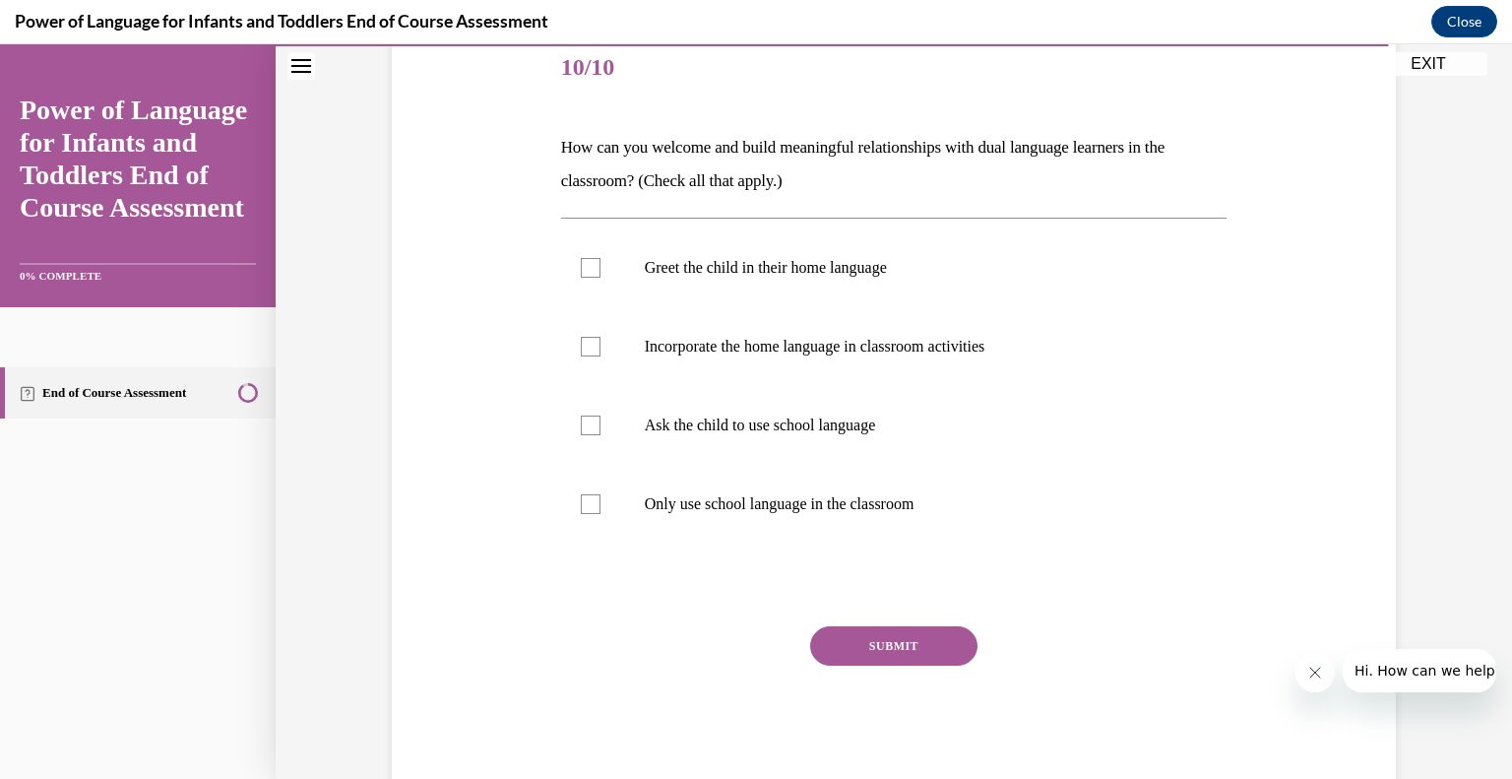
scroll to position [243, 0]
click at [630, 278] on label "Greet the child in their home language" at bounding box center [894, 268] width 666 height 79
click at [600, 278] on input "Greet the child in their home language" at bounding box center [591, 269] width 20 height 20
checkbox input "true"
click at [624, 347] on label "Incorporate the home language in classroom activities" at bounding box center [894, 347] width 666 height 79
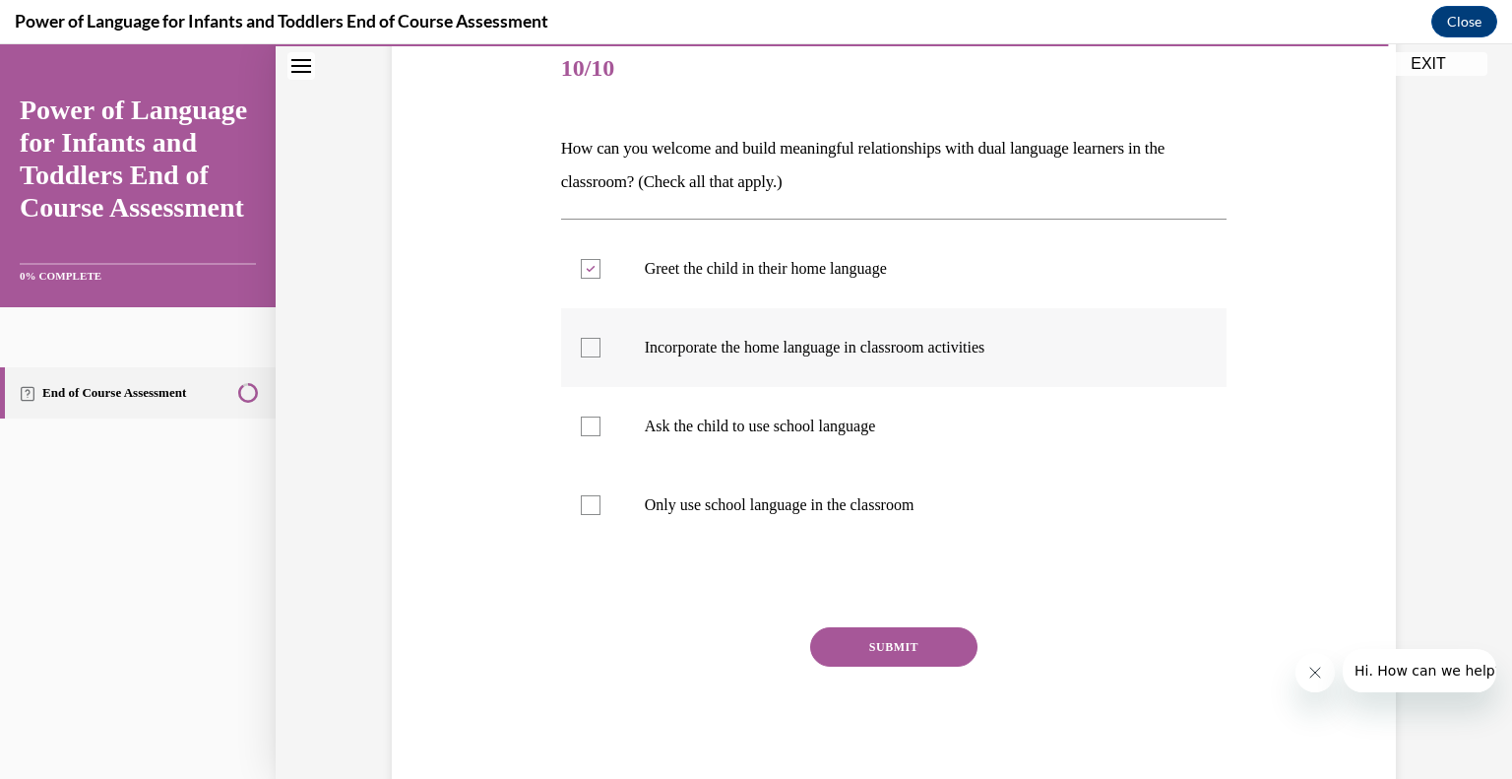
click at [600, 347] on input "Incorporate the home language in classroom activities" at bounding box center [591, 348] width 20 height 20
checkbox input "true"
click at [856, 642] on button "SUBMIT" at bounding box center [893, 646] width 167 height 39
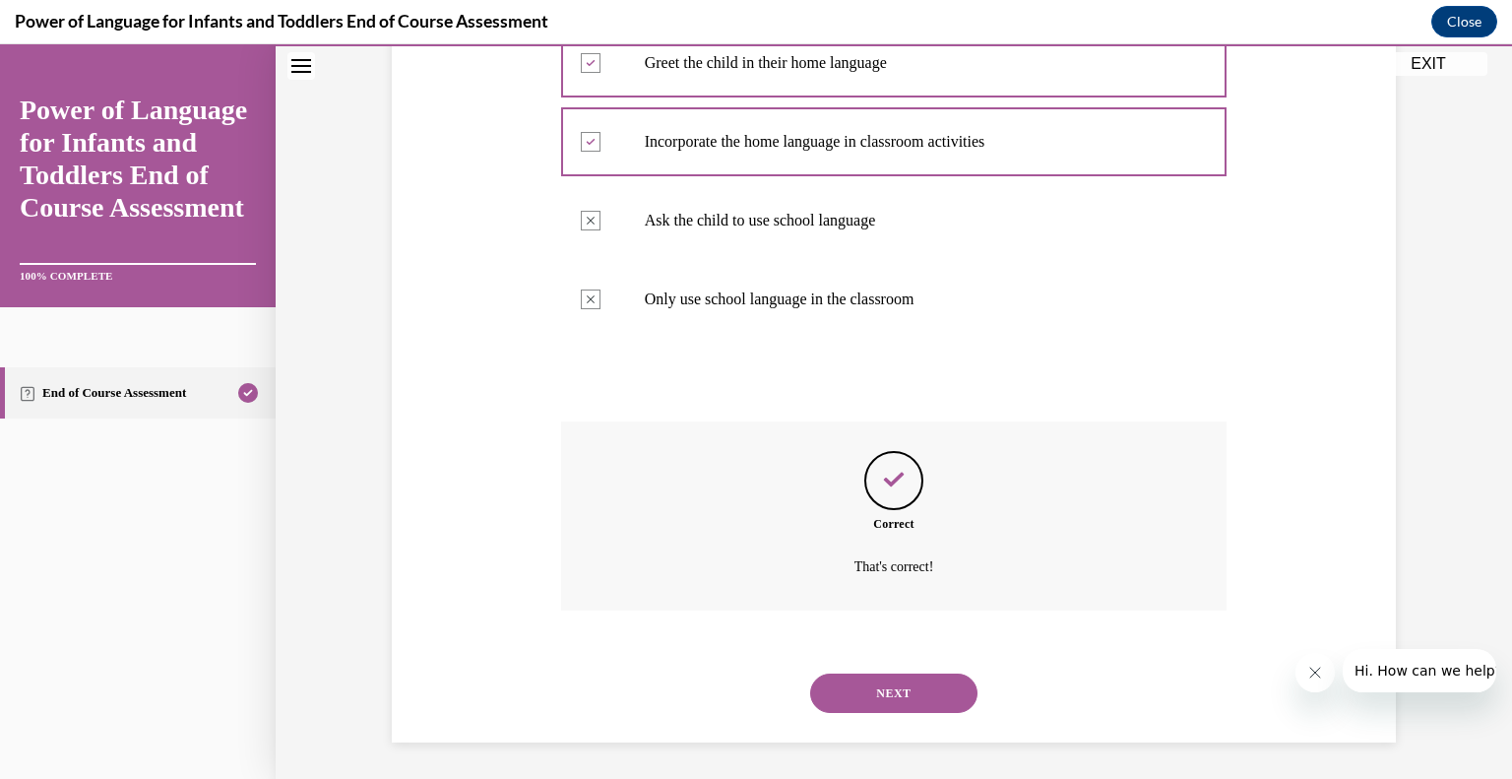
scroll to position [451, 0]
click at [910, 698] on button "NEXT" at bounding box center [893, 690] width 167 height 39
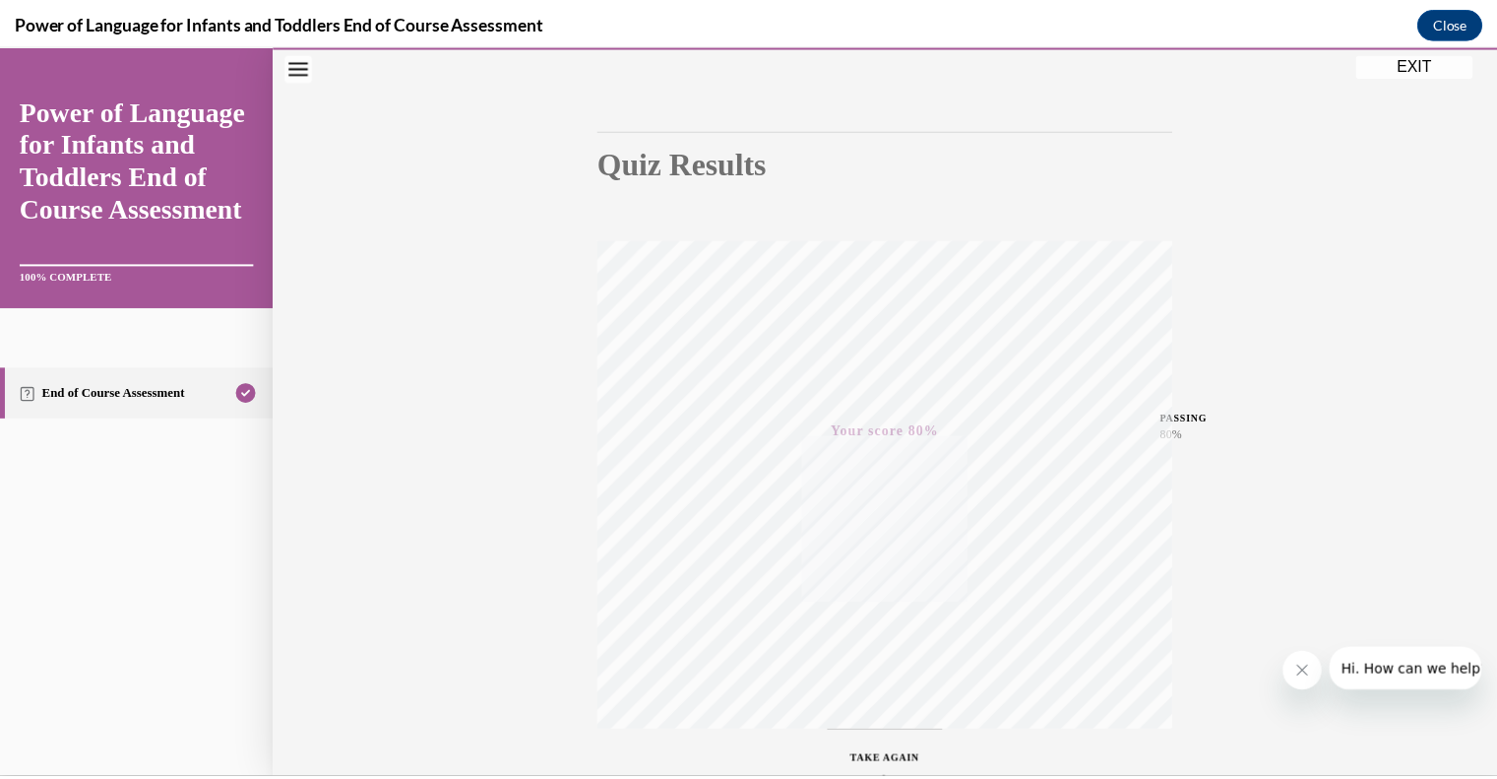
scroll to position [0, 0]
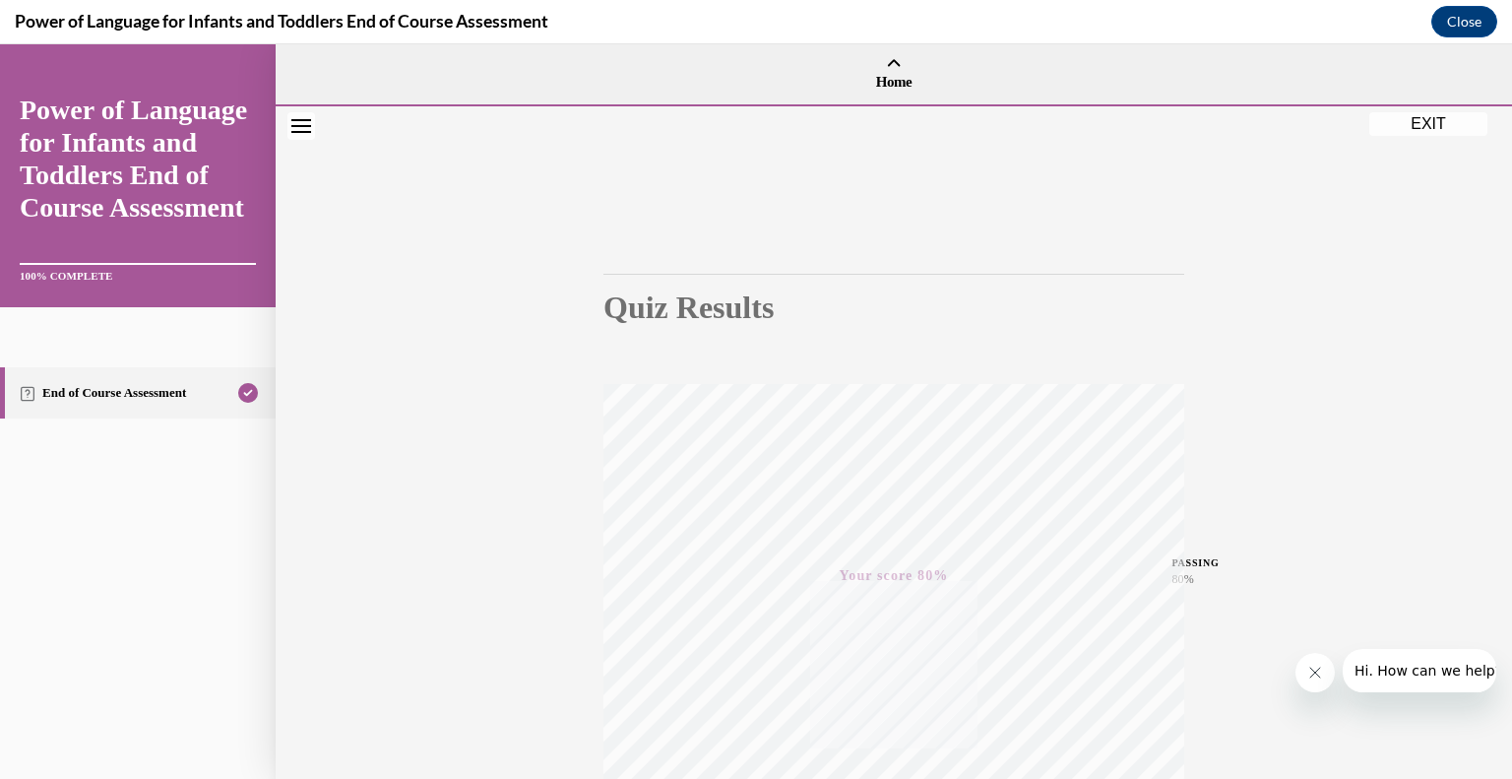
click at [1445, 134] on button "EXIT" at bounding box center [1428, 124] width 118 height 24
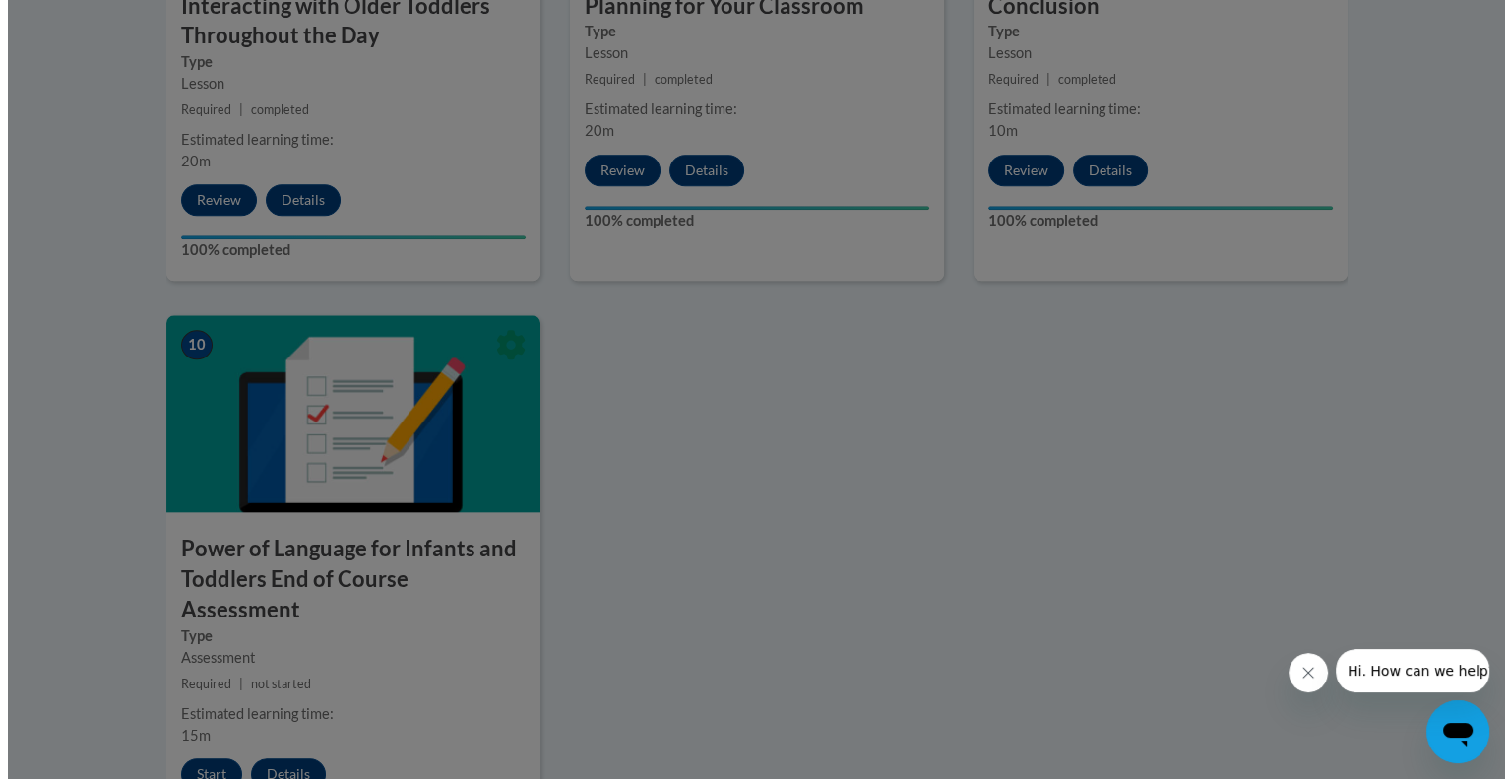
scroll to position [1973, 0]
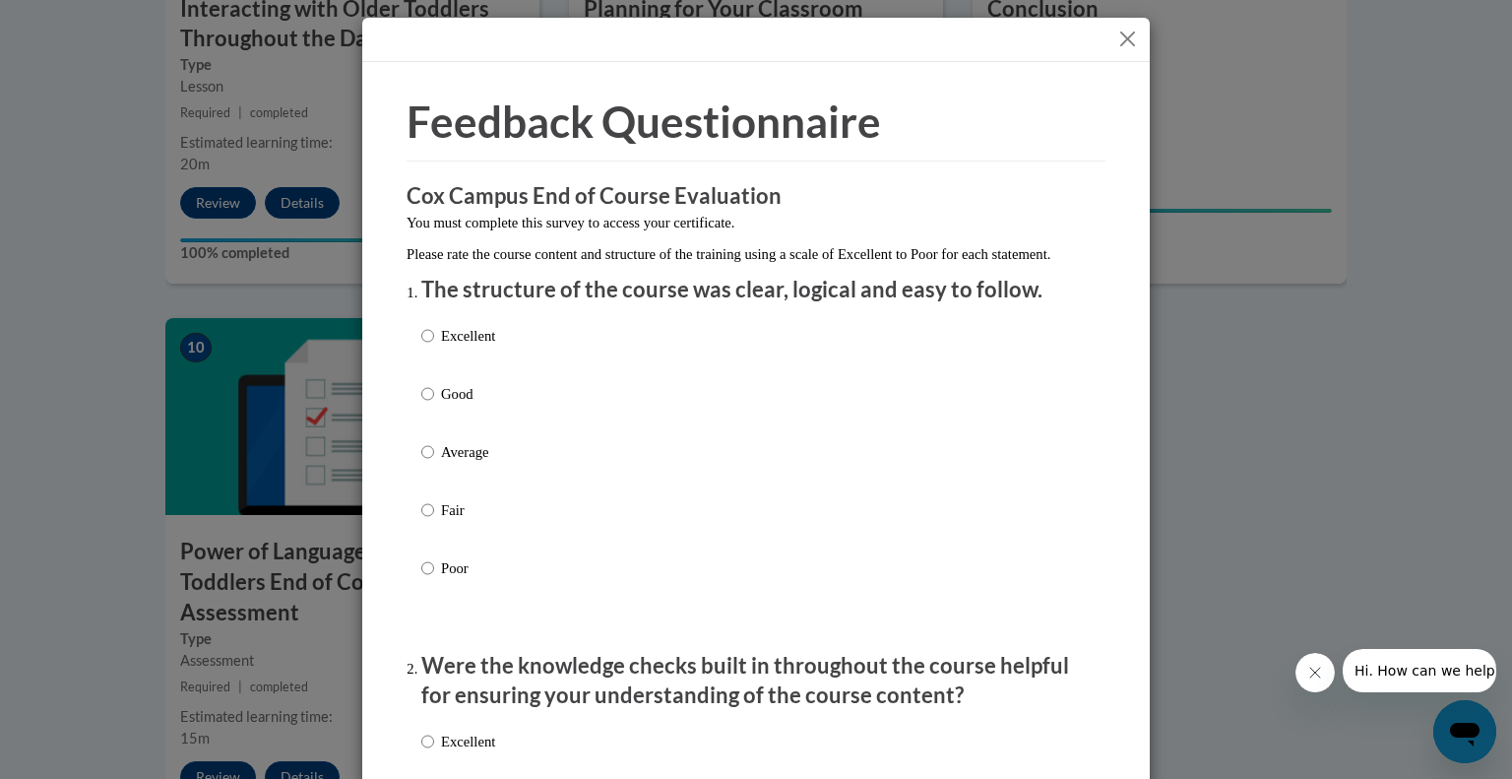
click at [427, 363] on label "Excellent" at bounding box center [458, 351] width 74 height 53
click at [427, 346] on input "Excellent" at bounding box center [427, 336] width 13 height 22
radio input "true"
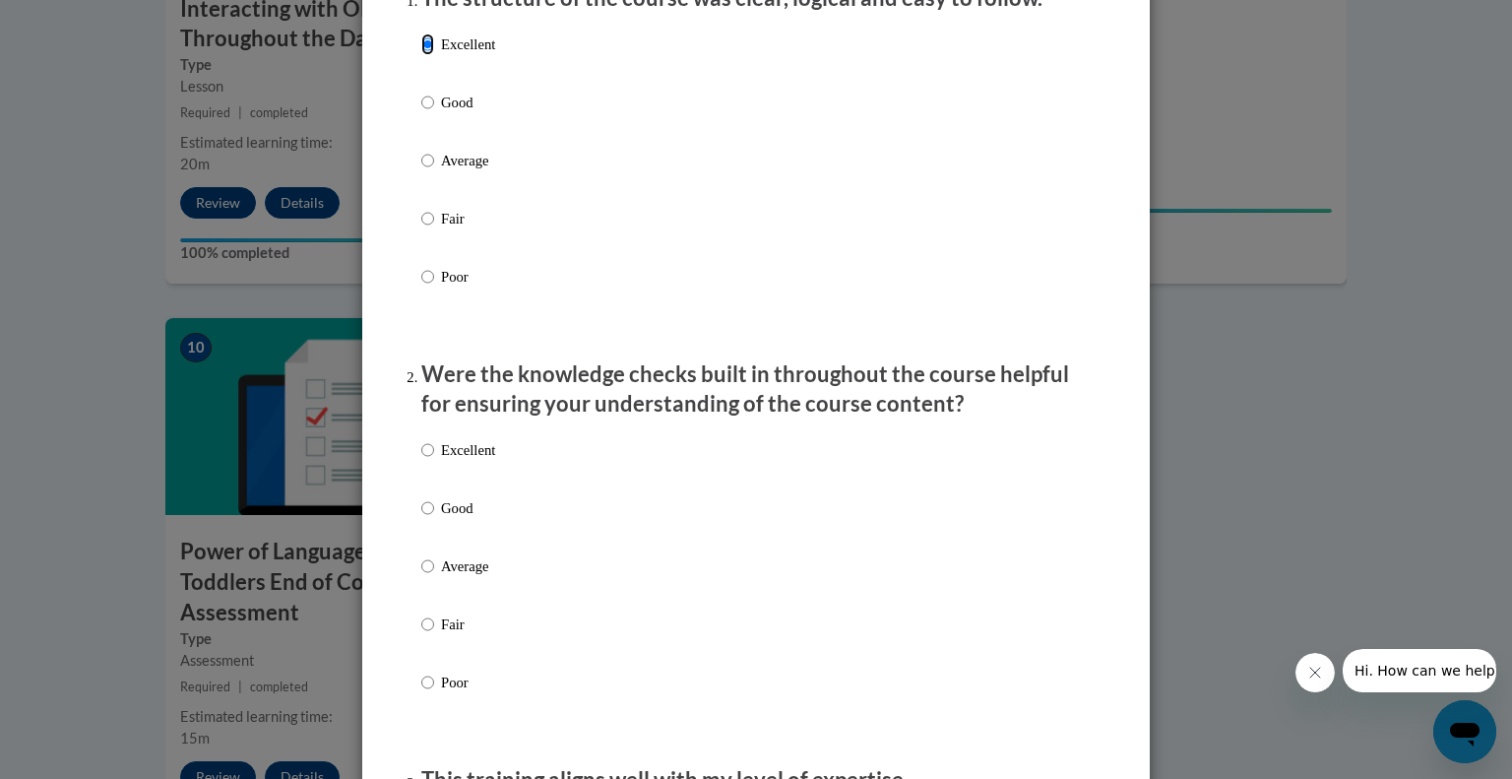
scroll to position [307, 0]
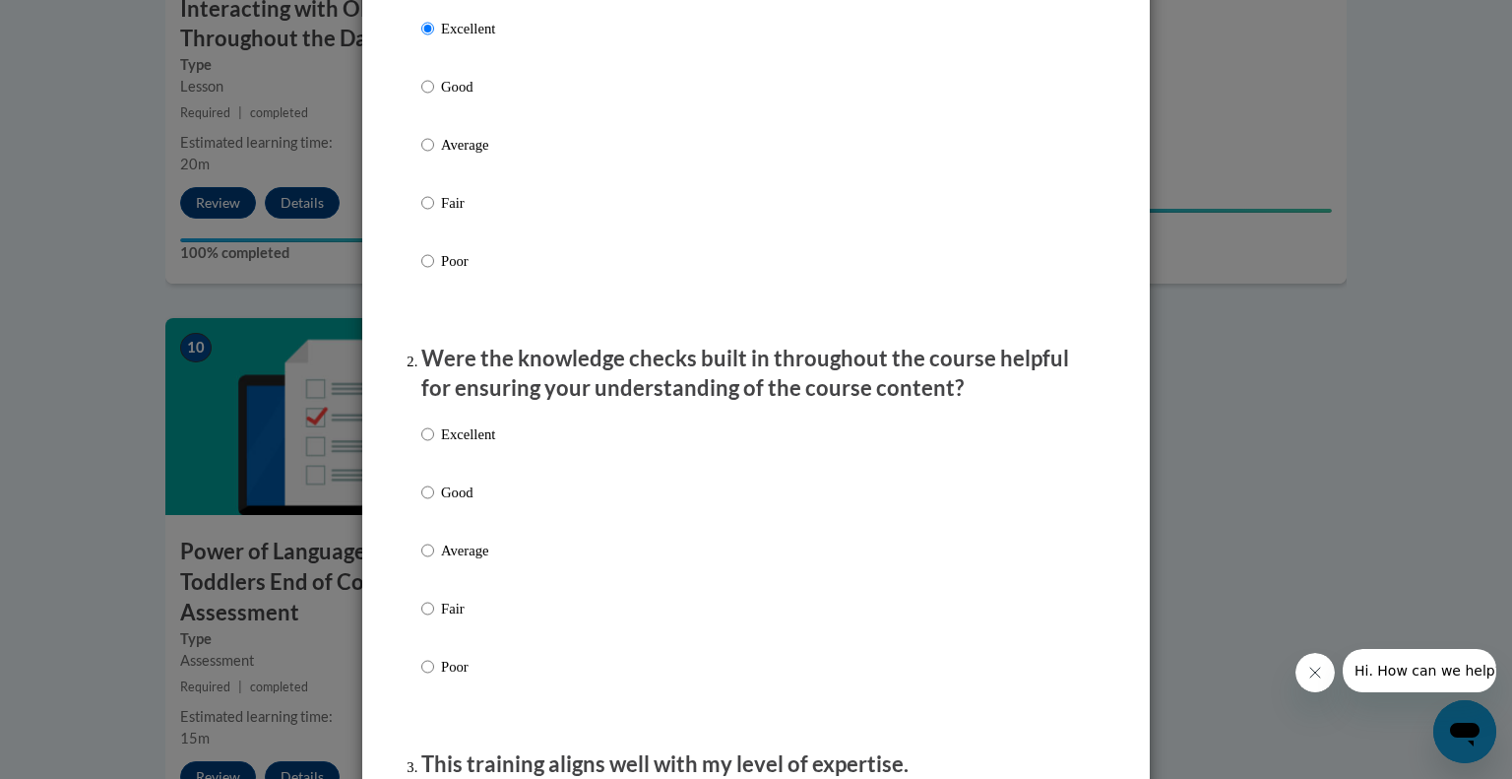
click at [462, 444] on div "Excellent Good Average Fair Poor" at bounding box center [458, 565] width 74 height 305
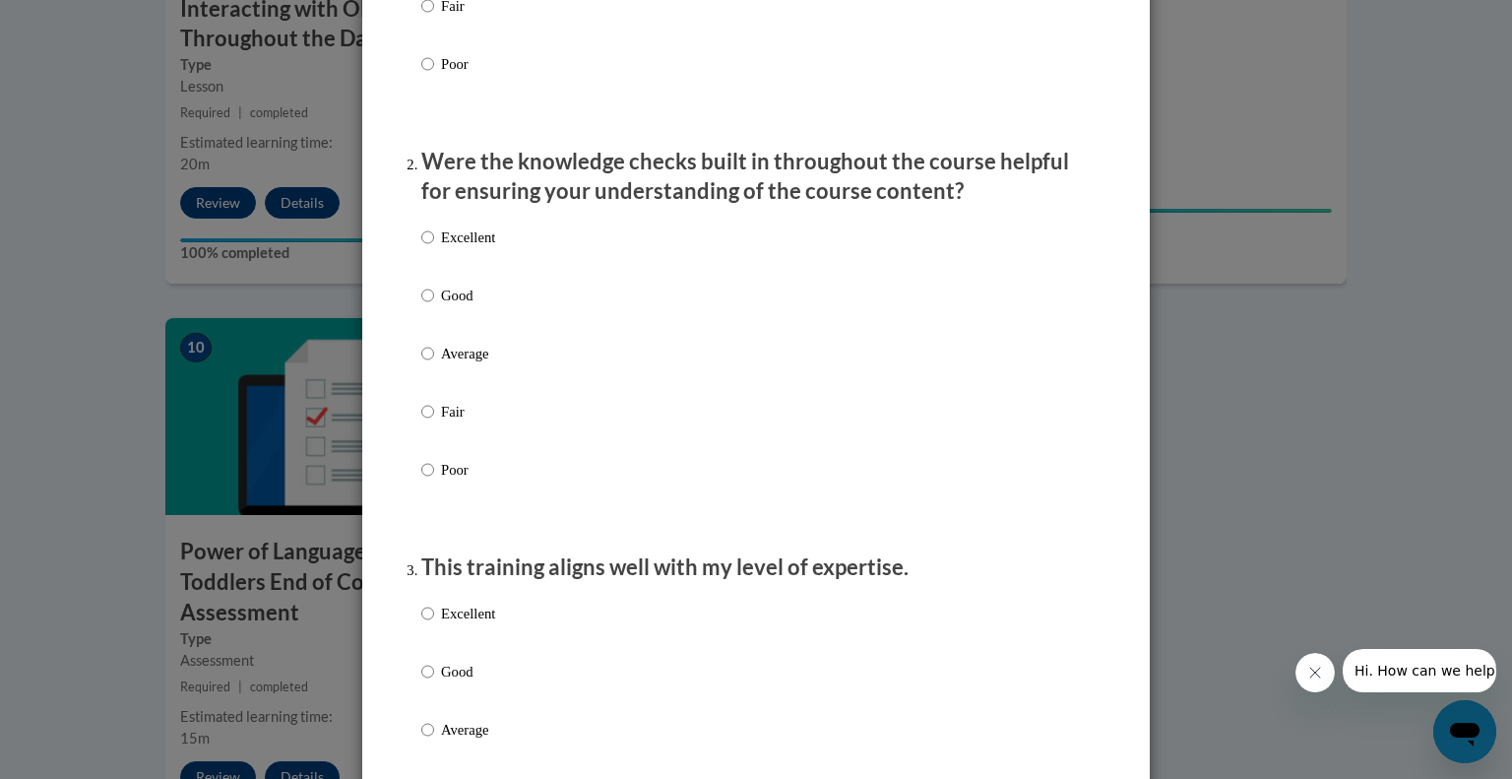
scroll to position [549, 0]
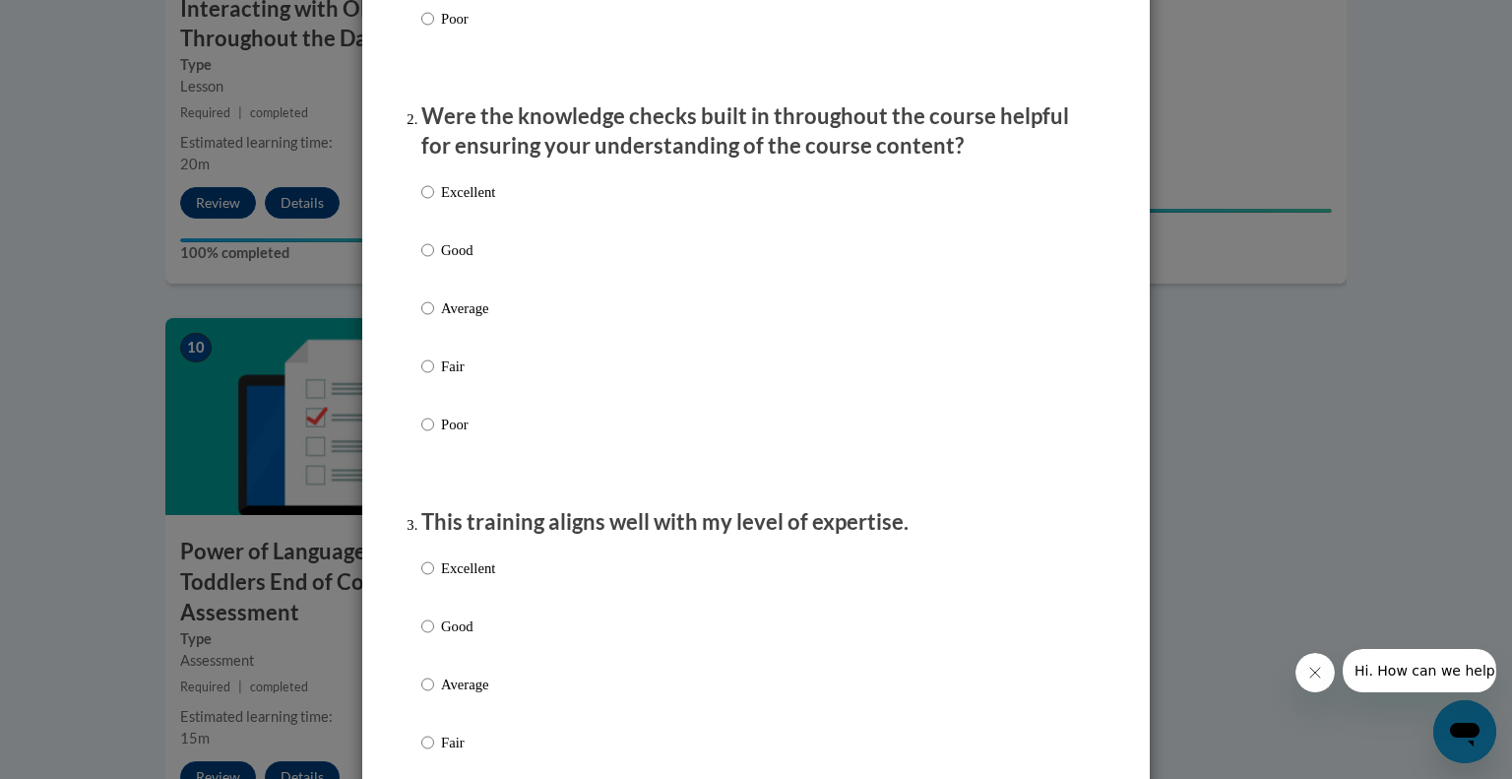
click at [446, 202] on p "Excellent" at bounding box center [468, 192] width 54 height 22
click at [434, 202] on input "Excellent" at bounding box center [427, 192] width 13 height 22
radio input "true"
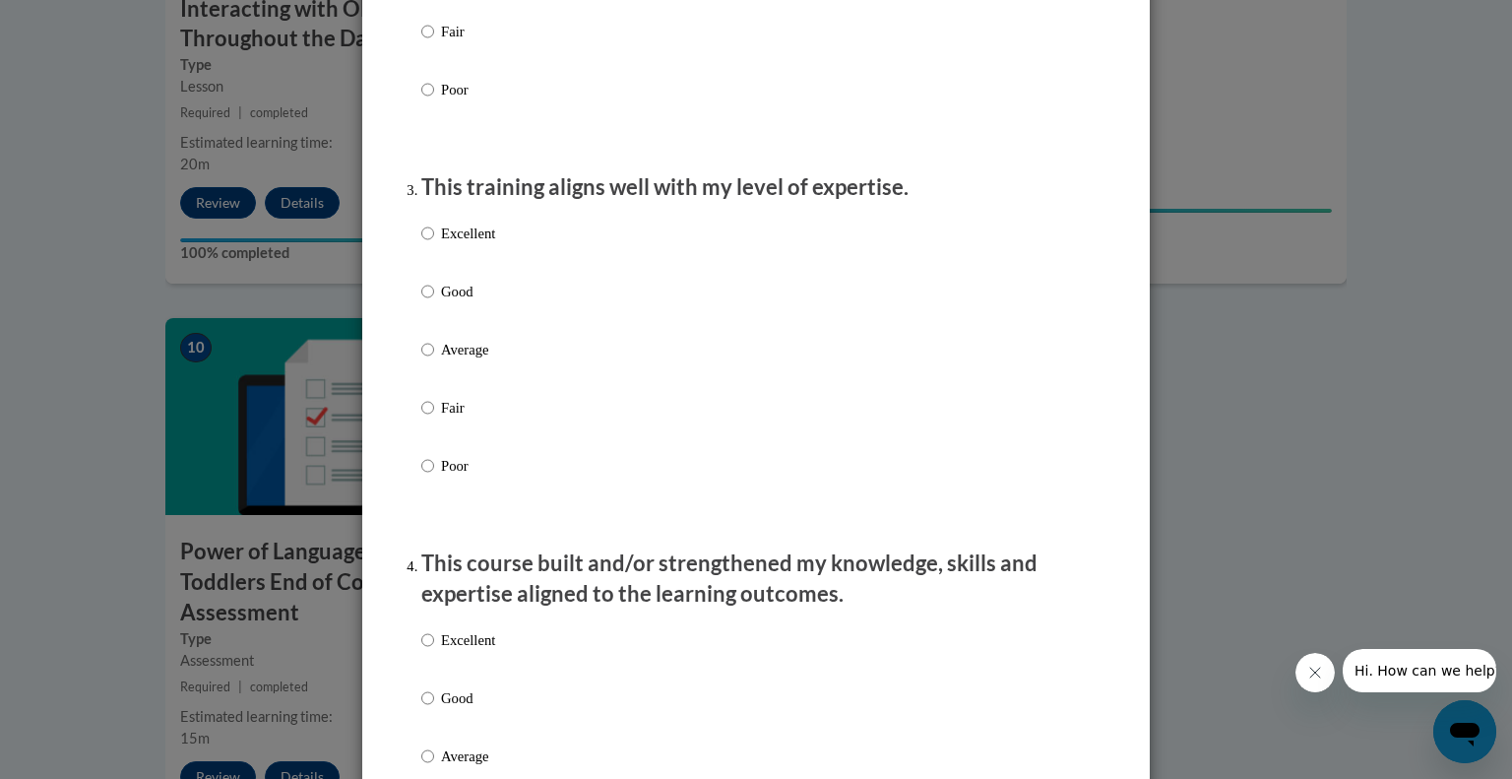
scroll to position [898, 0]
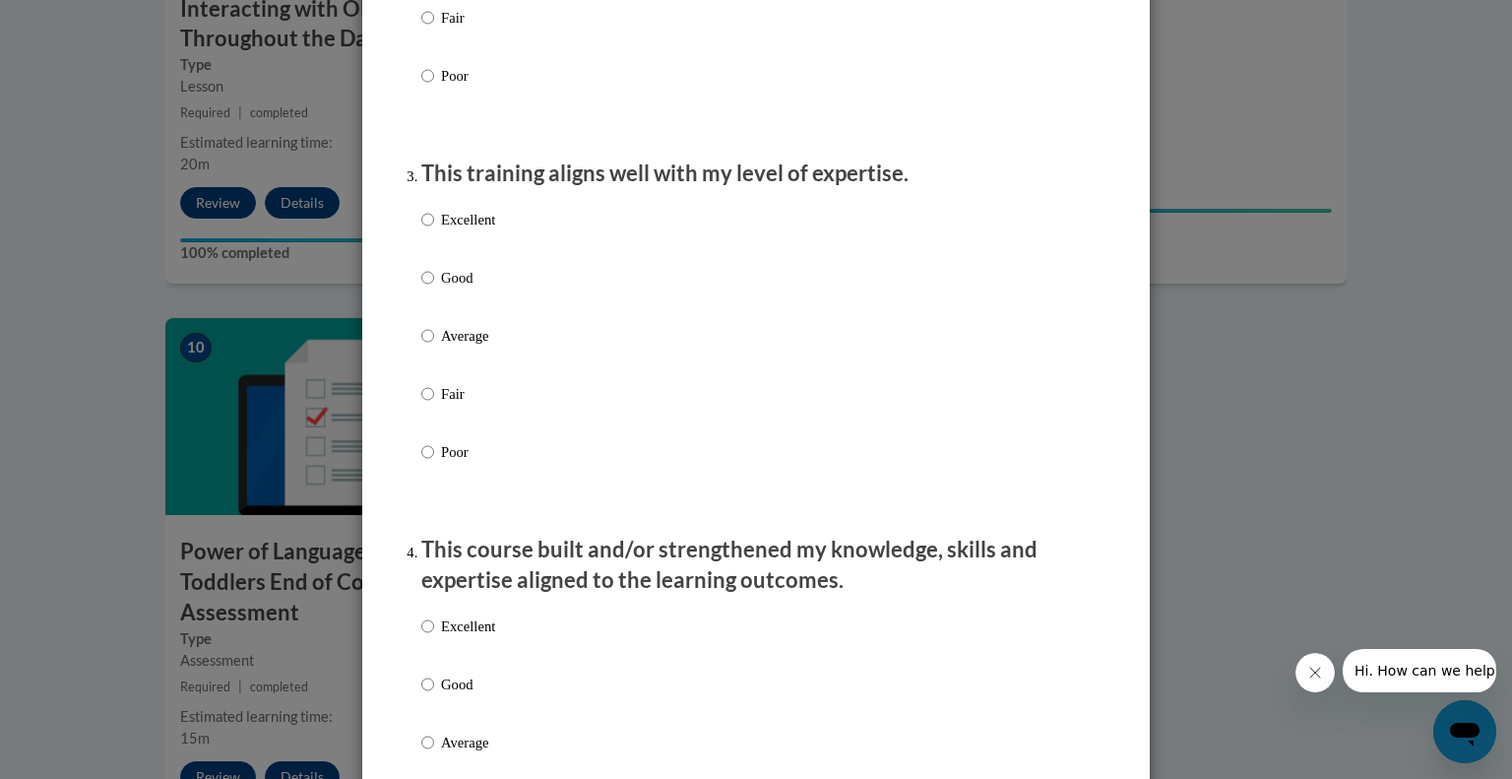
click at [456, 230] on p "Excellent" at bounding box center [468, 220] width 54 height 22
click at [434, 230] on input "Excellent" at bounding box center [427, 220] width 13 height 22
radio input "true"
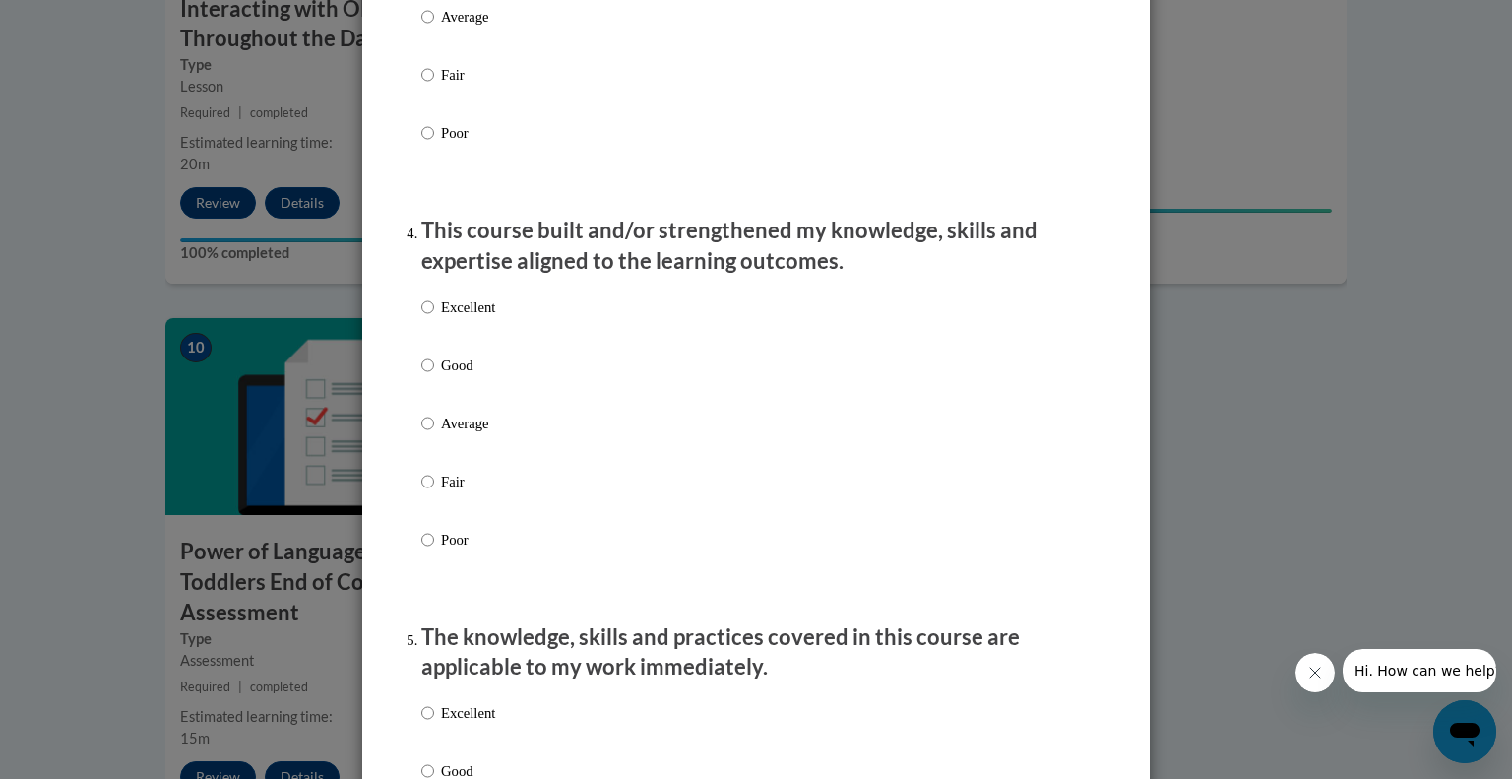
scroll to position [1217, 0]
click at [441, 318] on p "Excellent" at bounding box center [468, 307] width 54 height 22
click at [434, 318] on input "Excellent" at bounding box center [427, 307] width 13 height 22
radio input "true"
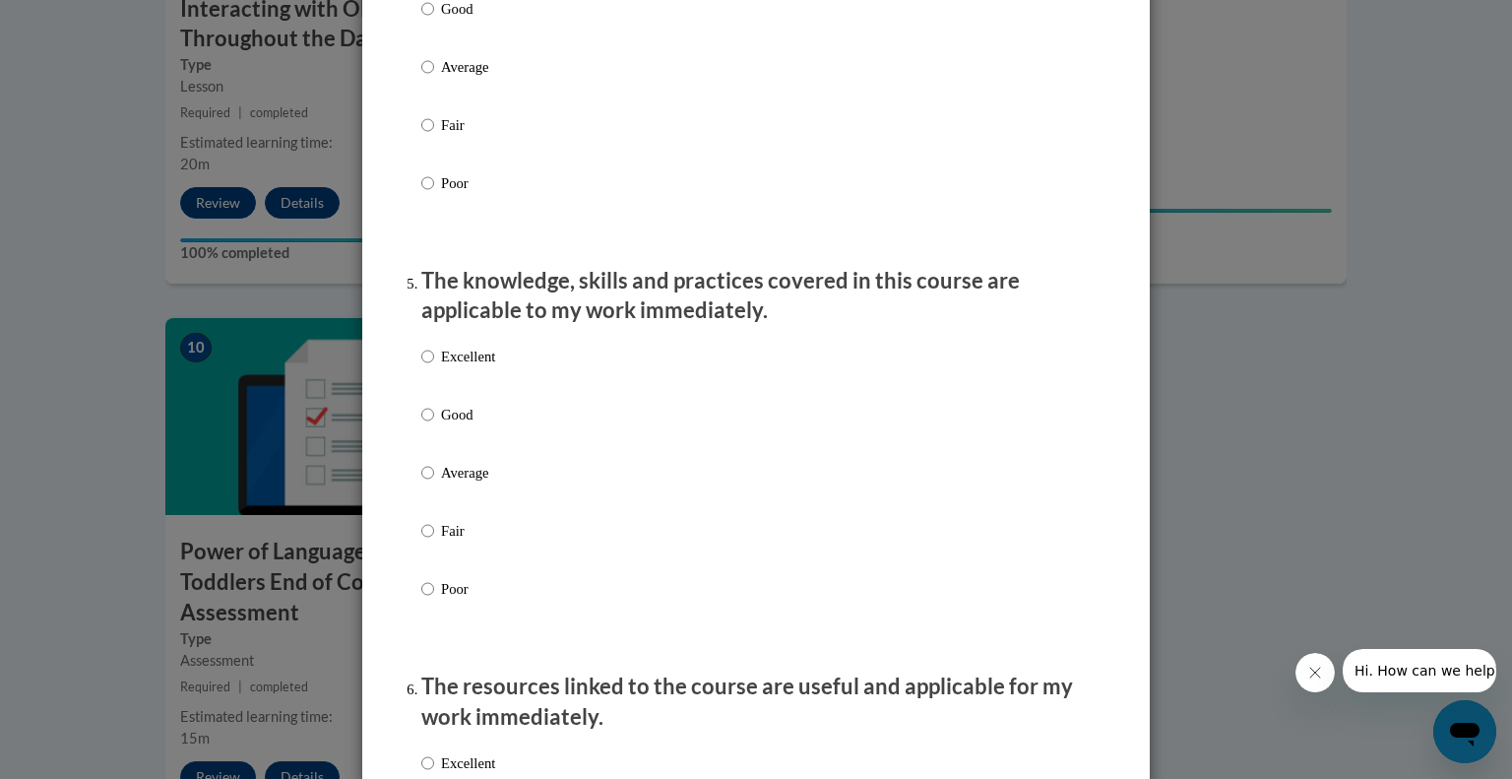
scroll to position [1606, 0]
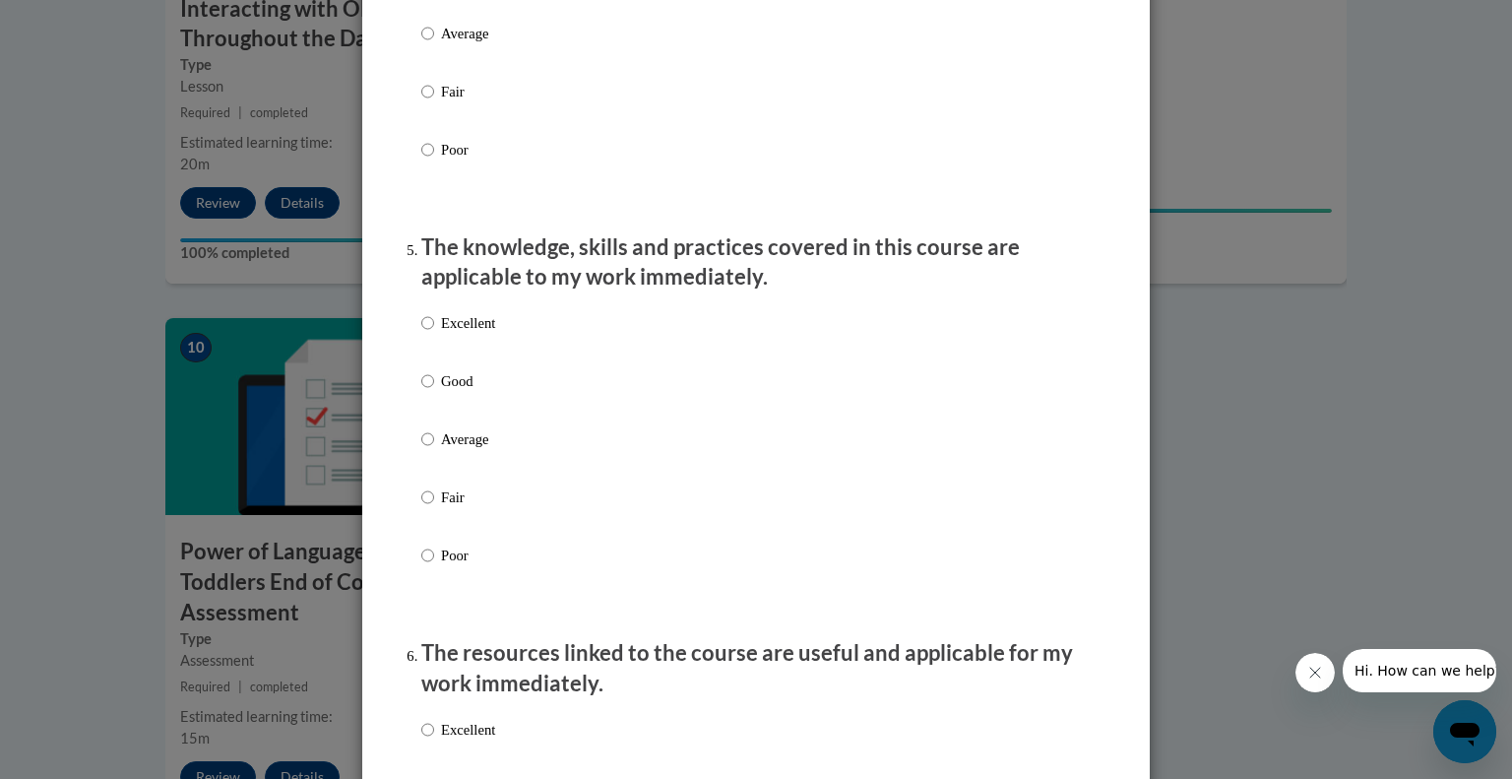
click at [444, 334] on p "Excellent" at bounding box center [468, 323] width 54 height 22
click at [434, 334] on input "Excellent" at bounding box center [427, 323] width 13 height 22
radio input "true"
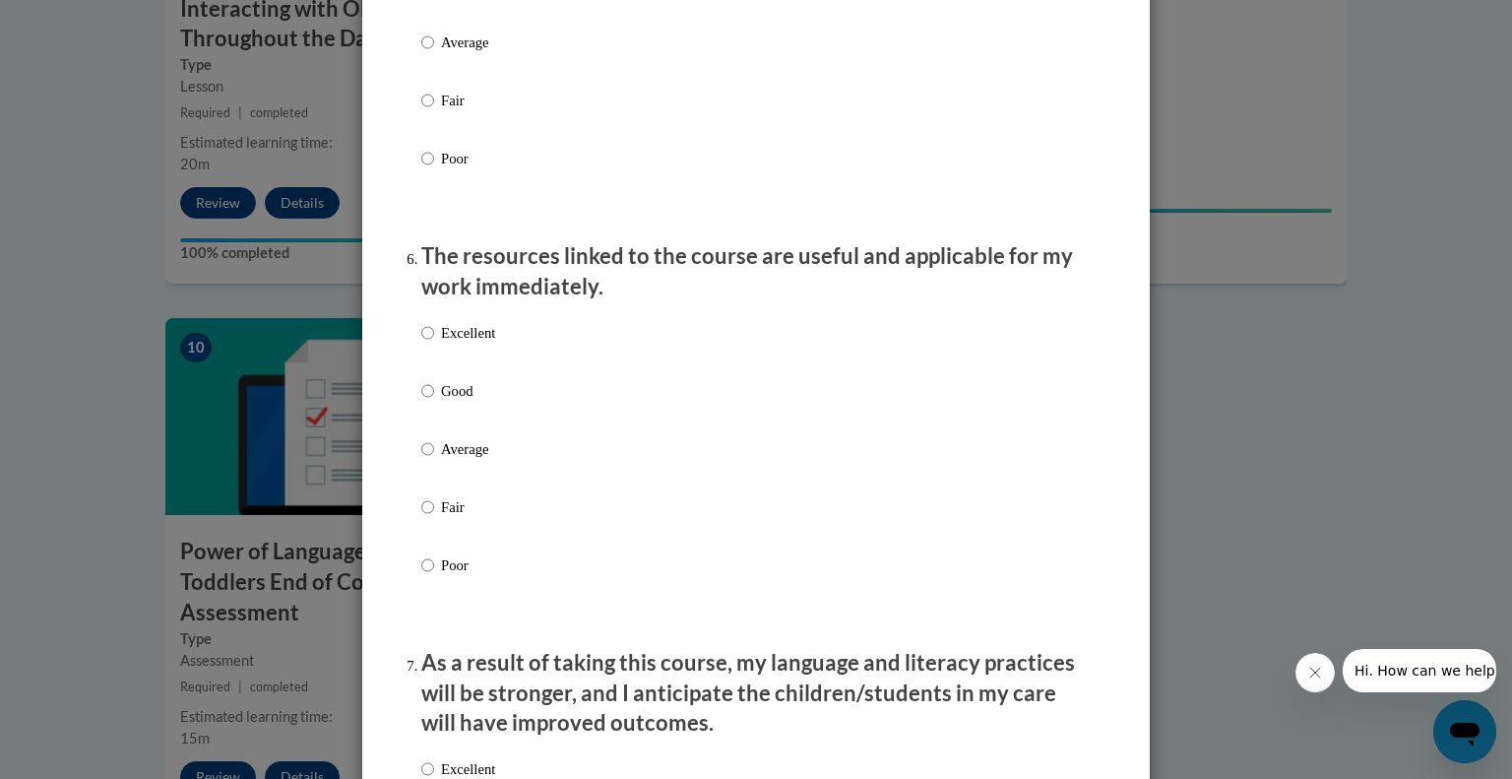
scroll to position [2097, 0]
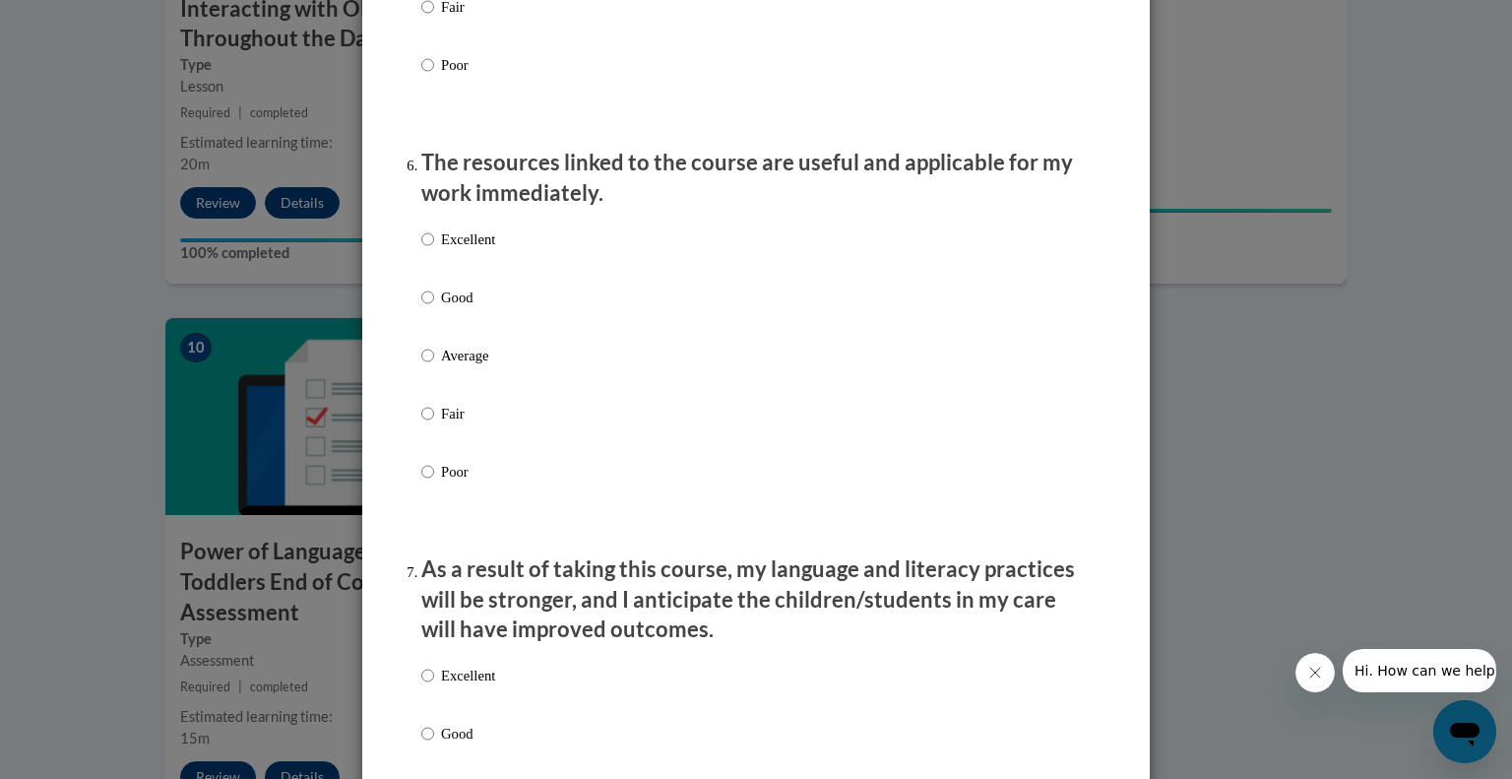
click at [477, 250] on p "Excellent" at bounding box center [468, 239] width 54 height 22
click at [434, 250] on input "Excellent" at bounding box center [427, 239] width 13 height 22
radio input "true"
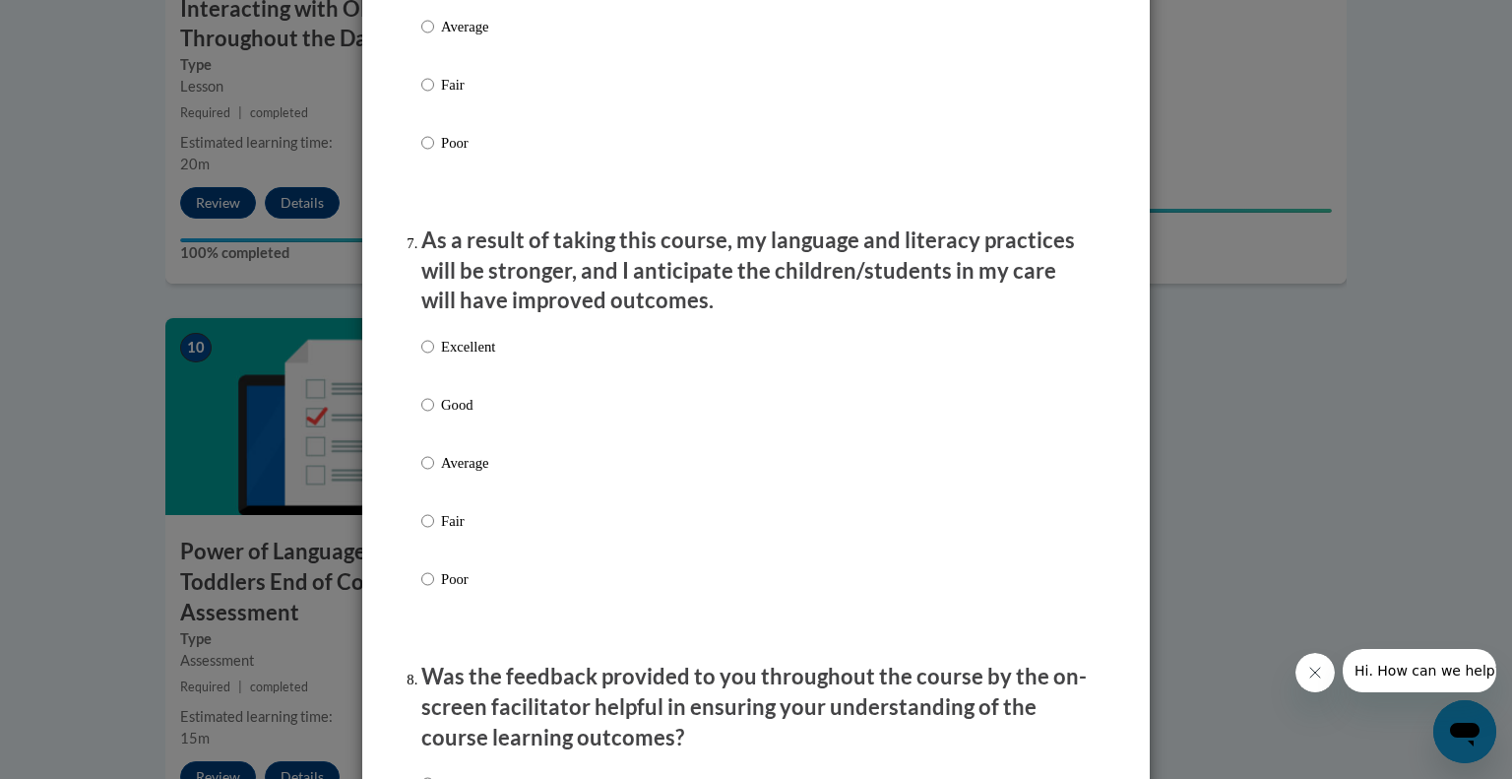
scroll to position [2469, 0]
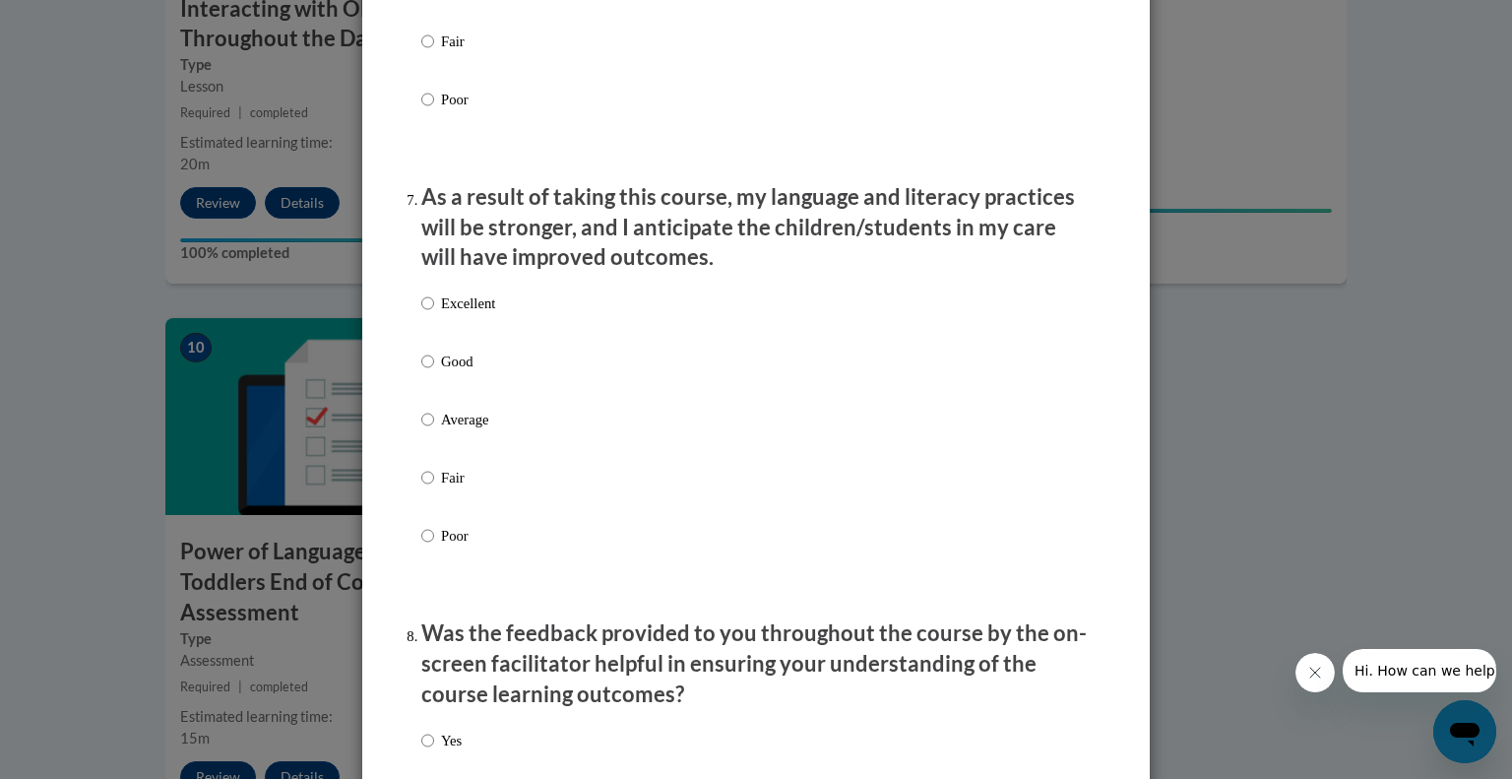
click at [478, 314] on p "Excellent" at bounding box center [468, 303] width 54 height 22
click at [434, 314] on input "Excellent" at bounding box center [427, 303] width 13 height 22
radio input "true"
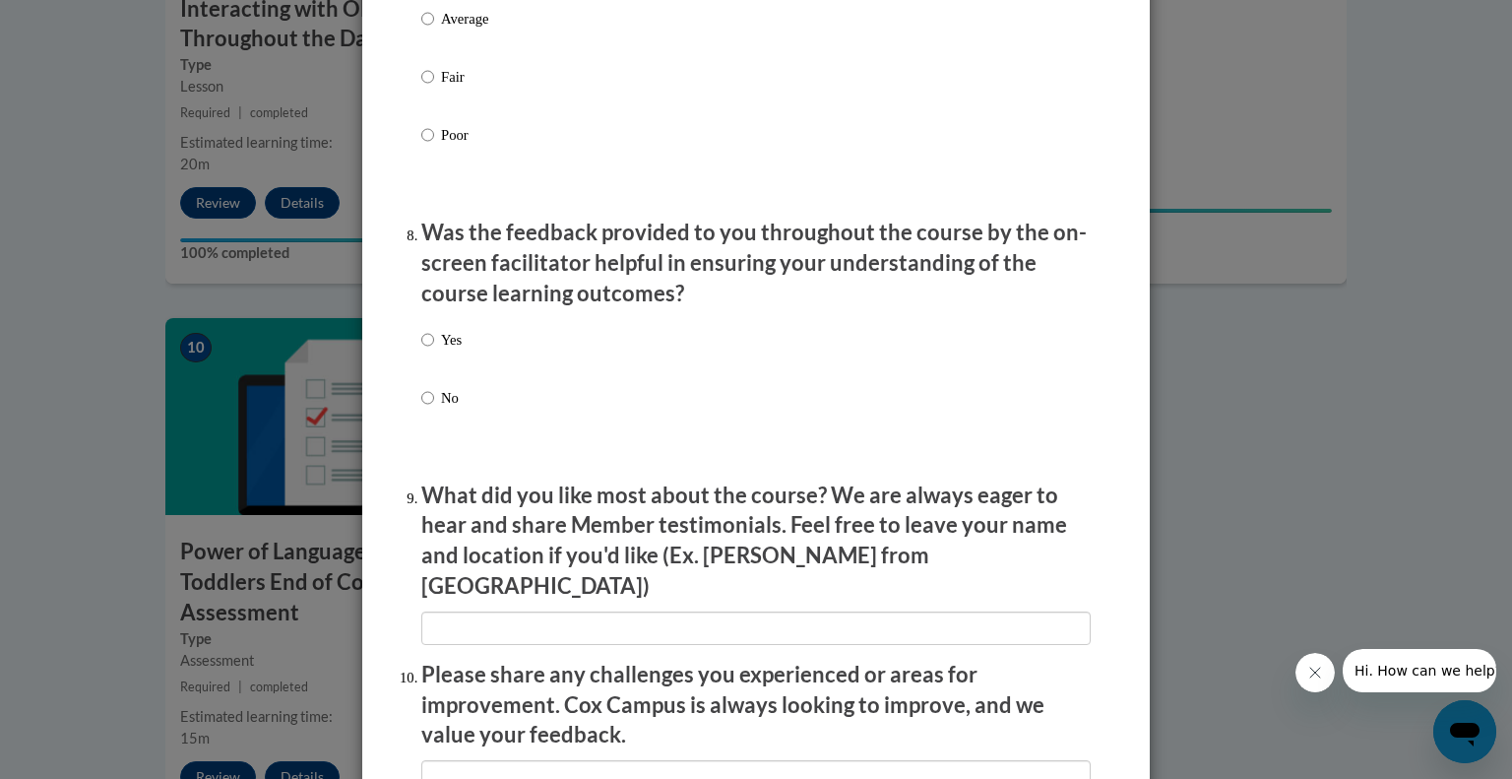
scroll to position [2874, 0]
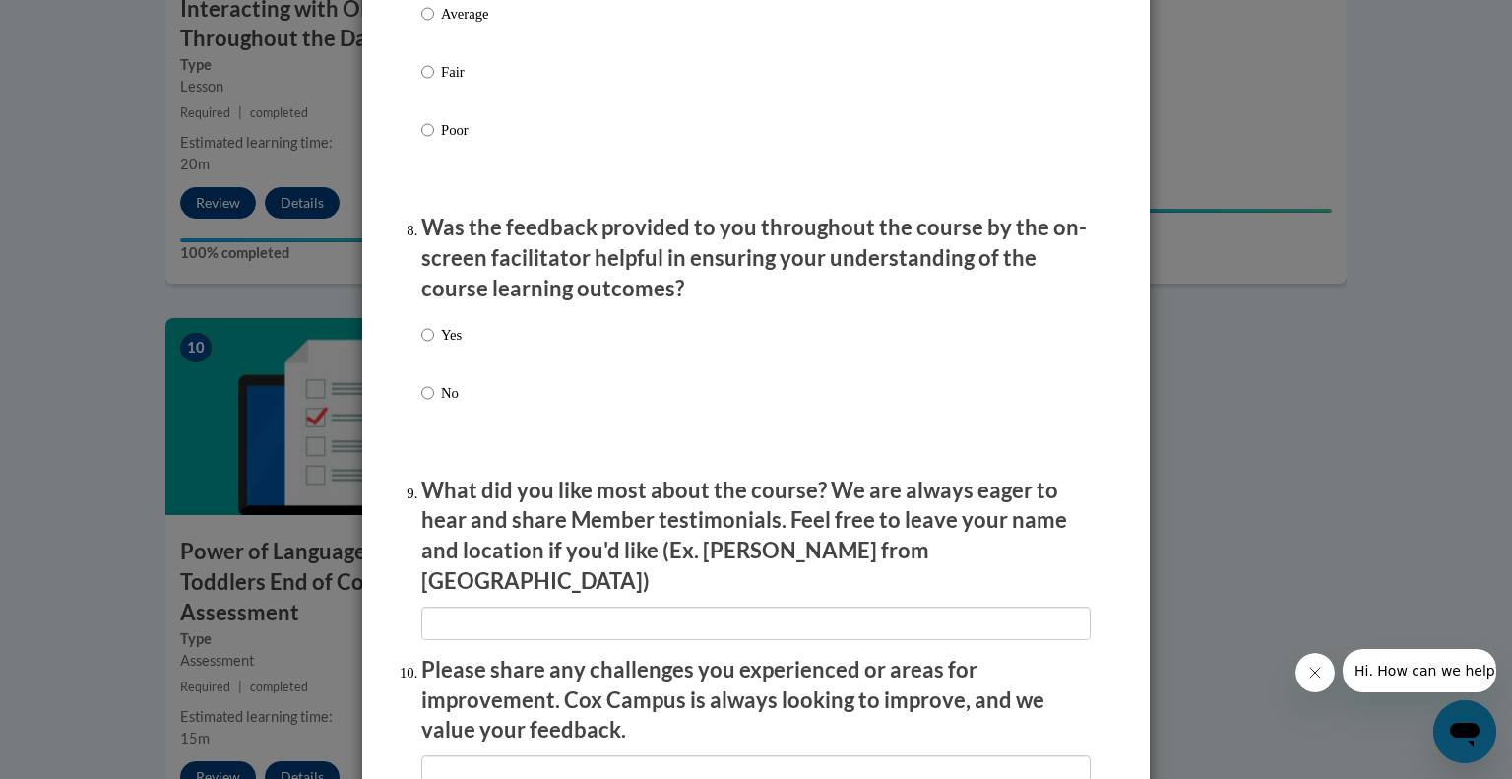
click at [447, 345] on p "Yes" at bounding box center [451, 335] width 21 height 22
click at [434, 345] on input "Yes" at bounding box center [427, 335] width 13 height 22
radio input "true"
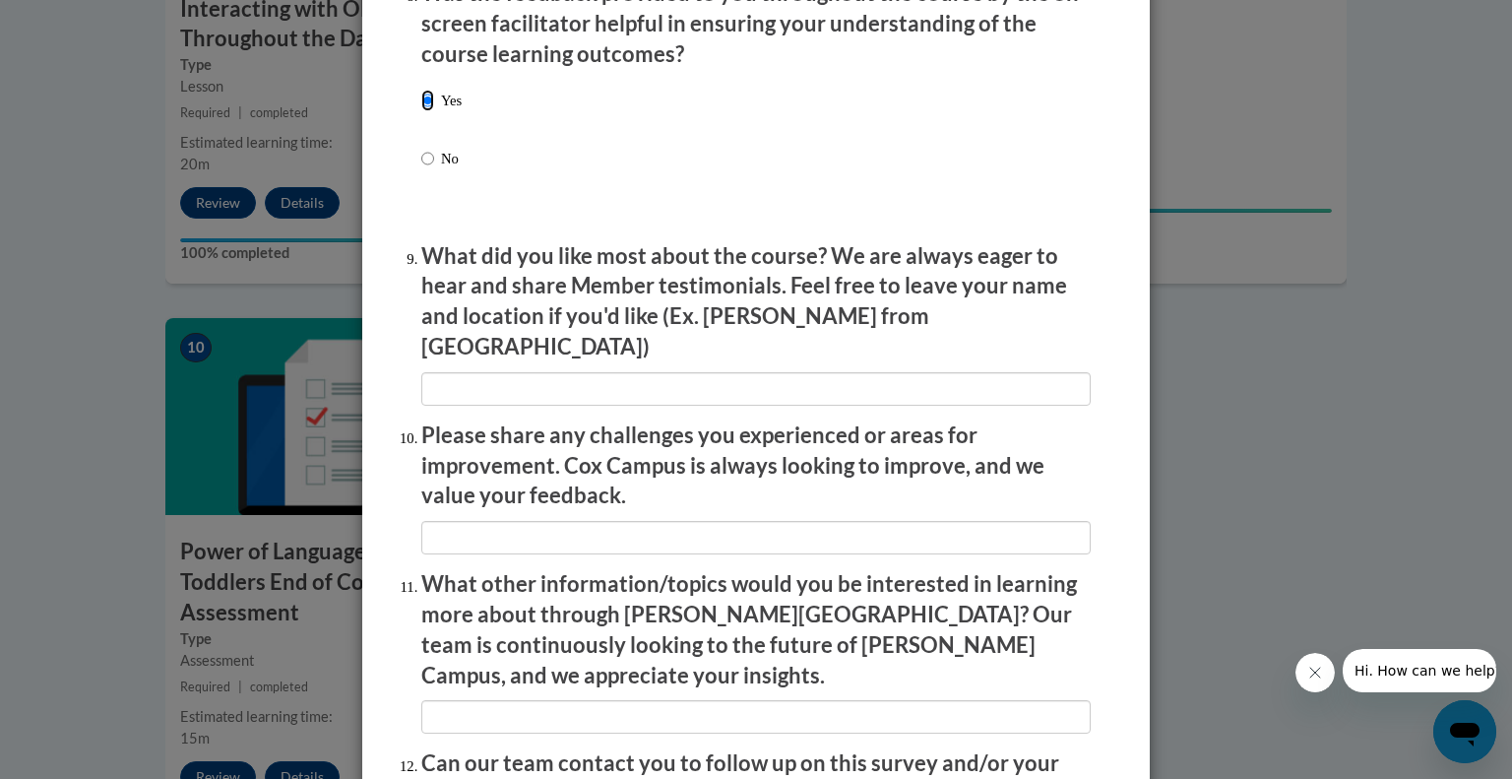
scroll to position [3110, 0]
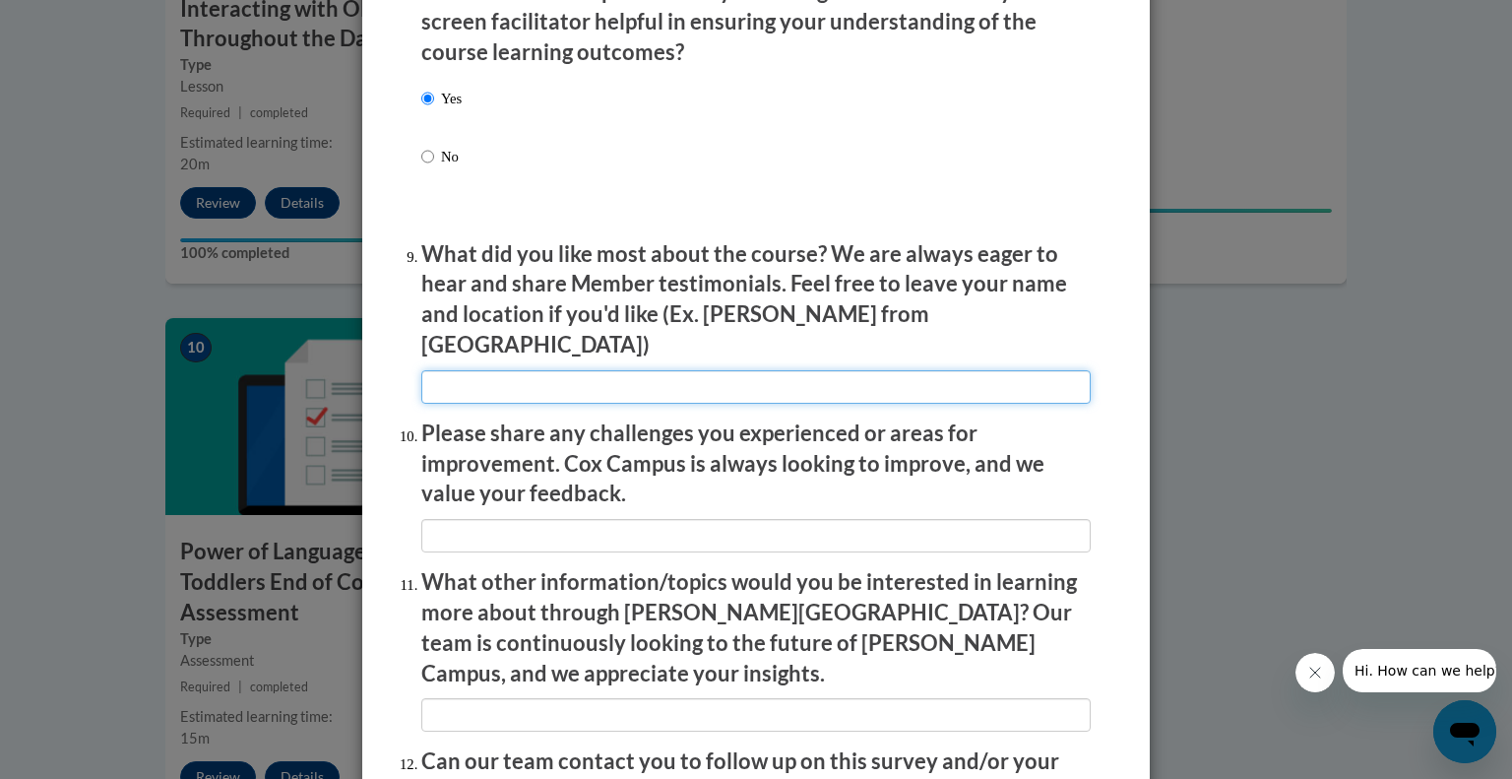
click at [621, 374] on input "textbox" at bounding box center [755, 386] width 669 height 33
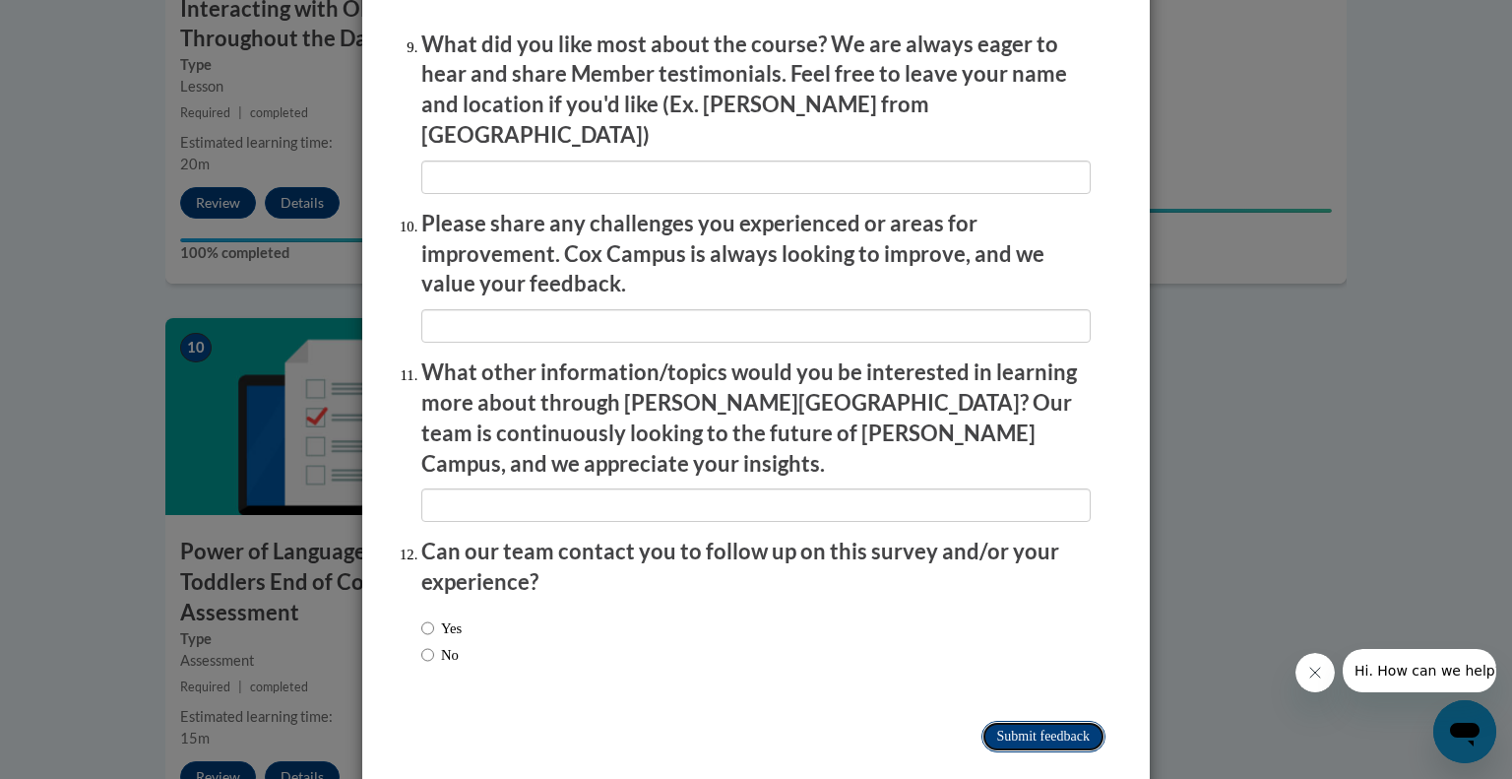
click at [1047, 721] on input "Submit feedback" at bounding box center [1043, 736] width 124 height 31
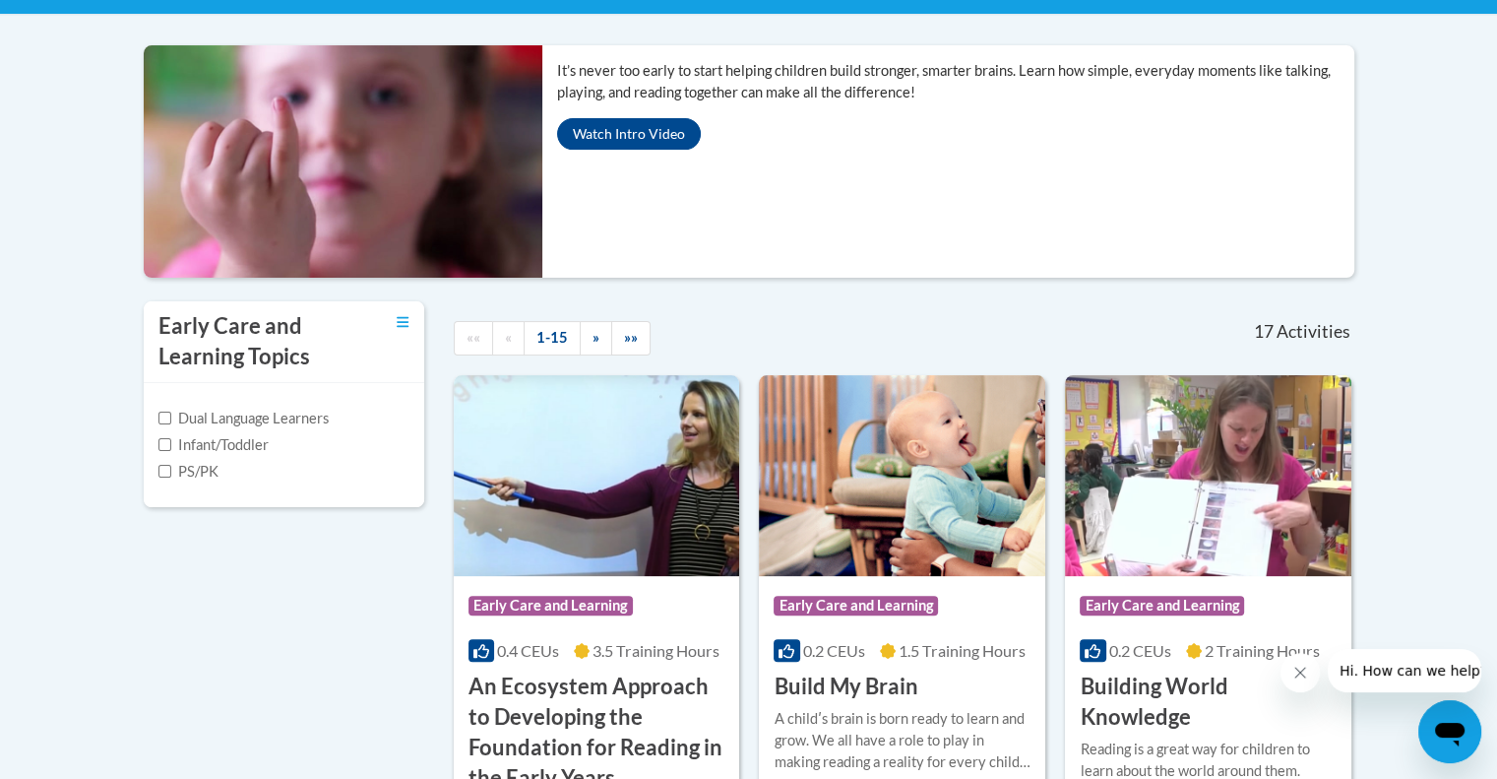
scroll to position [397, 0]
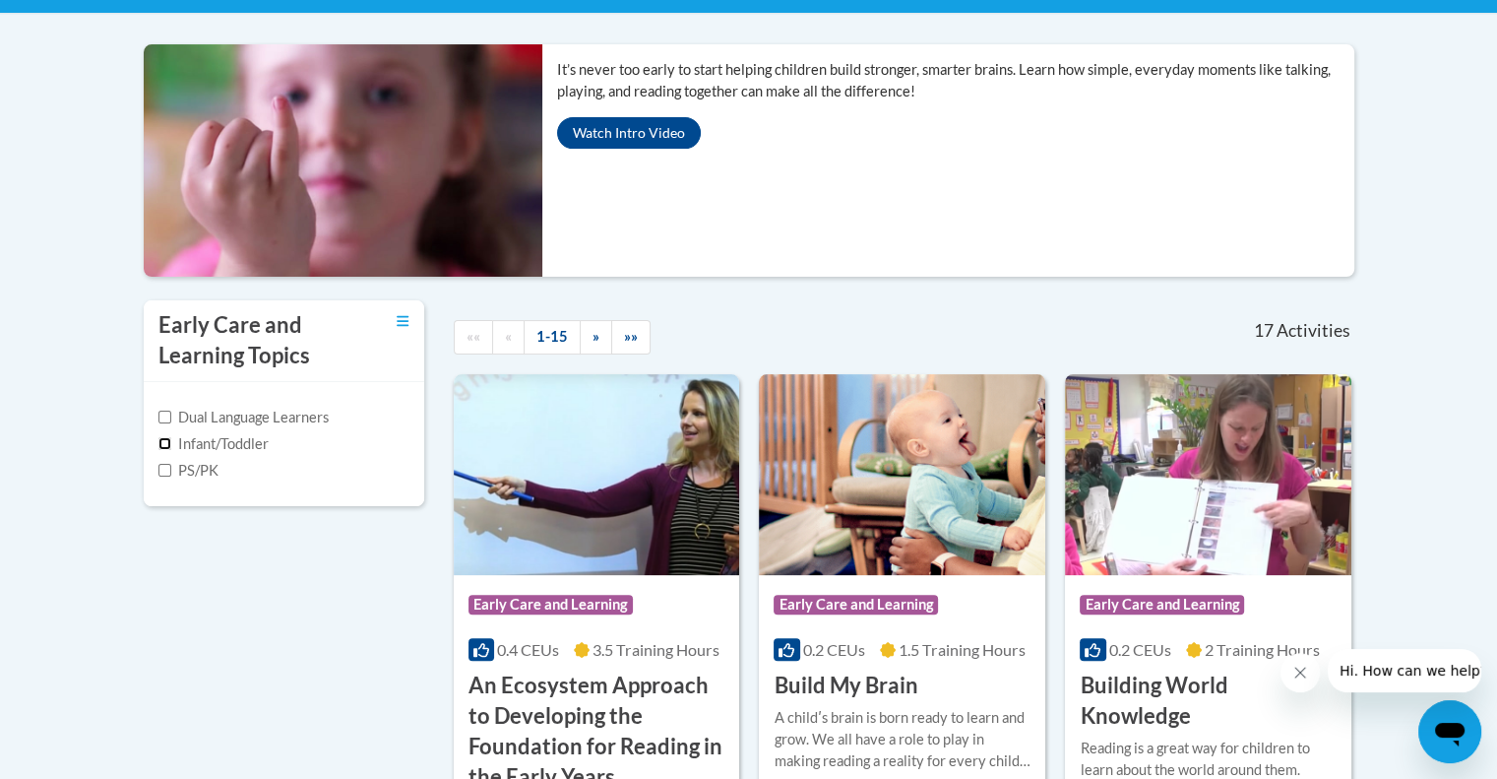
click at [165, 441] on input "Infant/Toddler" at bounding box center [164, 443] width 13 height 13
checkbox input "true"
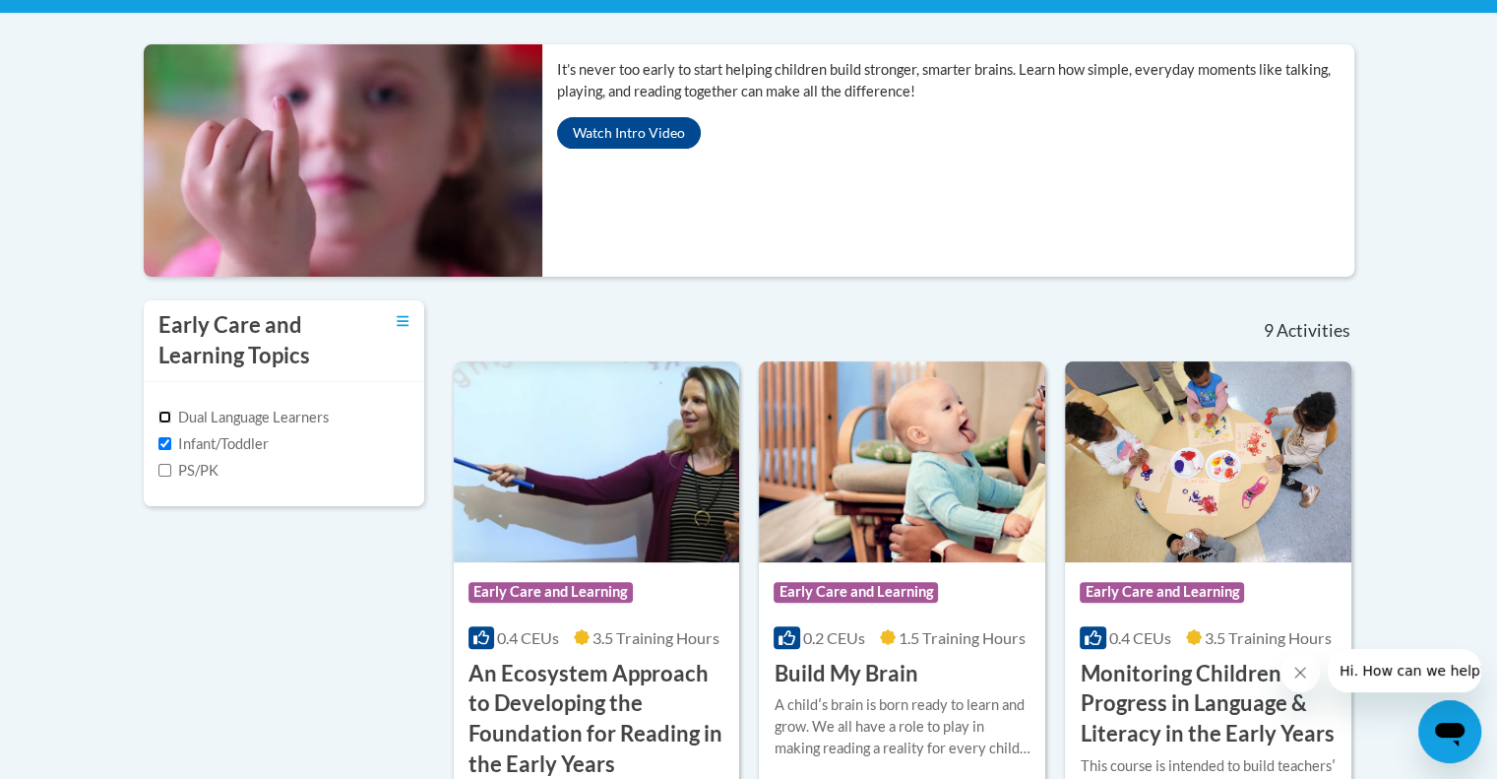
click at [162, 415] on input "Dual Language Learners" at bounding box center [164, 416] width 13 height 13
checkbox input "true"
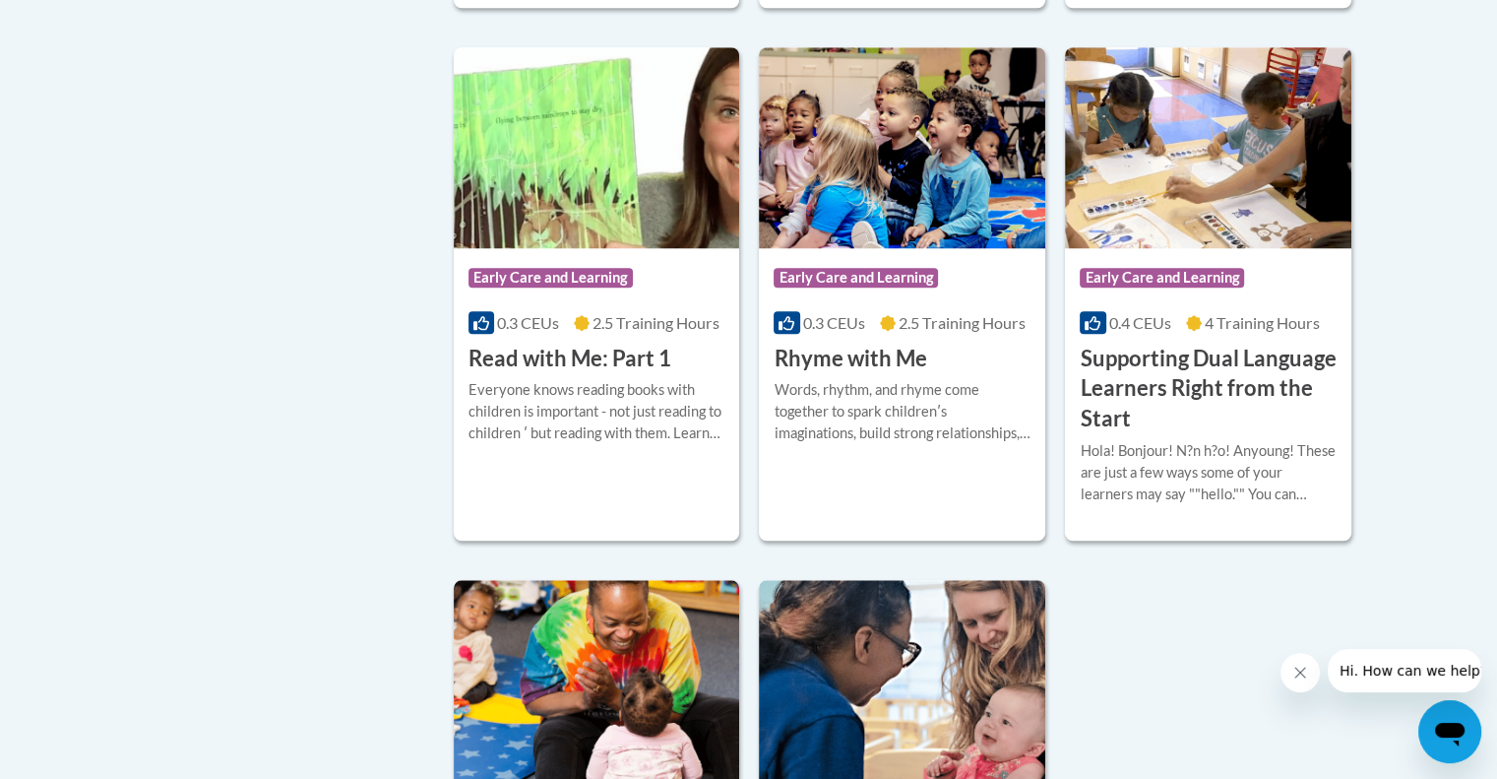
scroll to position [1815, 0]
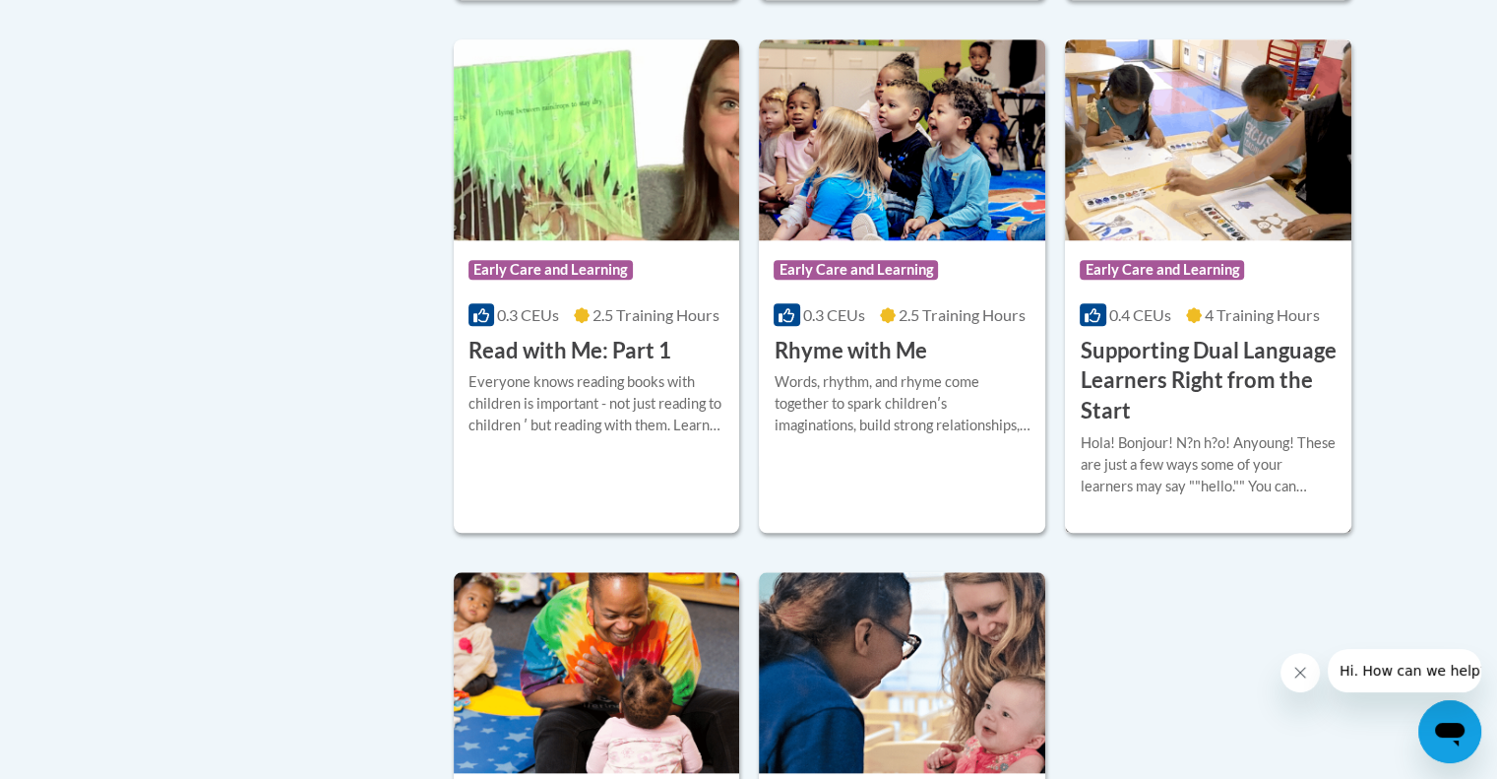
click at [1173, 379] on h3 "Supporting Dual Language Learners Right from the Start" at bounding box center [1208, 381] width 257 height 91
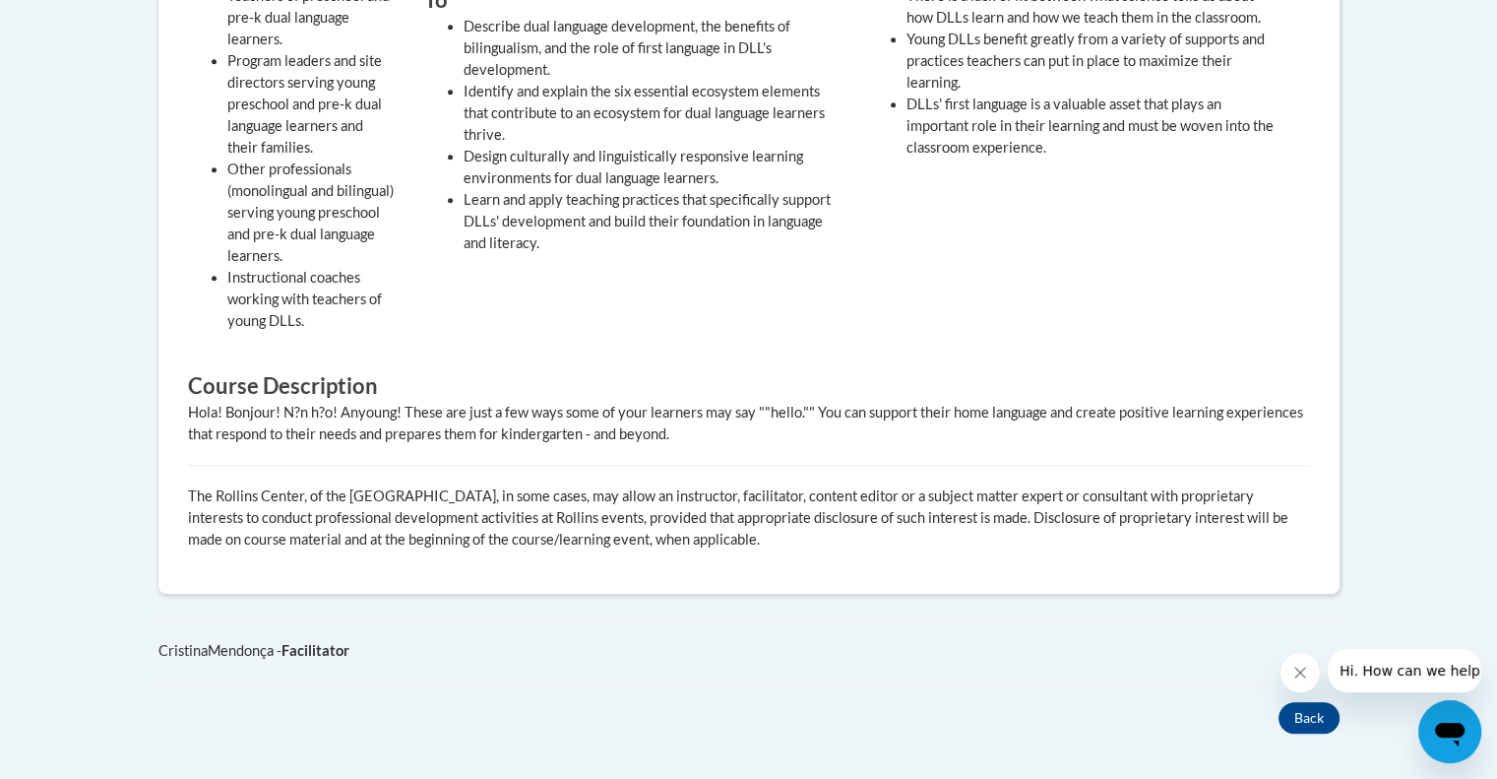
scroll to position [973, 0]
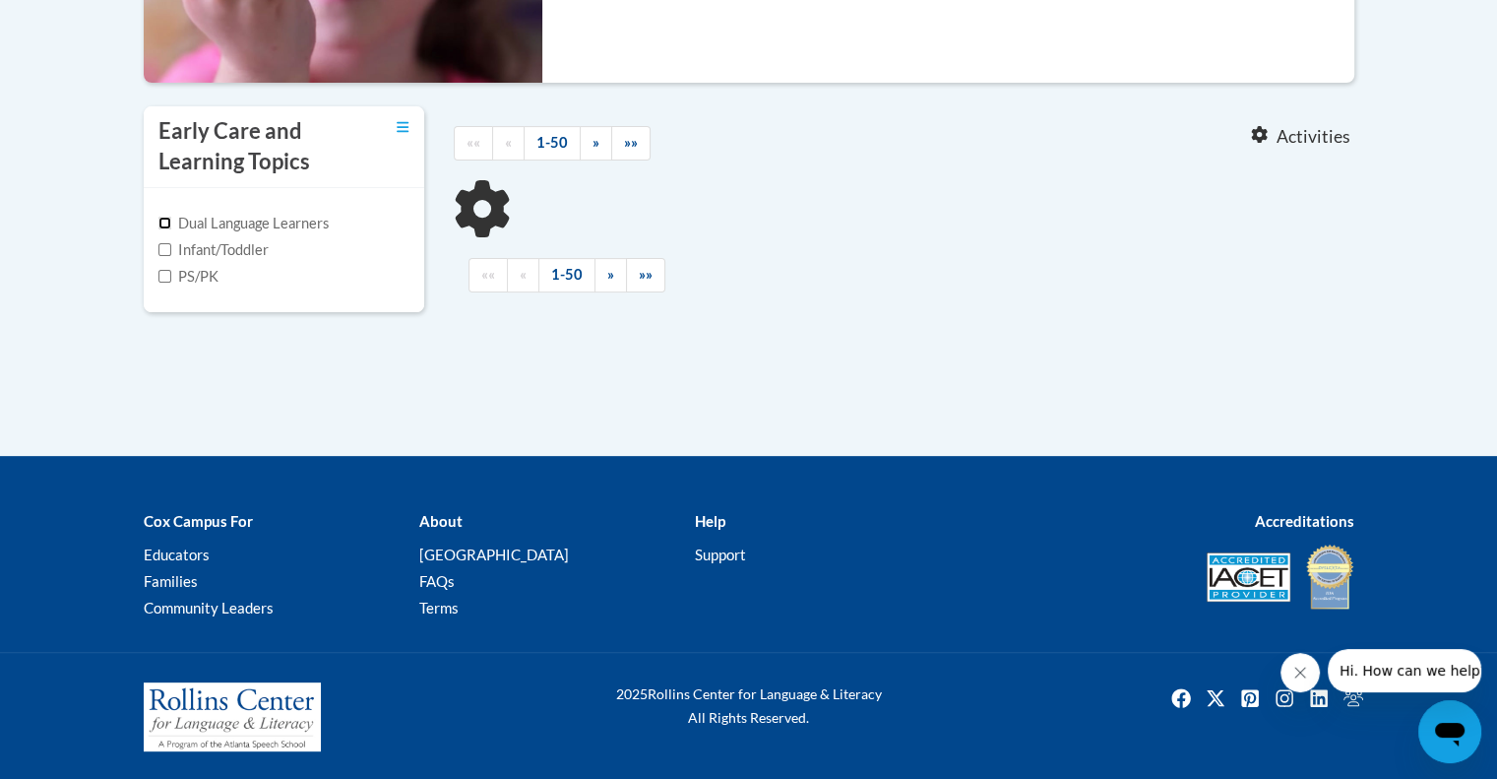
click at [163, 220] on input "Dual Language Learners" at bounding box center [164, 223] width 13 height 13
checkbox input "true"
click at [163, 247] on input "Infant/Toddler" at bounding box center [164, 249] width 13 height 13
checkbox input "true"
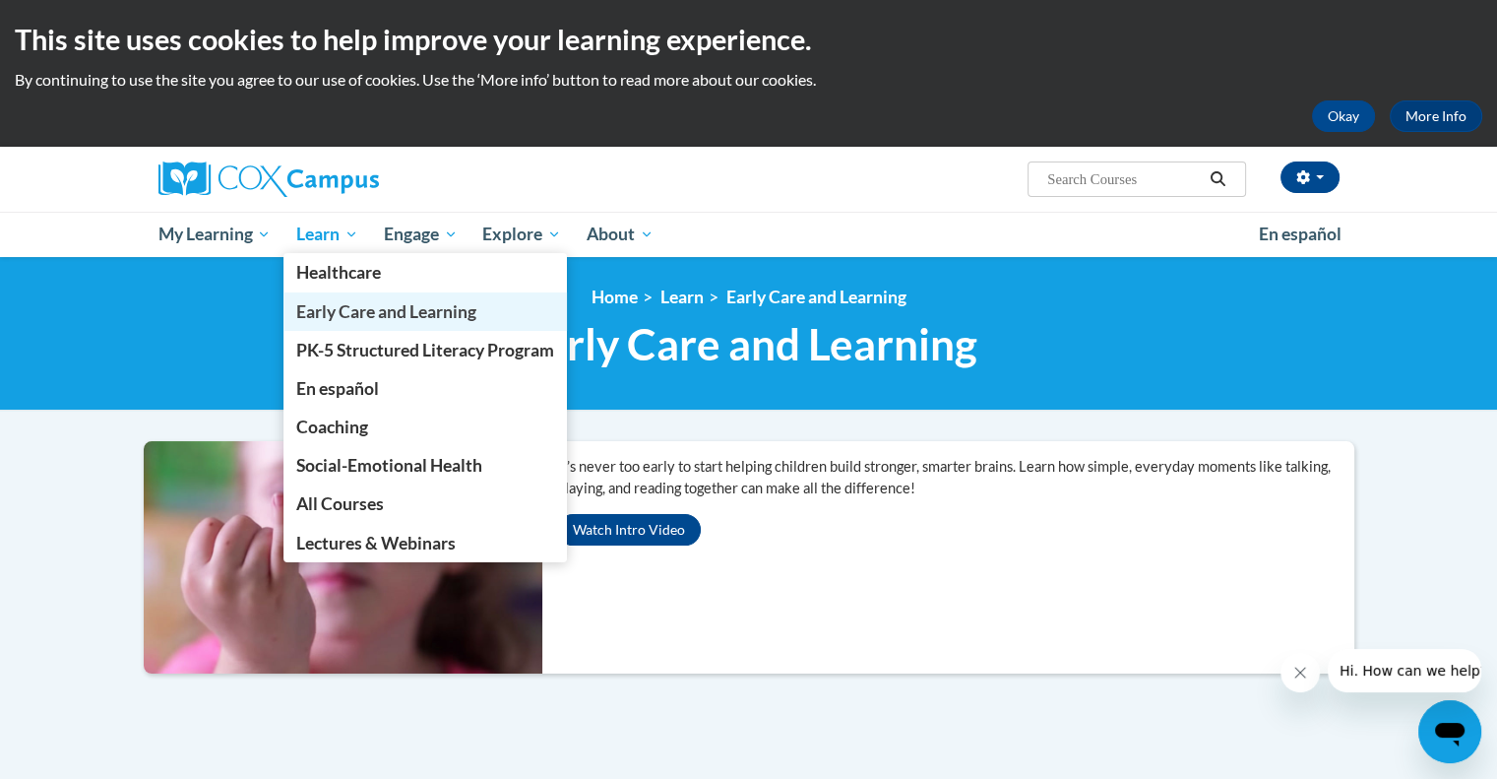
click at [375, 310] on span "Early Care and Learning" at bounding box center [386, 311] width 180 height 21
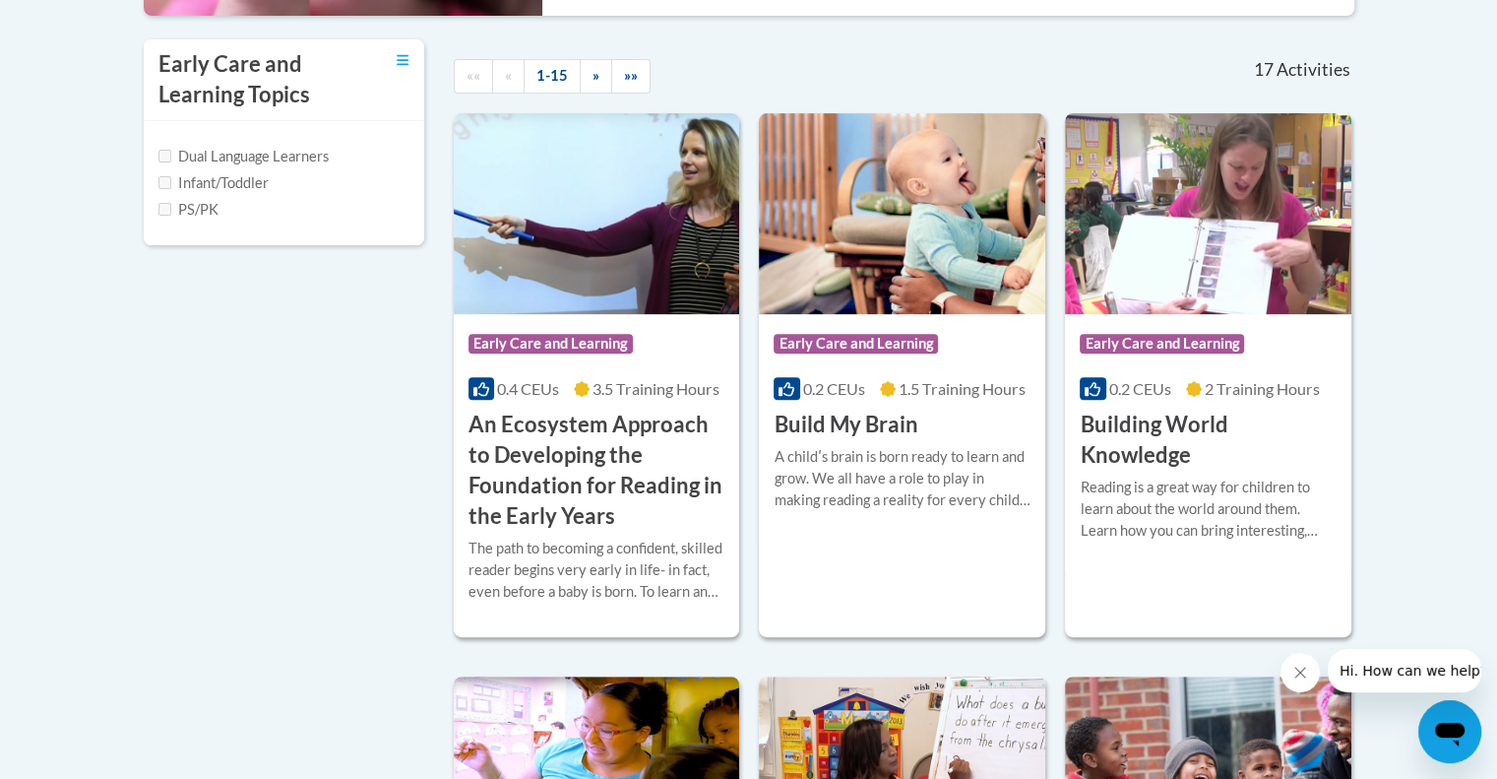
scroll to position [680, 0]
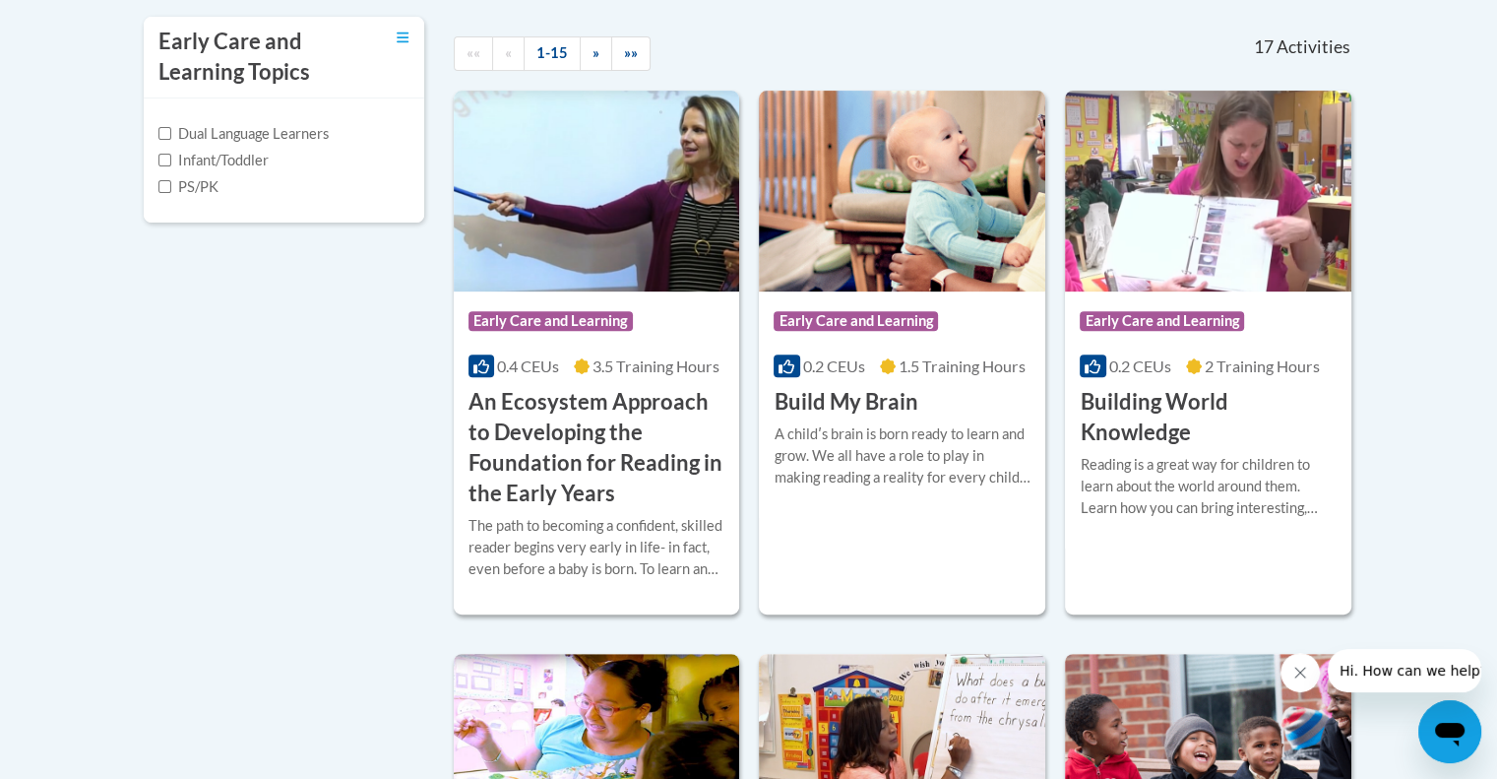
click at [213, 137] on label "Dual Language Learners" at bounding box center [243, 134] width 170 height 22
click at [171, 137] on input "Dual Language Learners" at bounding box center [164, 133] width 13 height 13
checkbox input "true"
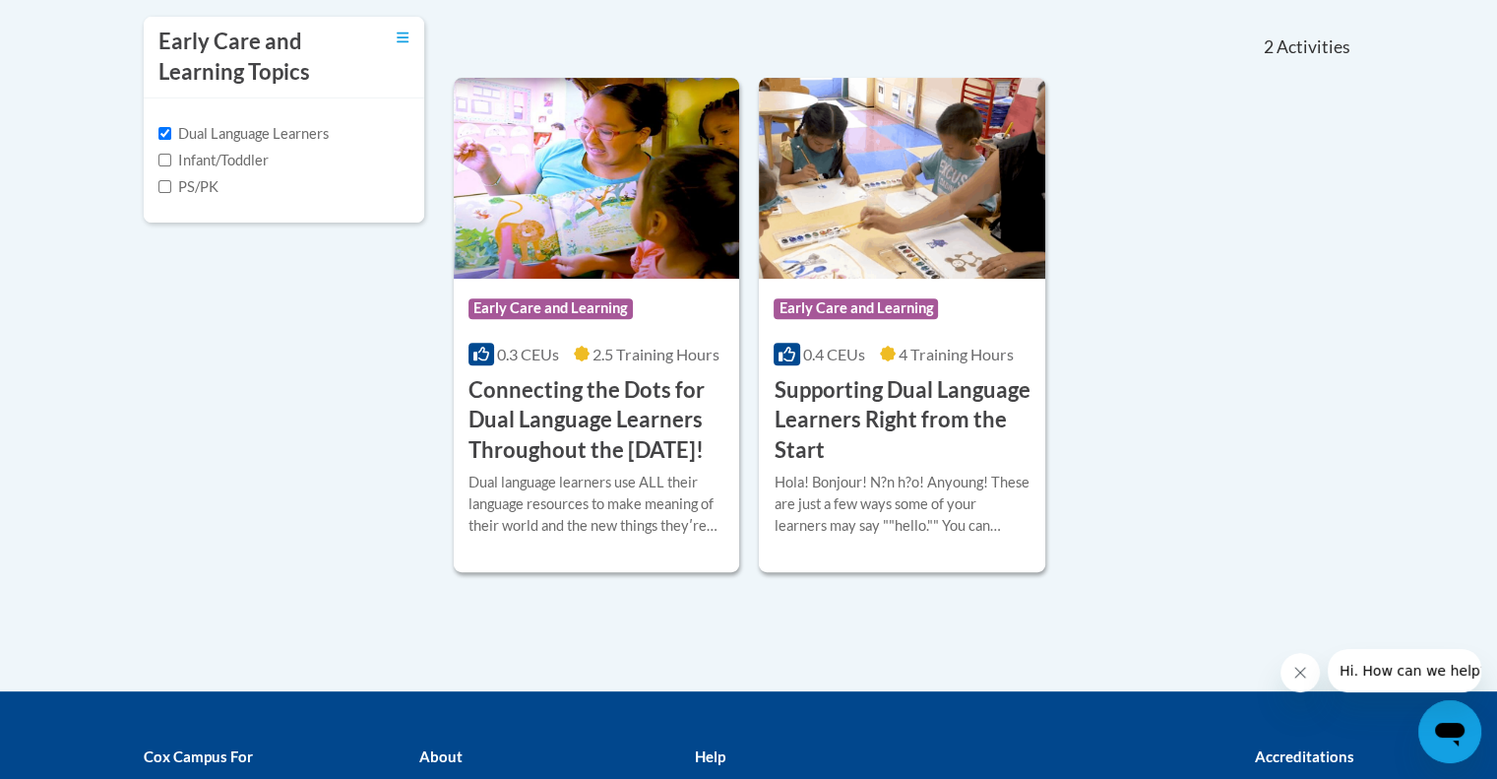
click at [208, 160] on label "Infant/Toddler" at bounding box center [213, 161] width 110 height 22
click at [171, 160] on input "Infant/Toddler" at bounding box center [164, 160] width 13 height 13
checkbox input "true"
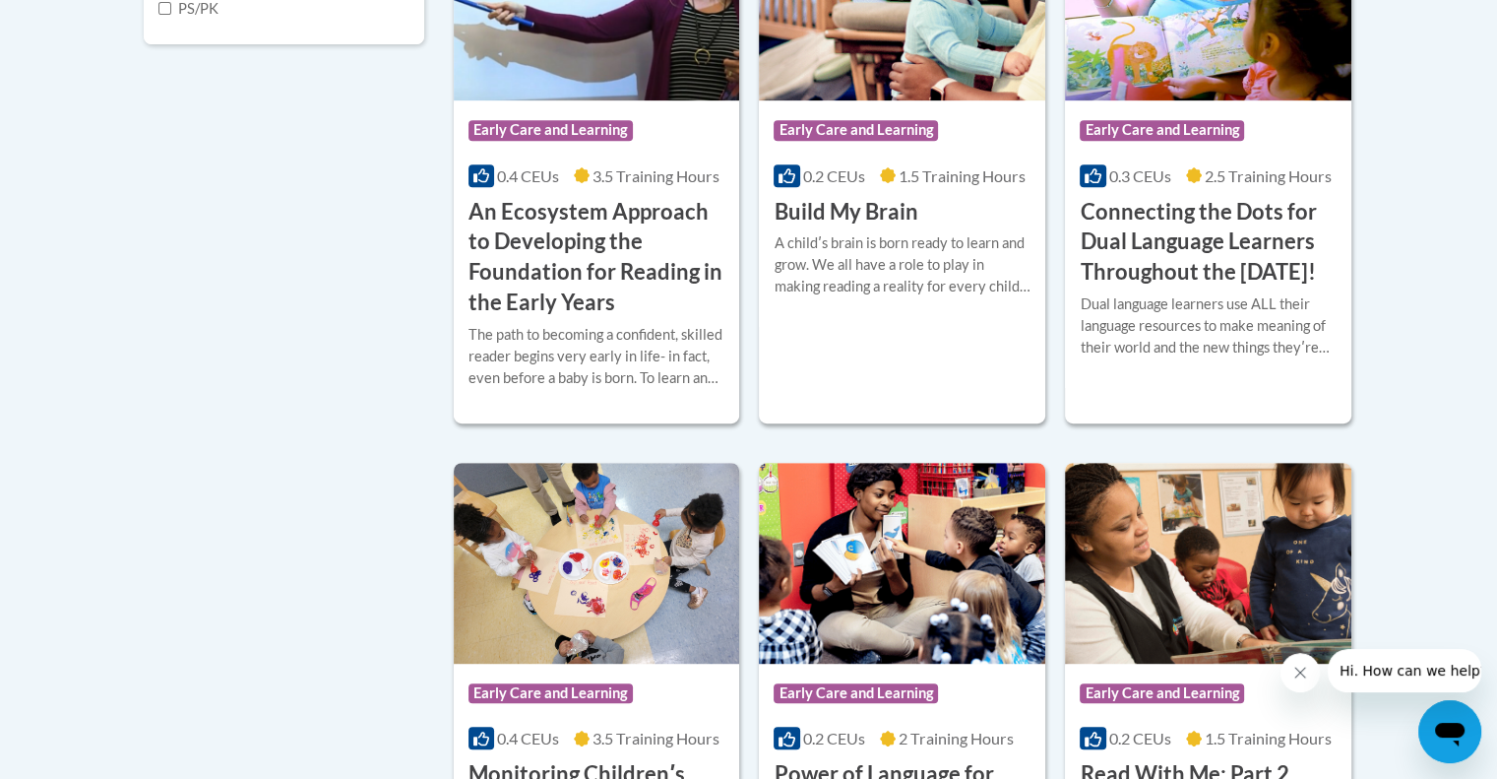
scroll to position [857, 0]
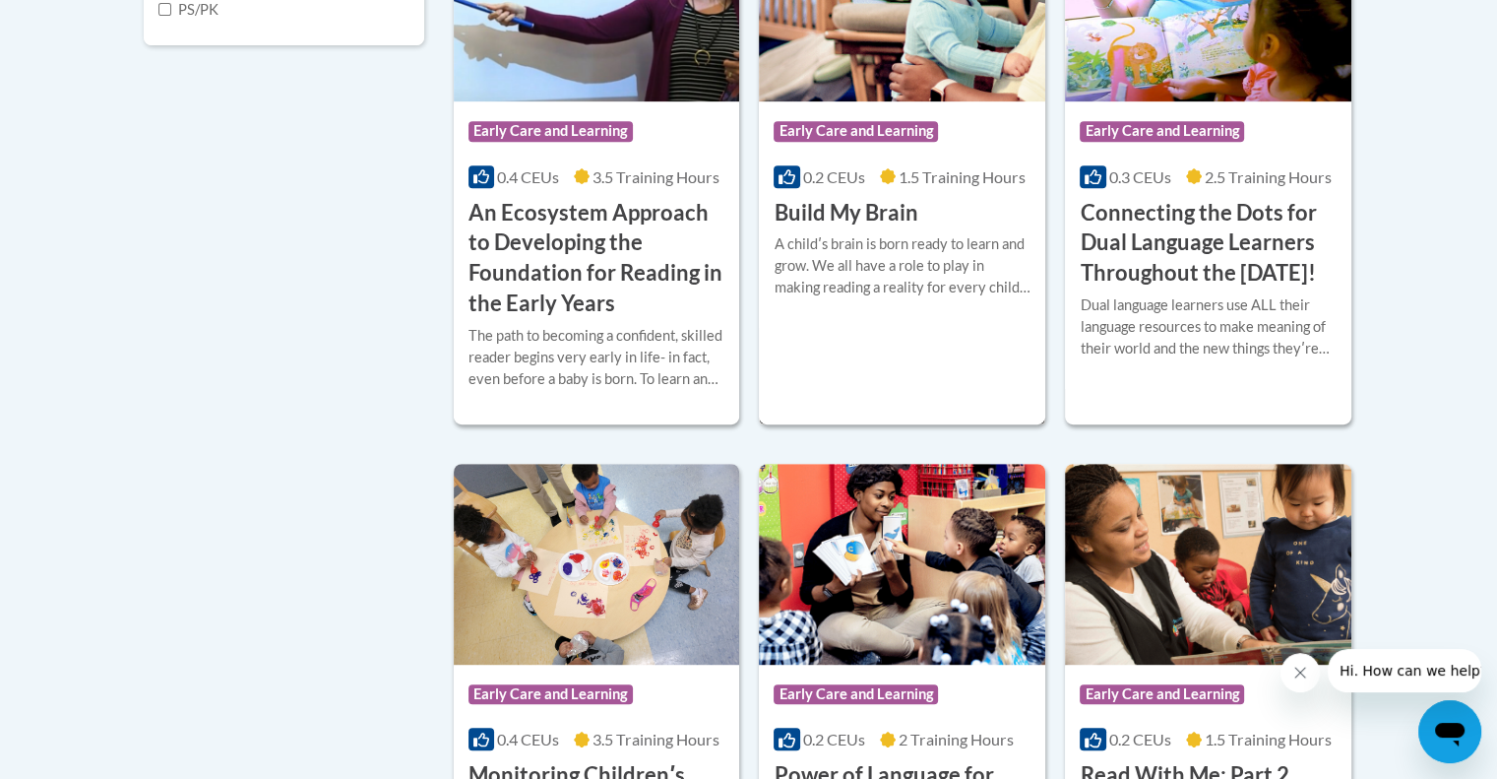
click at [872, 248] on div "A childʹs brain is born ready to learn and grow. We all have a role to play in …" at bounding box center [902, 265] width 257 height 65
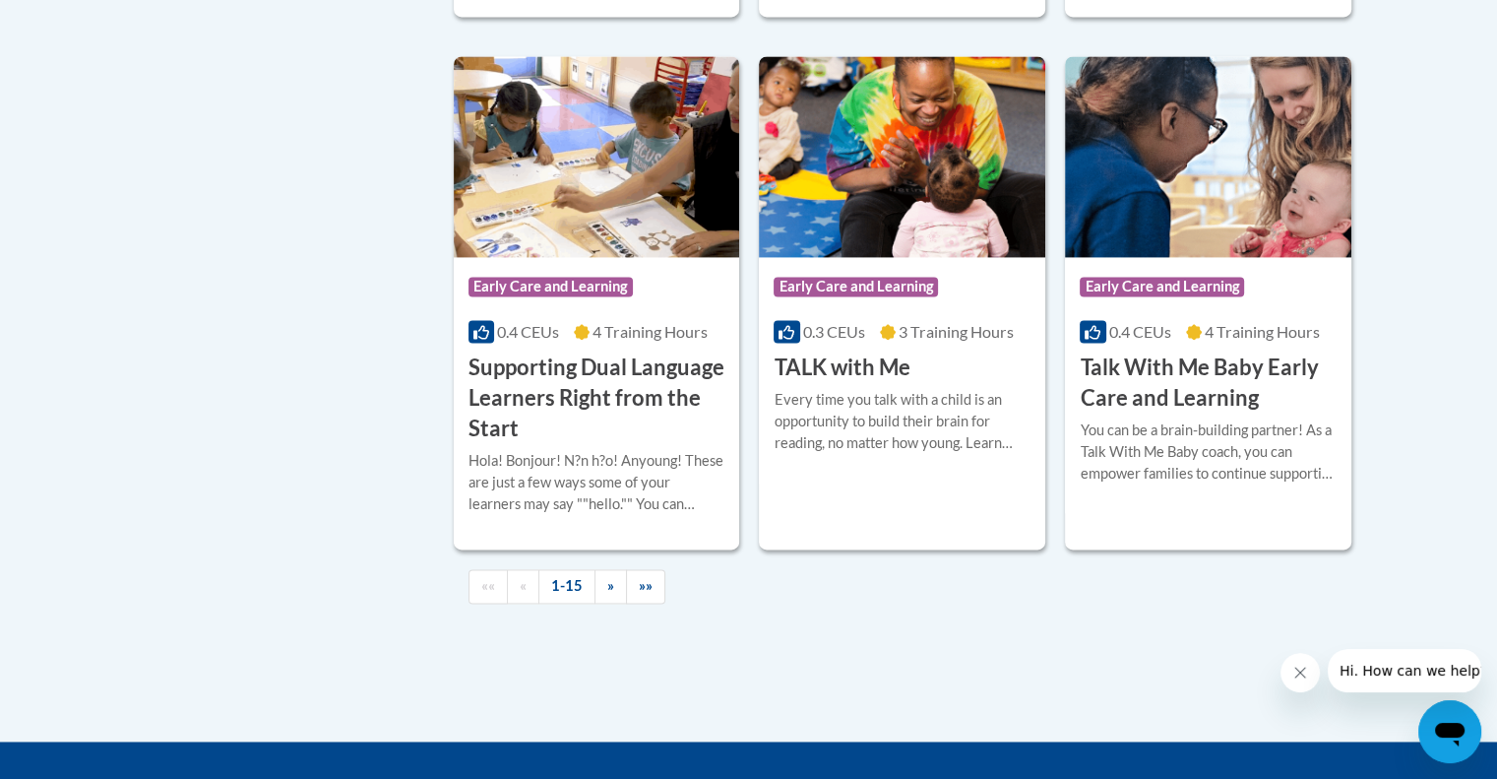
scroll to position [2887, 0]
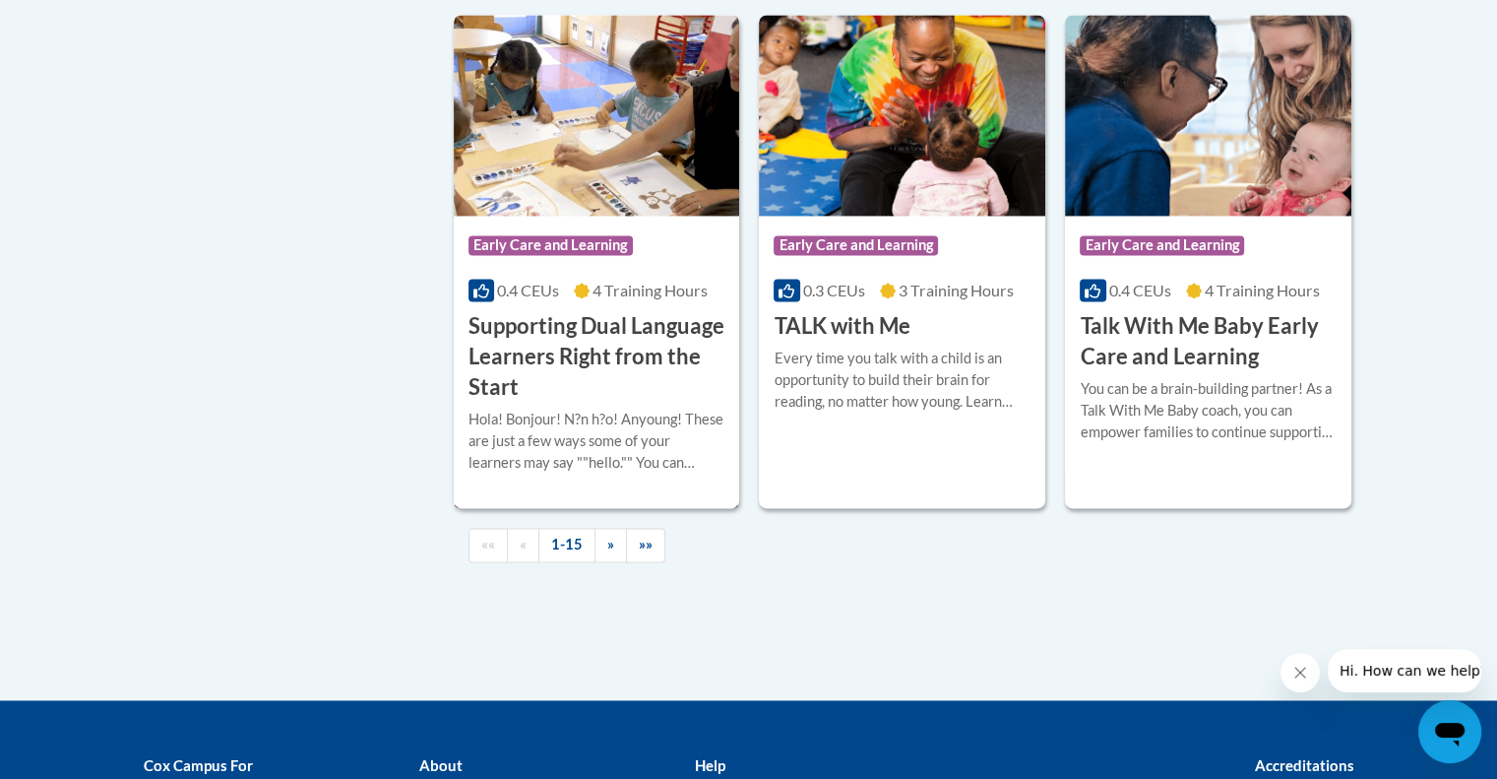
click at [622, 349] on h3 "Supporting Dual Language Learners Right from the Start" at bounding box center [597, 356] width 257 height 91
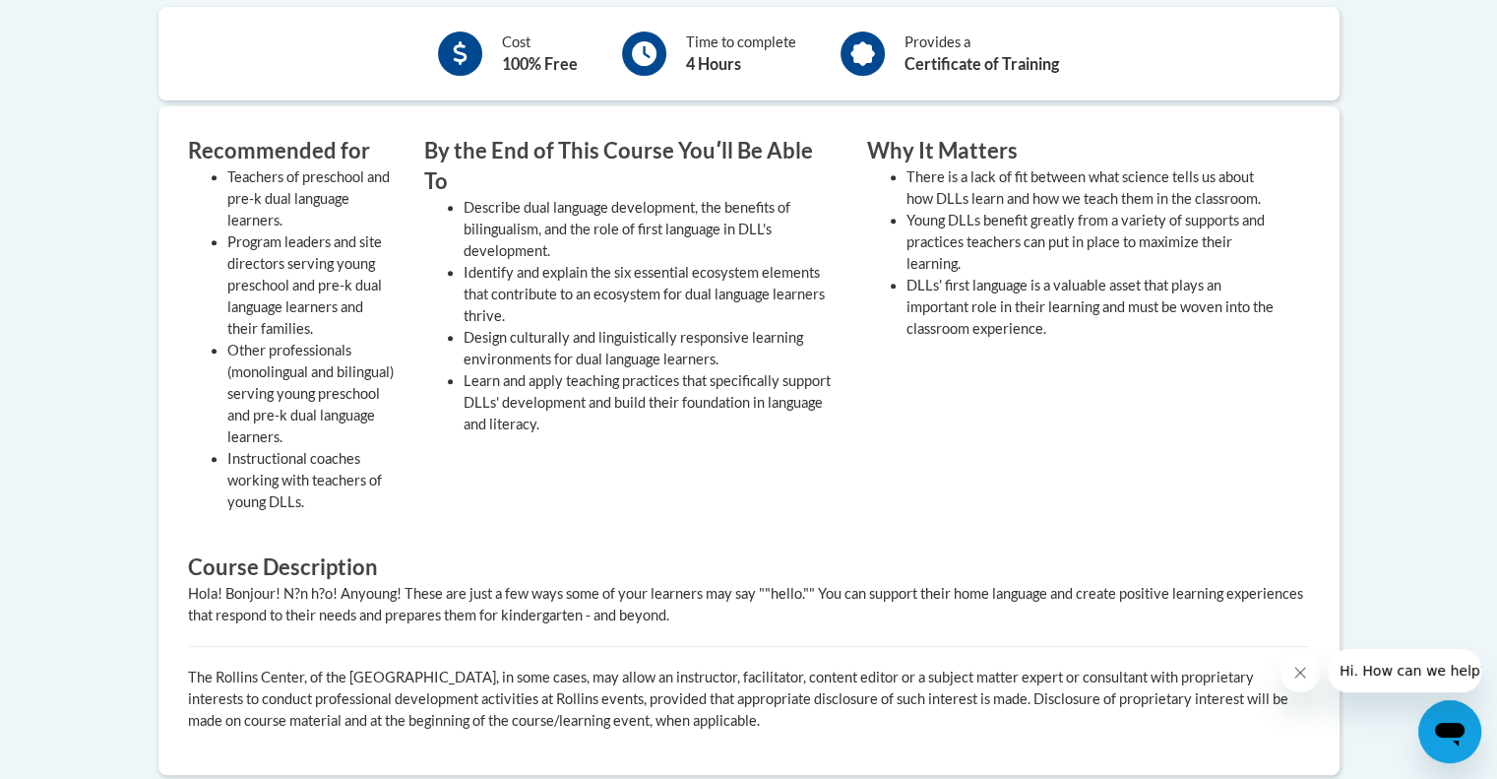
scroll to position [323, 0]
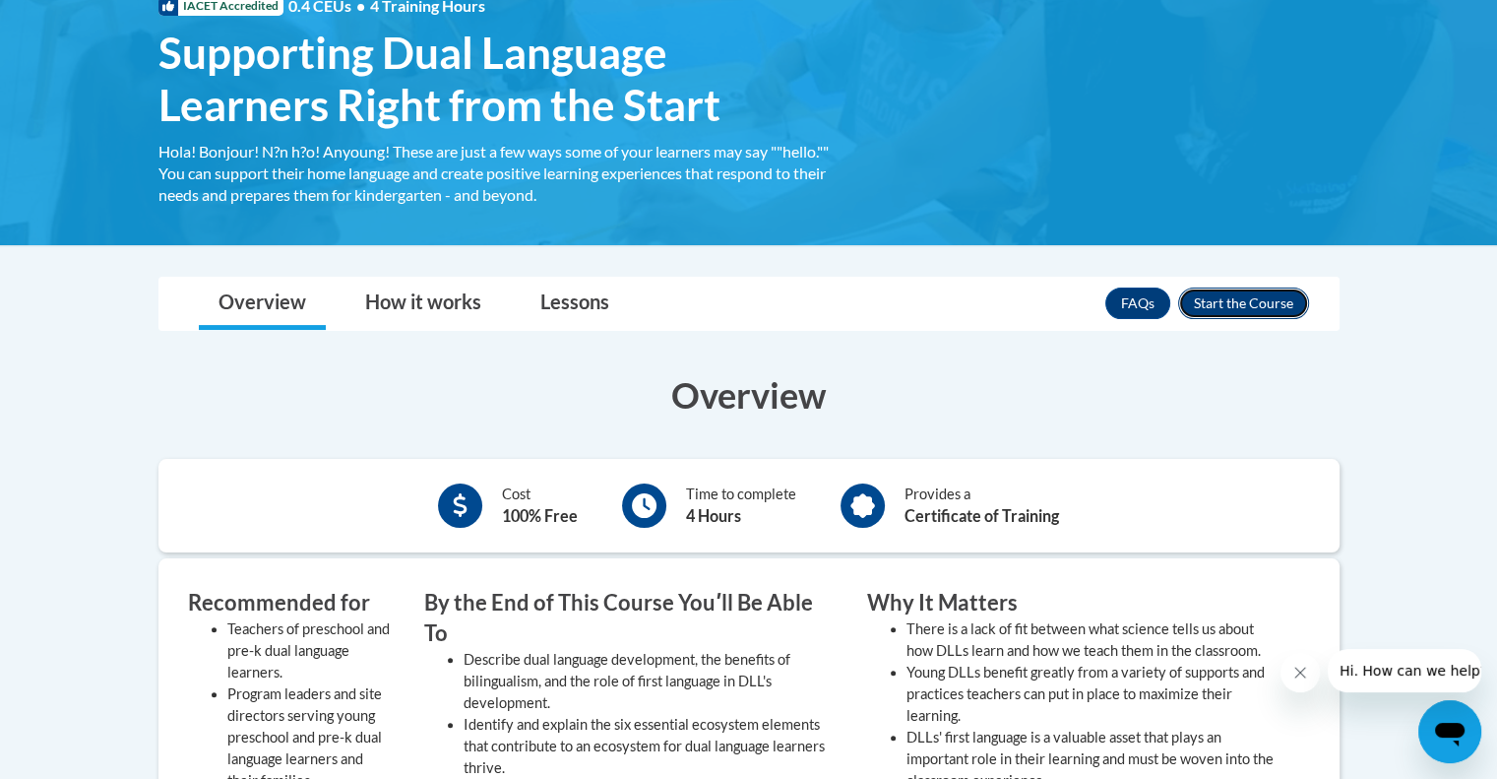
click at [1232, 304] on button "Enroll" at bounding box center [1243, 302] width 131 height 31
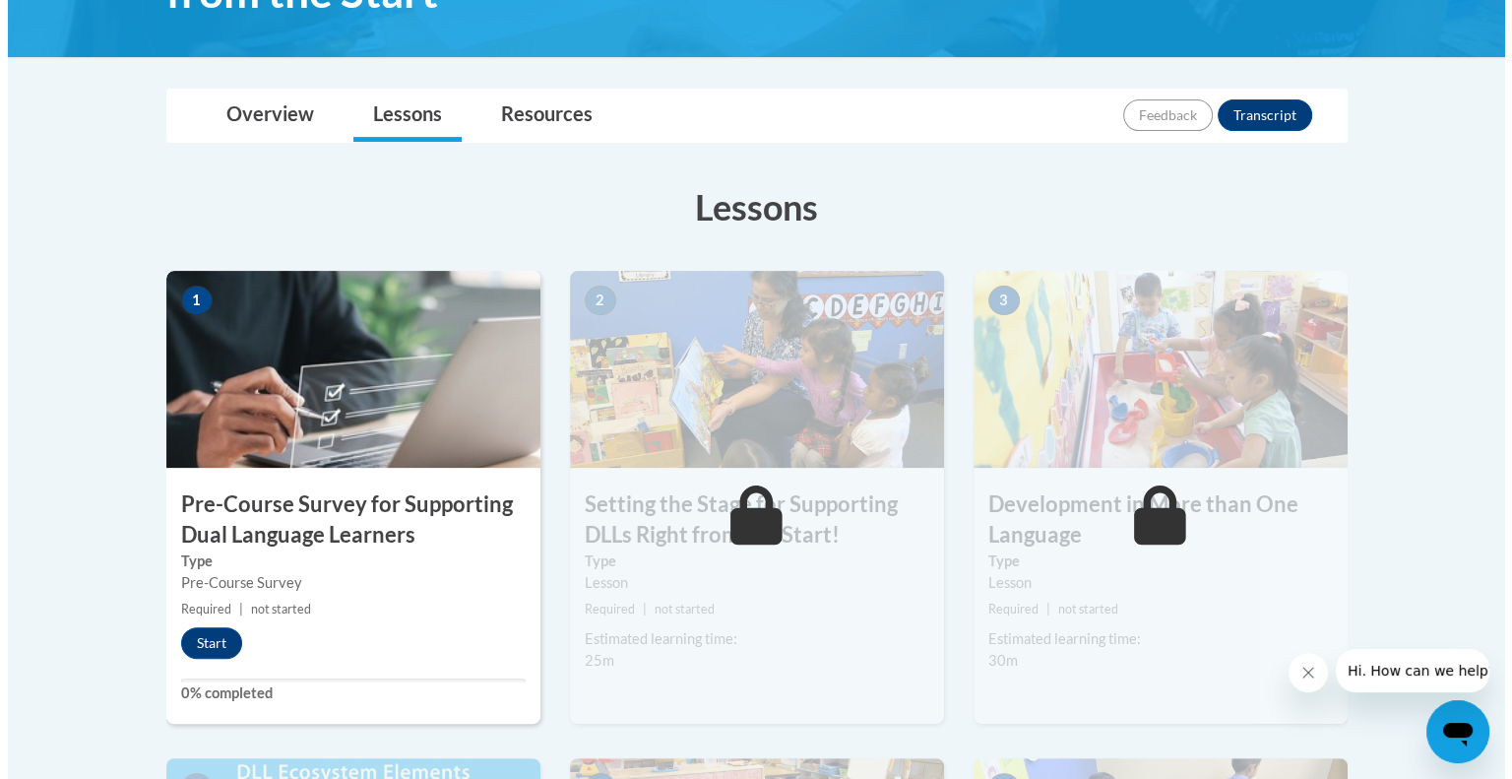
scroll to position [478, 0]
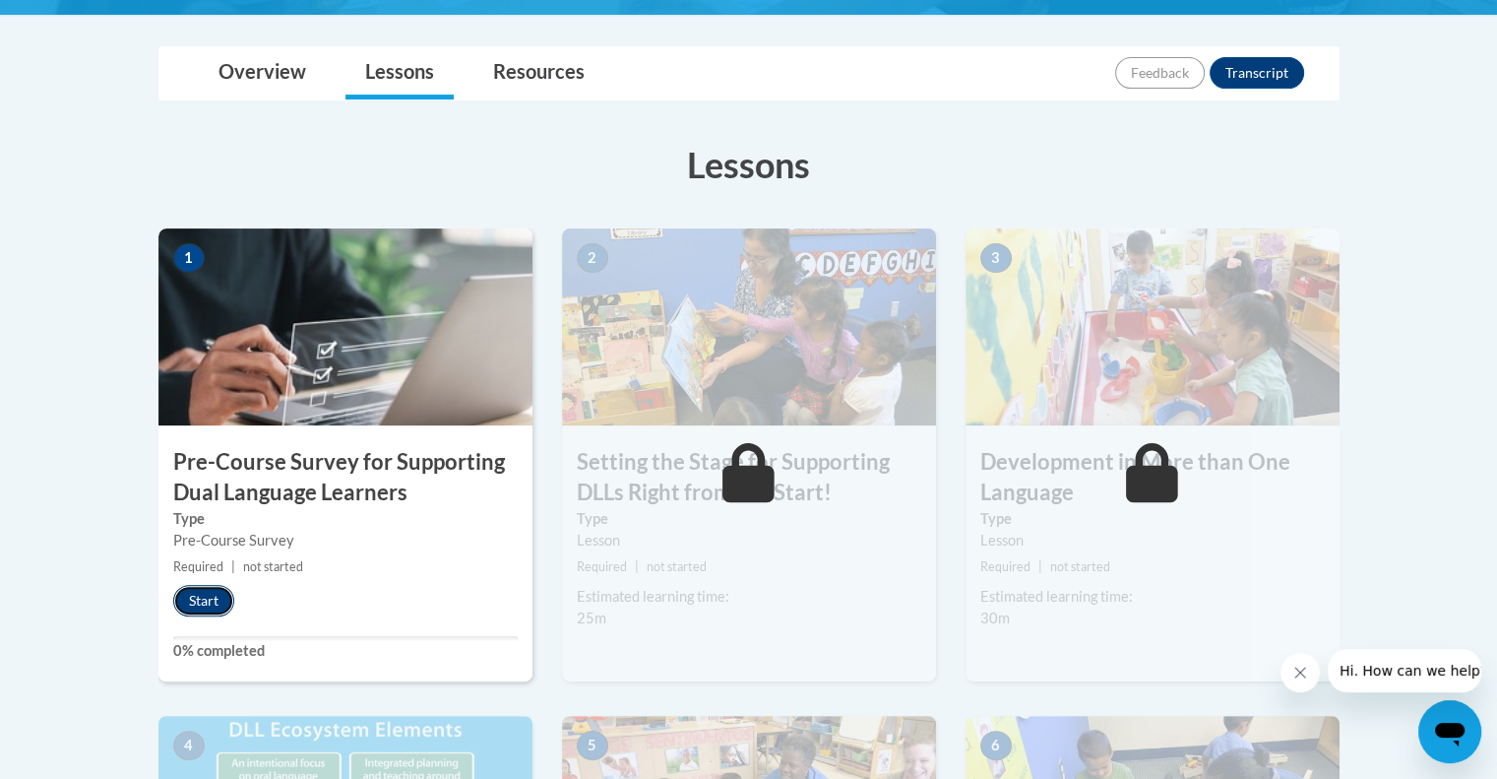
click at [209, 609] on button "Start" at bounding box center [203, 600] width 61 height 31
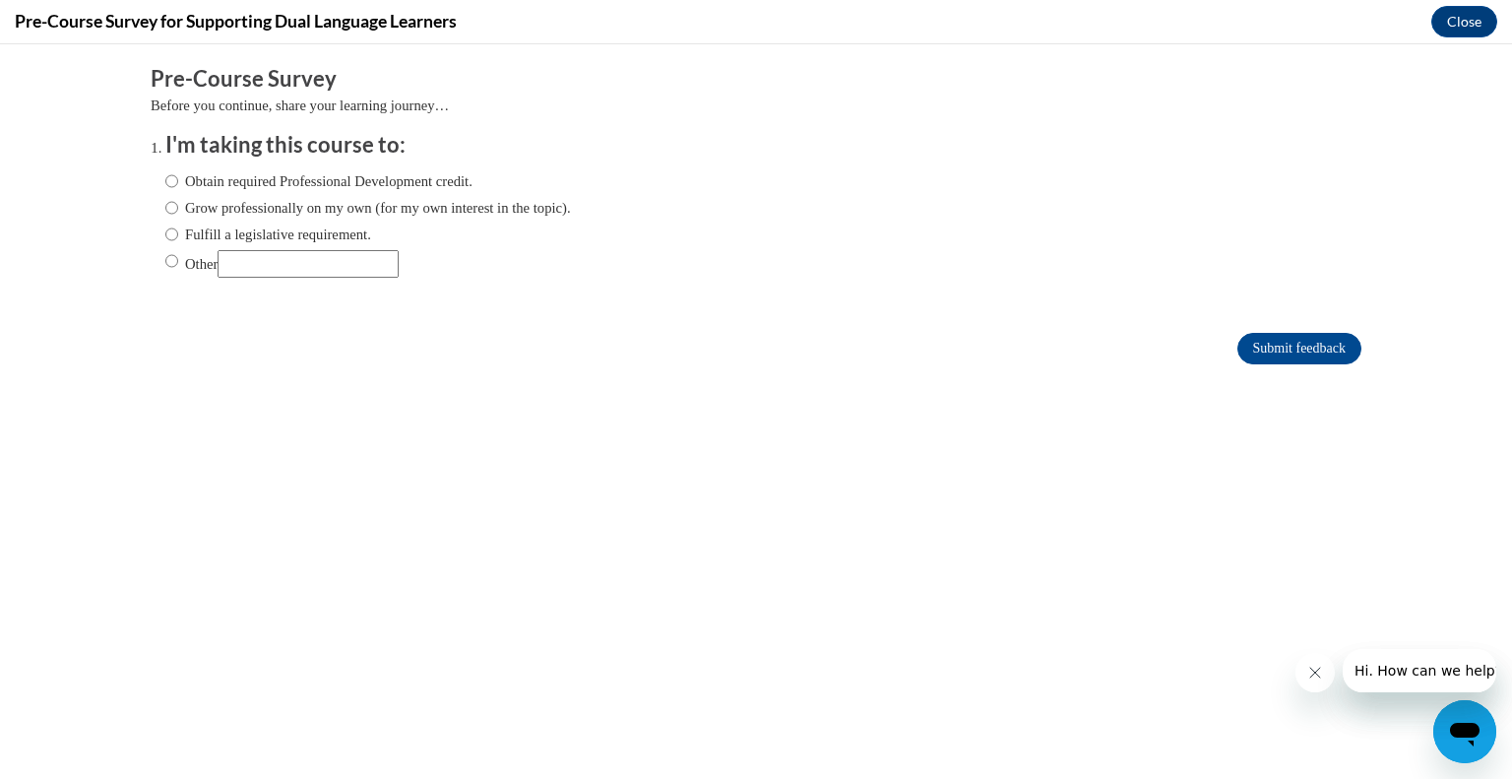
scroll to position [0, 0]
click at [297, 208] on label "Grow professionally on my own (for my own interest in the topic)." at bounding box center [368, 208] width 406 height 22
click at [178, 208] on input "Grow professionally on my own (for my own interest in the topic)." at bounding box center [171, 208] width 13 height 22
radio input "true"
click at [1268, 361] on input "Submit feedback" at bounding box center [1299, 348] width 124 height 31
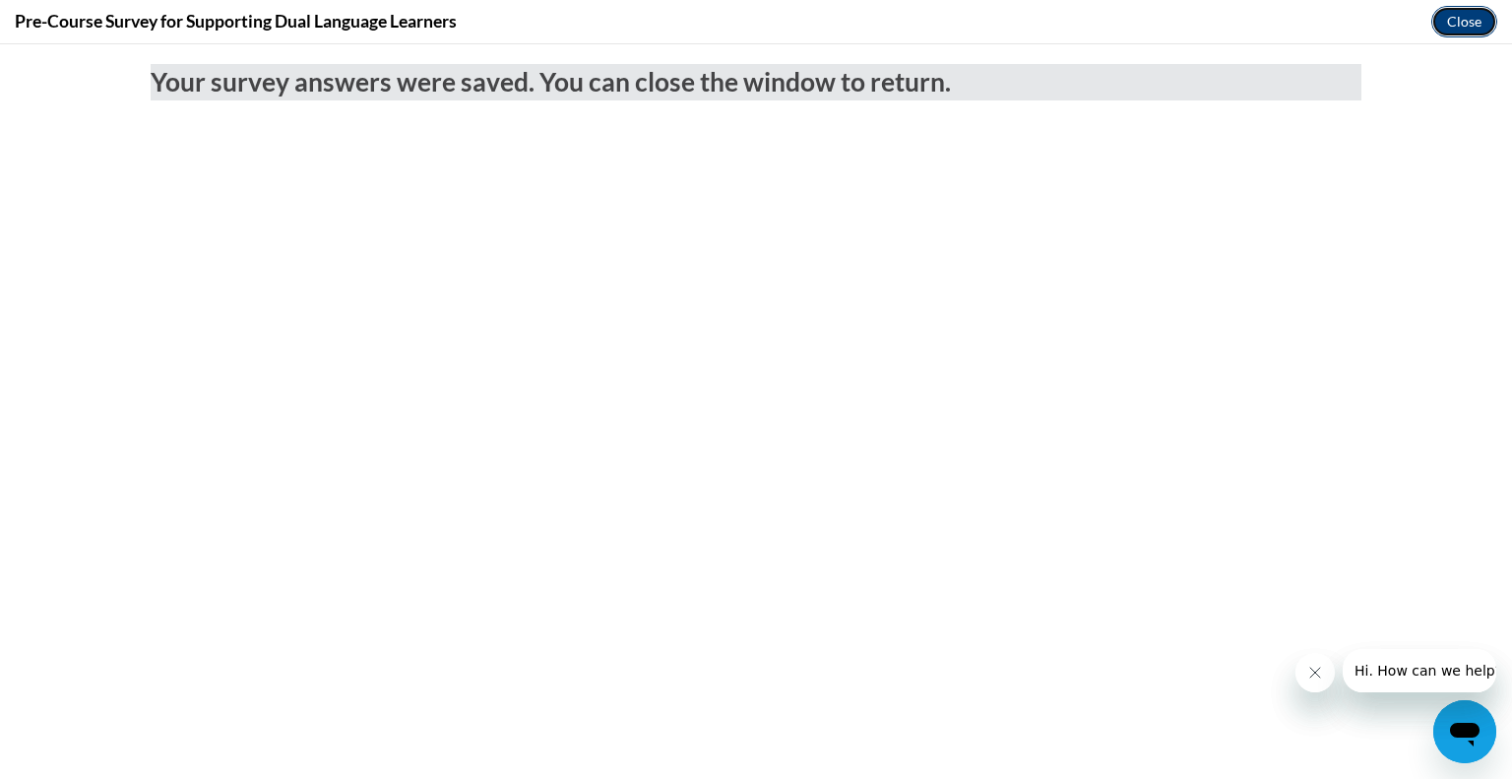
click at [1474, 13] on button "Close" at bounding box center [1464, 21] width 66 height 31
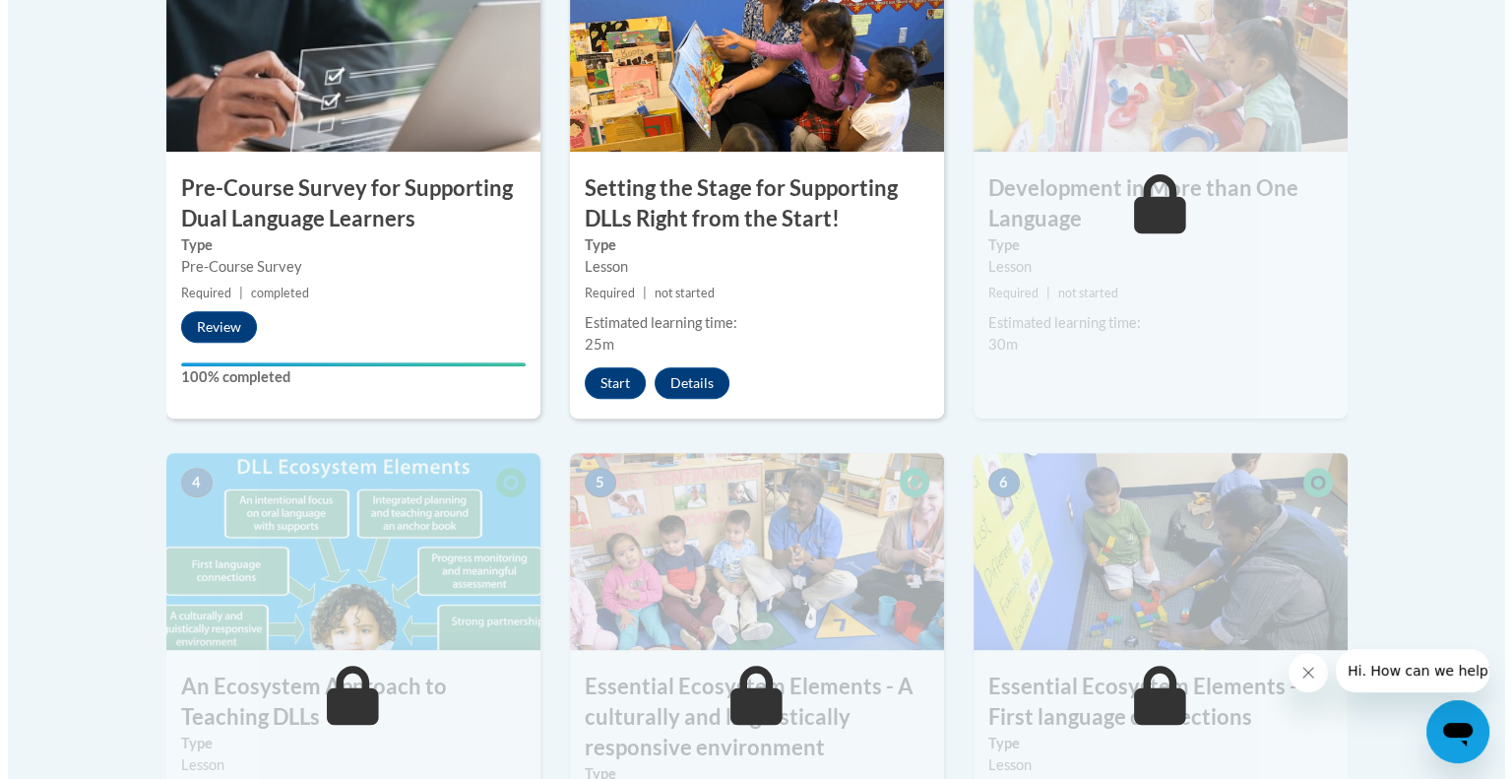
scroll to position [752, 0]
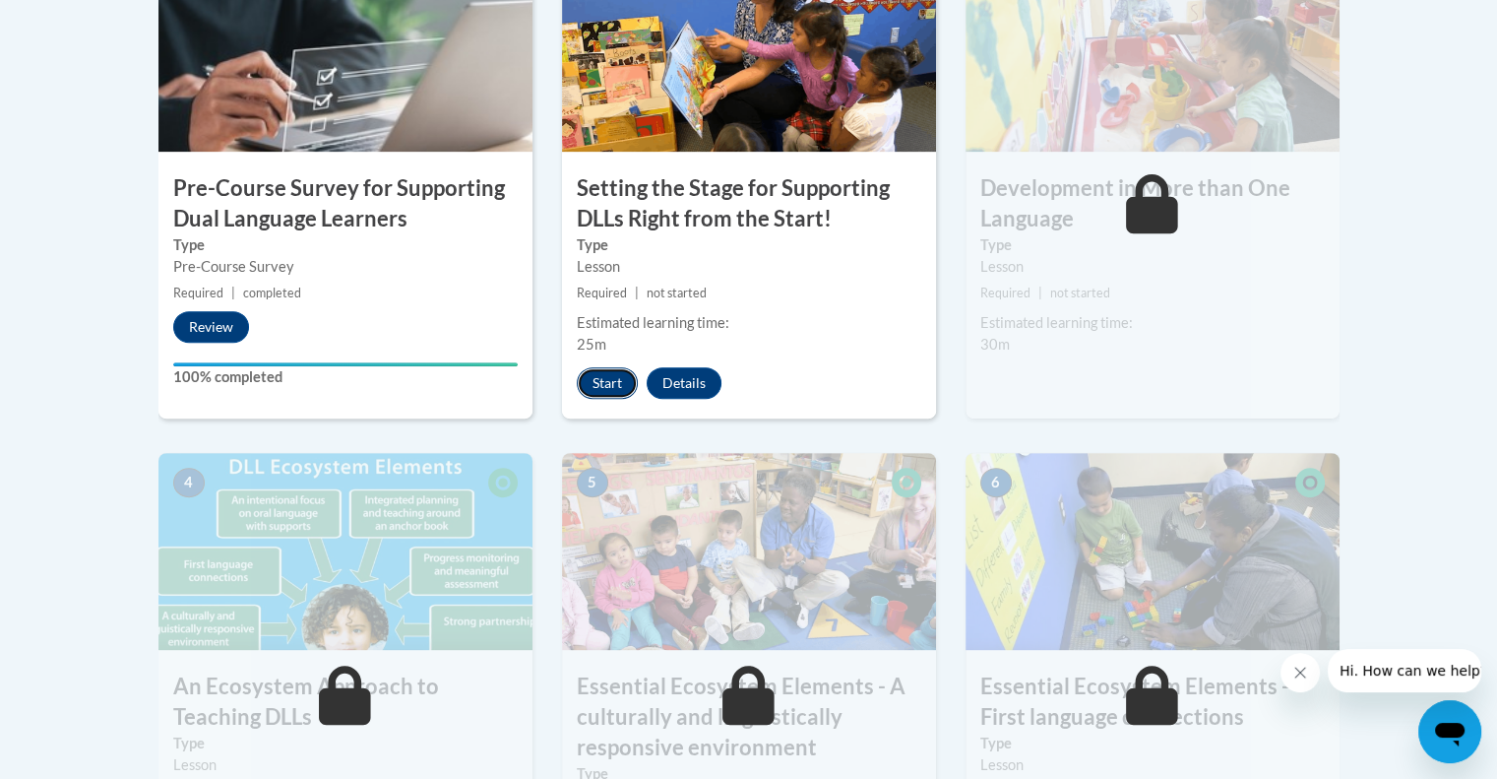
click at [600, 392] on button "Start" at bounding box center [607, 382] width 61 height 31
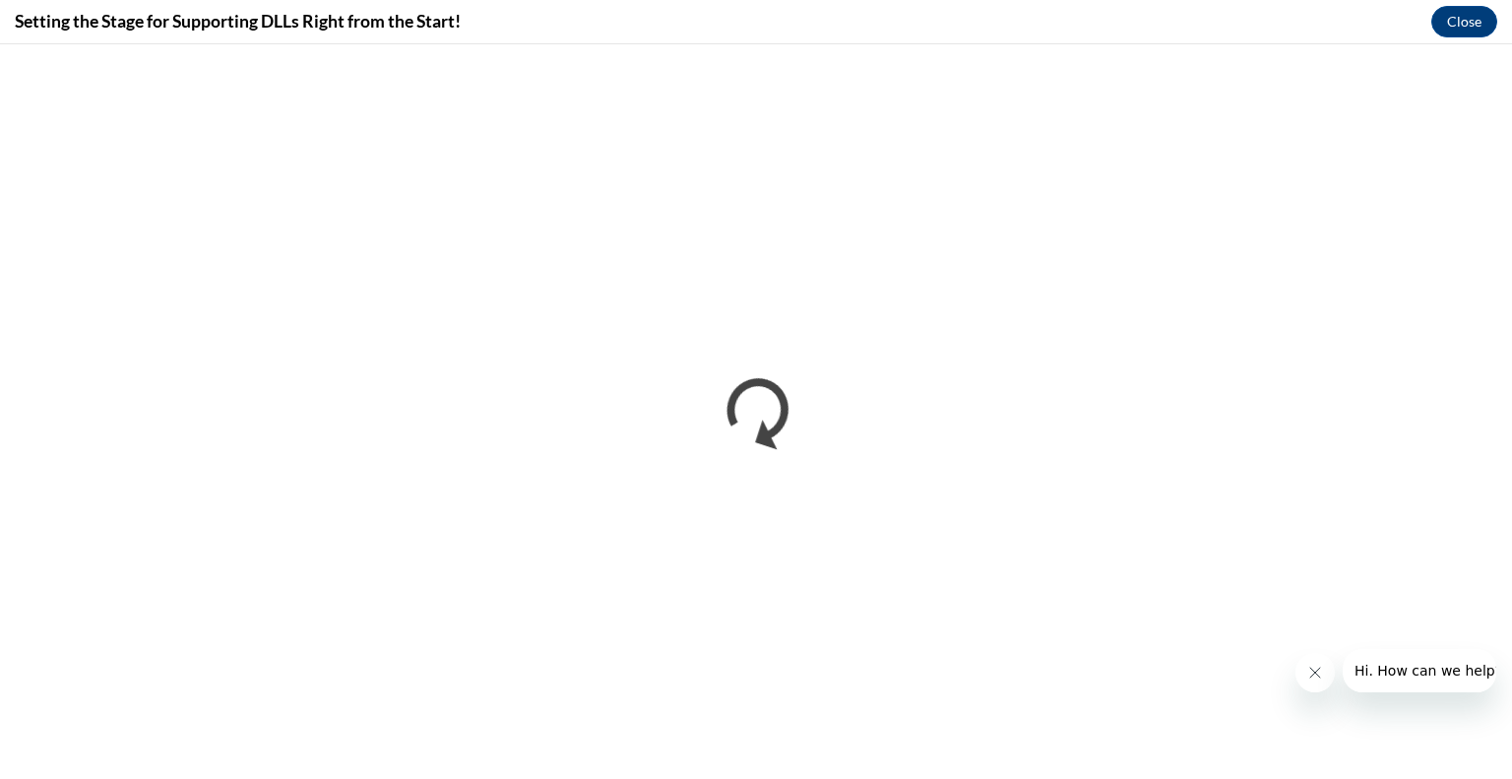
scroll to position [0, 0]
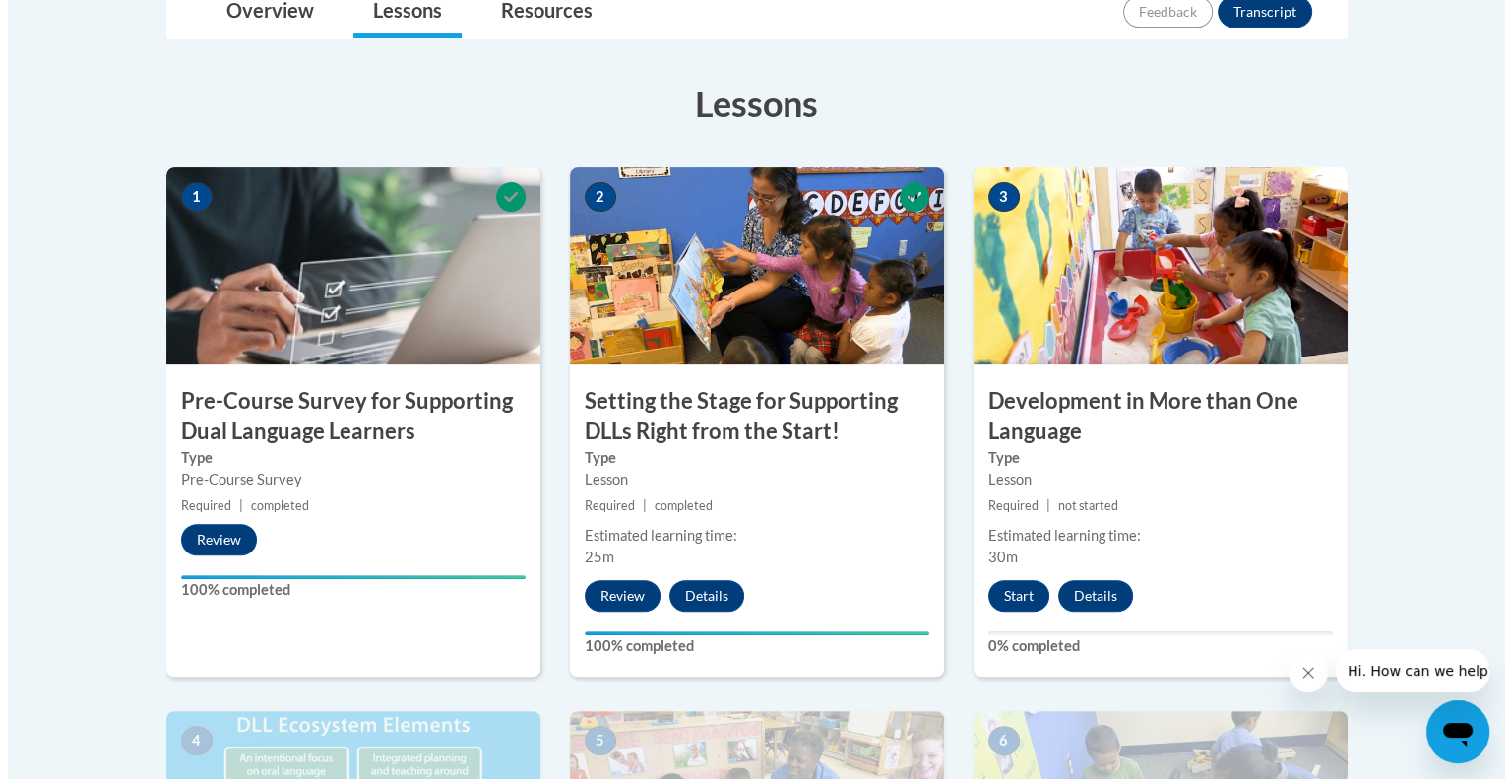
scroll to position [539, 0]
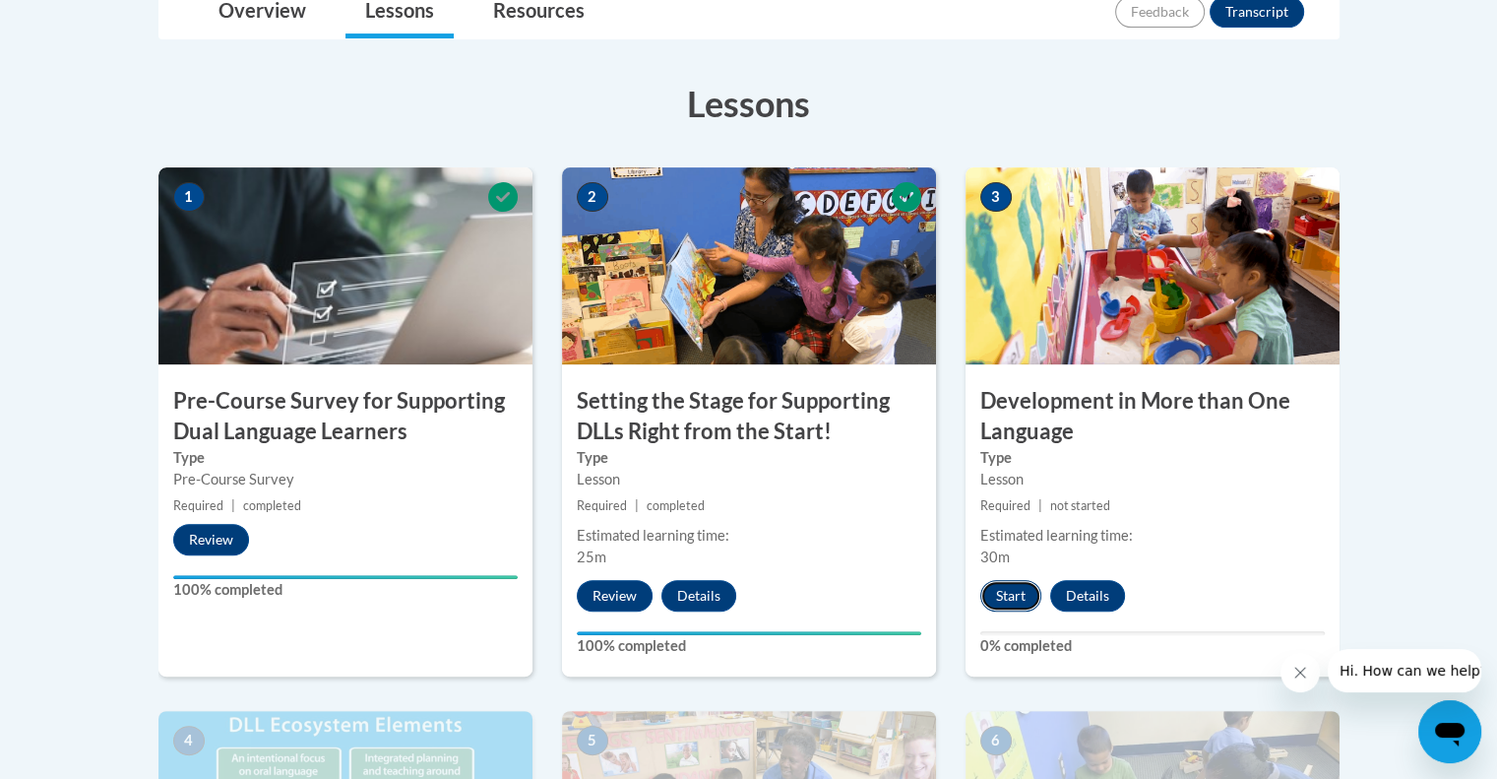
click at [1003, 594] on button "Start" at bounding box center [1010, 595] width 61 height 31
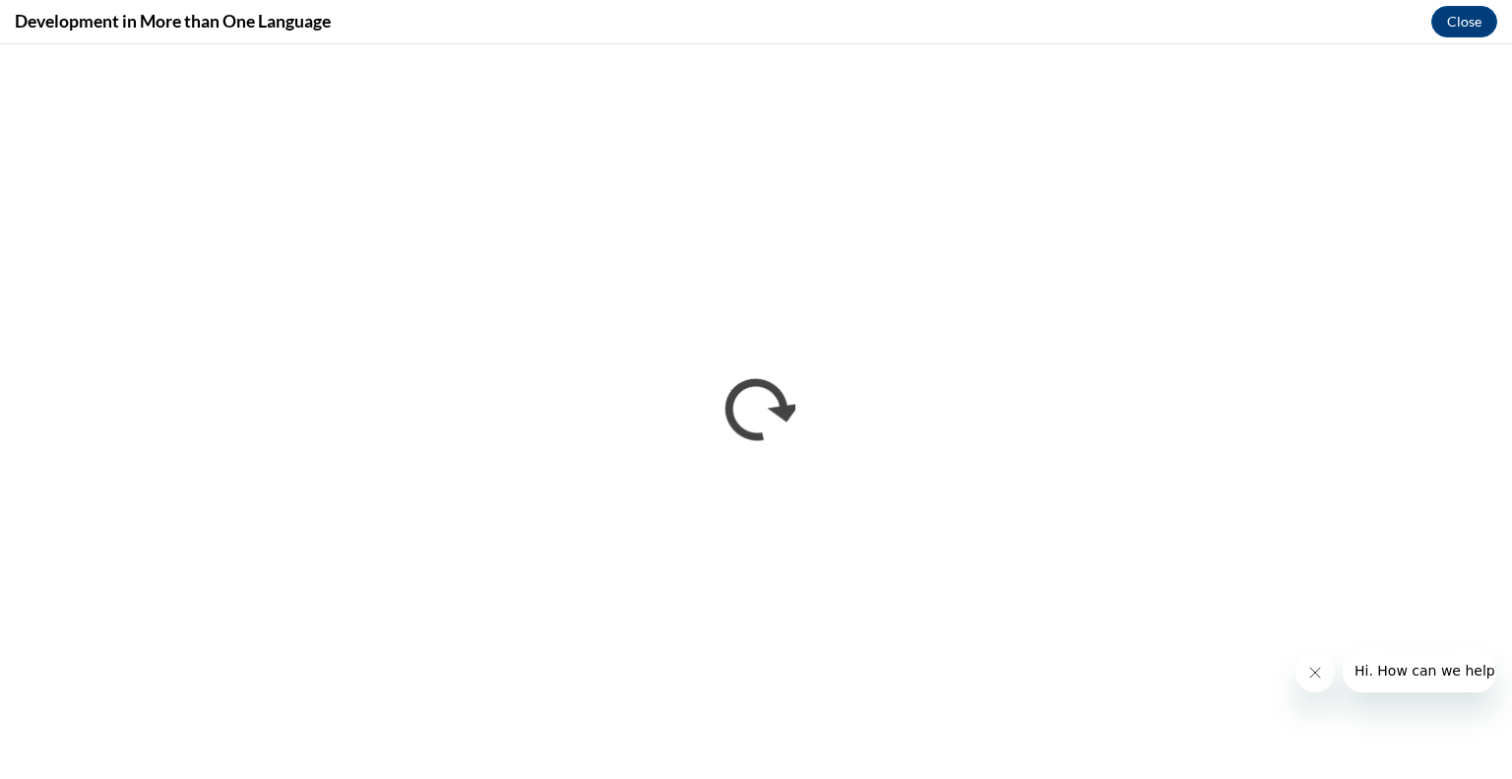
scroll to position [0, 0]
